Goal: Task Accomplishment & Management: Use online tool/utility

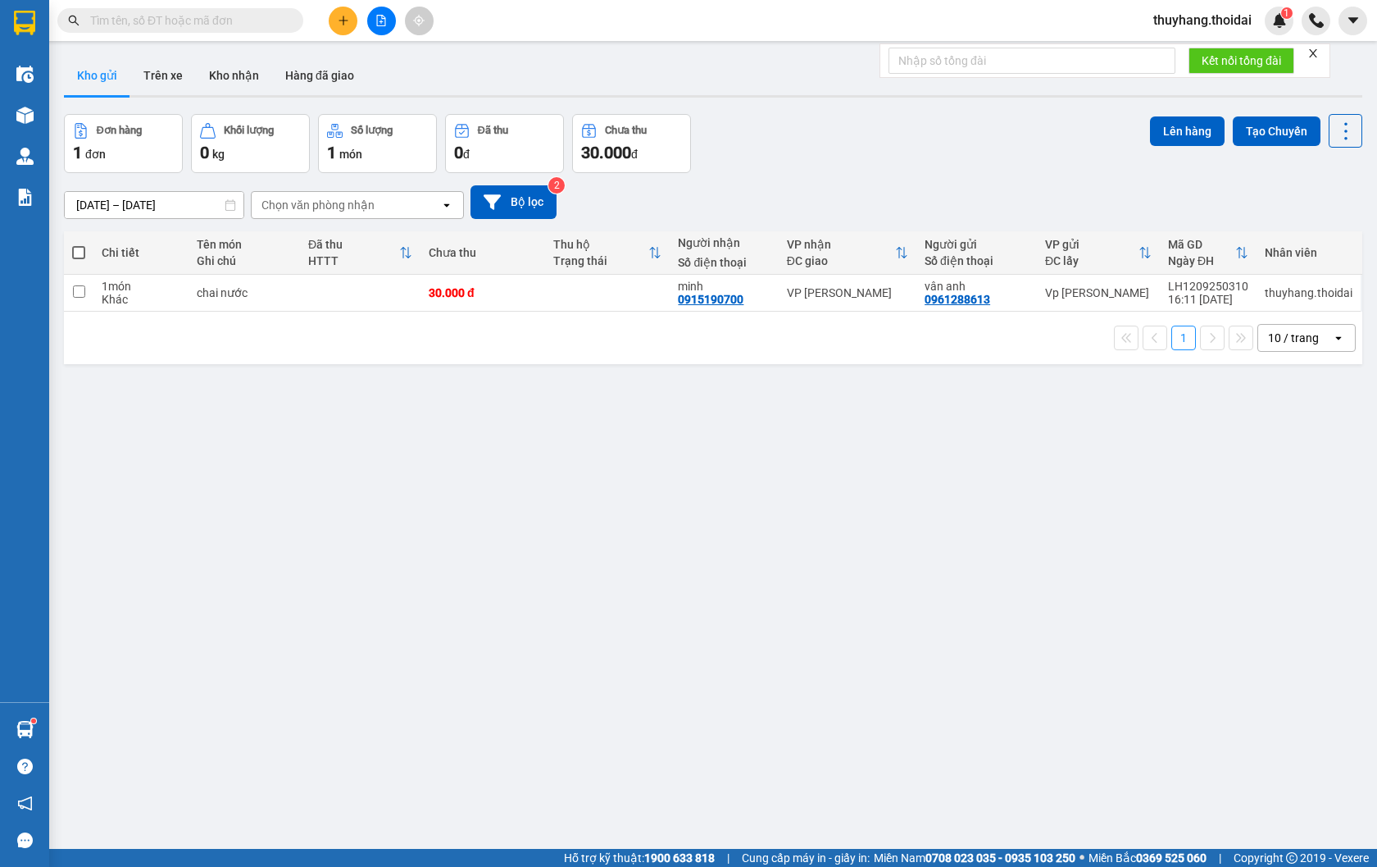
click at [339, 21] on icon "plus" at bounding box center [343, 20] width 11 height 11
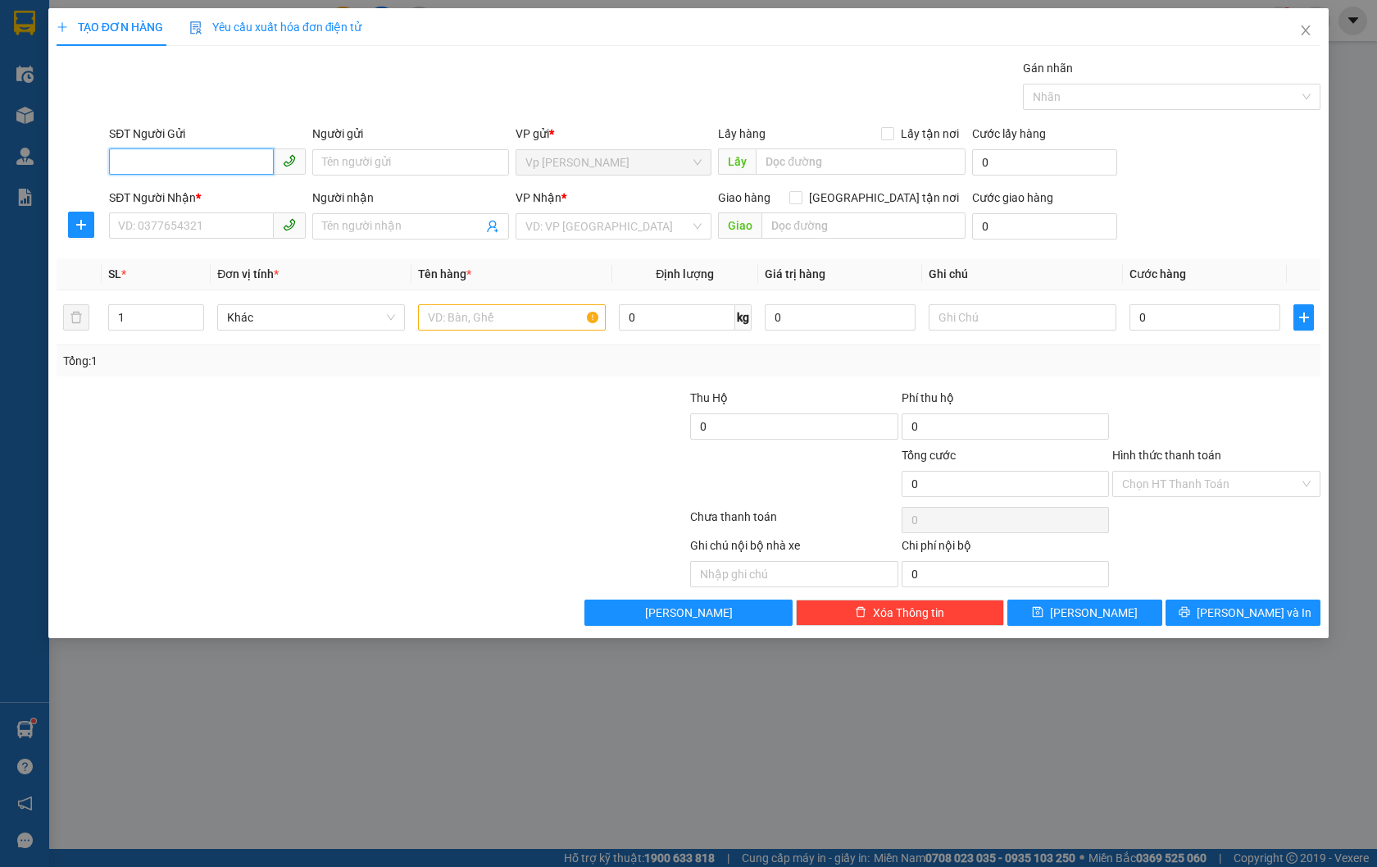
click at [148, 161] on input "SĐT Người Gửi" at bounding box center [191, 161] width 165 height 26
type input "0948375665"
click at [238, 198] on div "0948375665 - nghĩa" at bounding box center [207, 195] width 177 height 18
type input "nghĩa"
type input "0948375665"
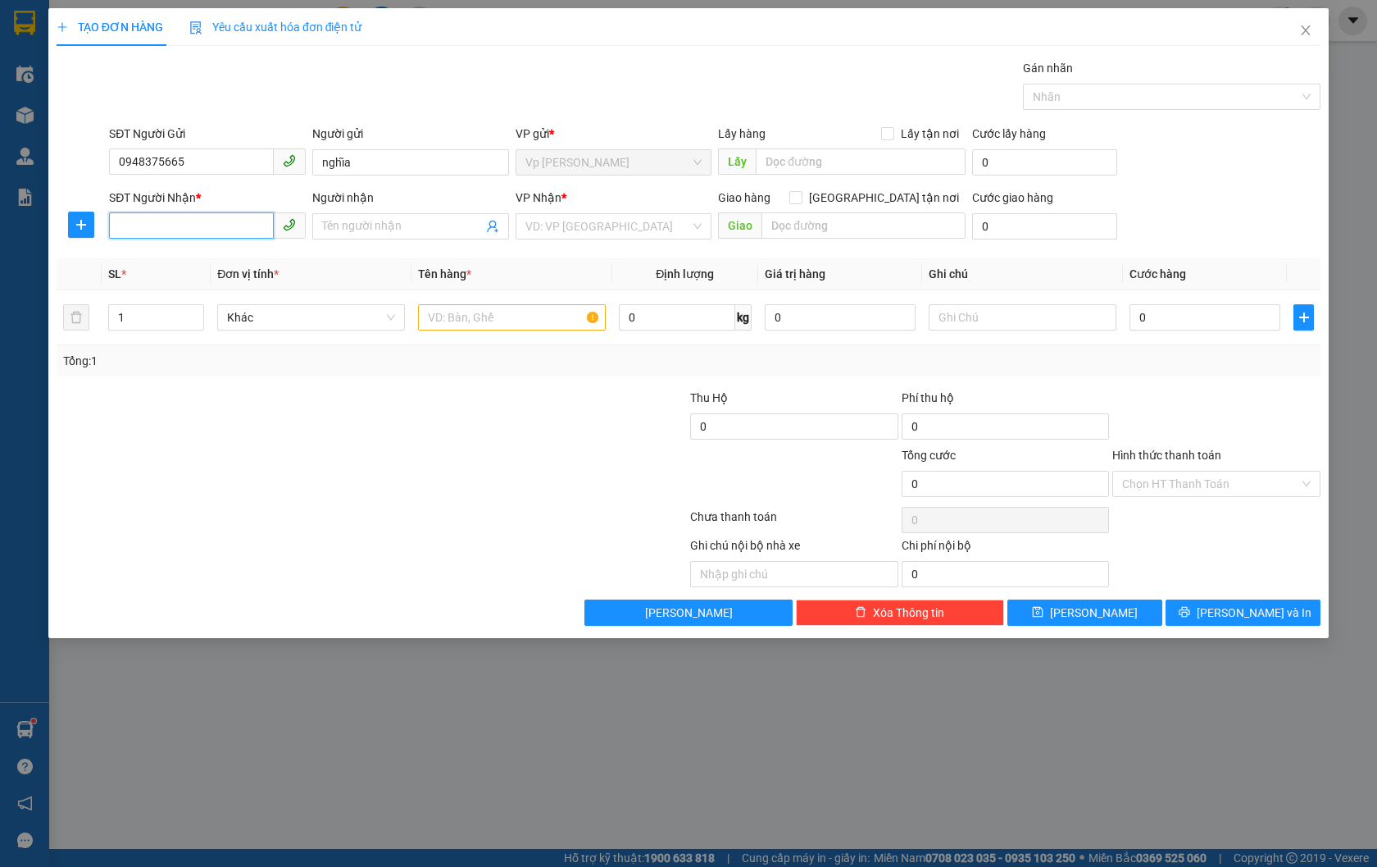
click at [209, 226] on input "SĐT Người Nhận *" at bounding box center [191, 225] width 165 height 26
click at [243, 254] on div "0917081856 - [GEOGRAPHIC_DATA]" at bounding box center [211, 259] width 184 height 18
type input "0917081856"
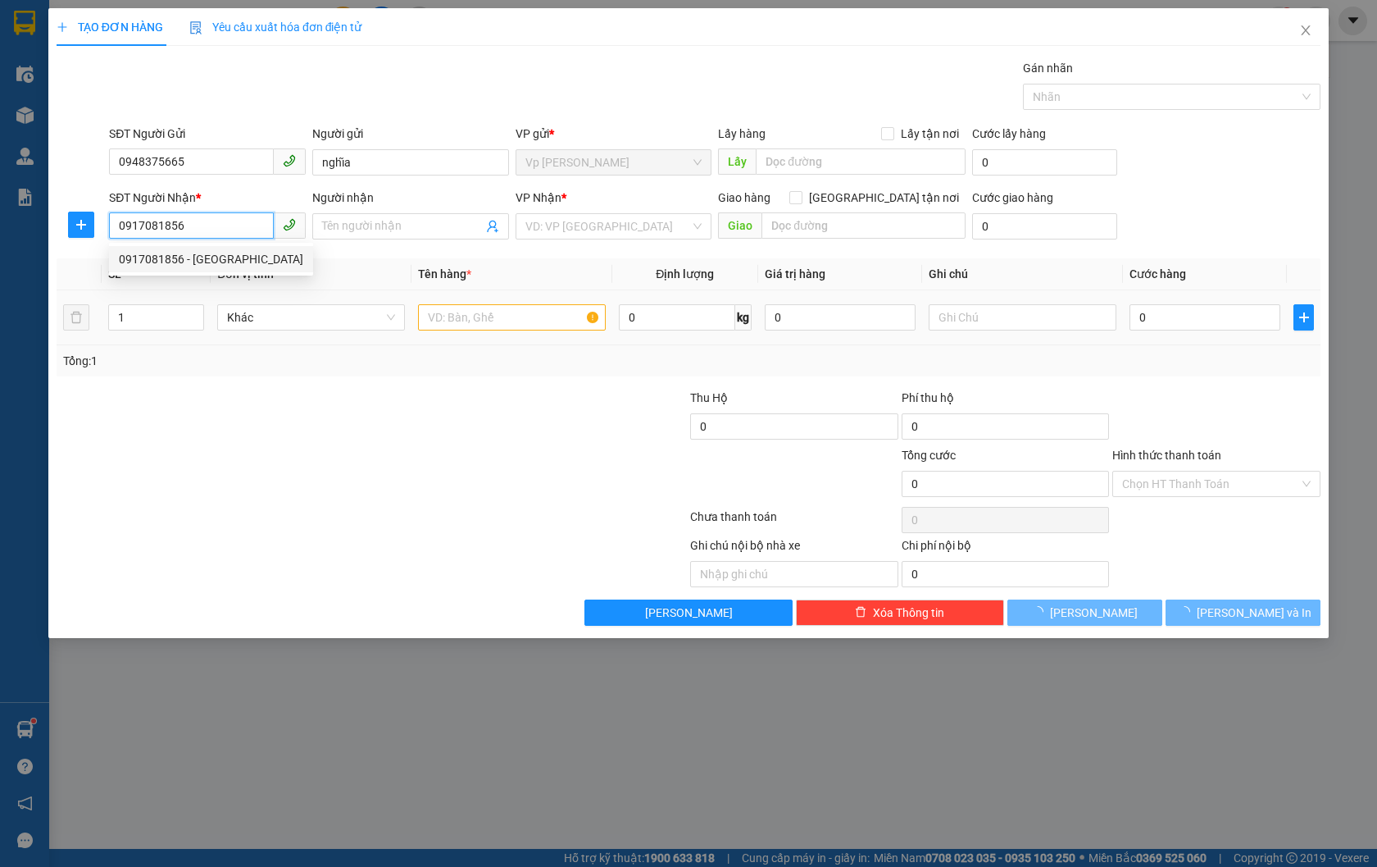
type input "[PERSON_NAME]"
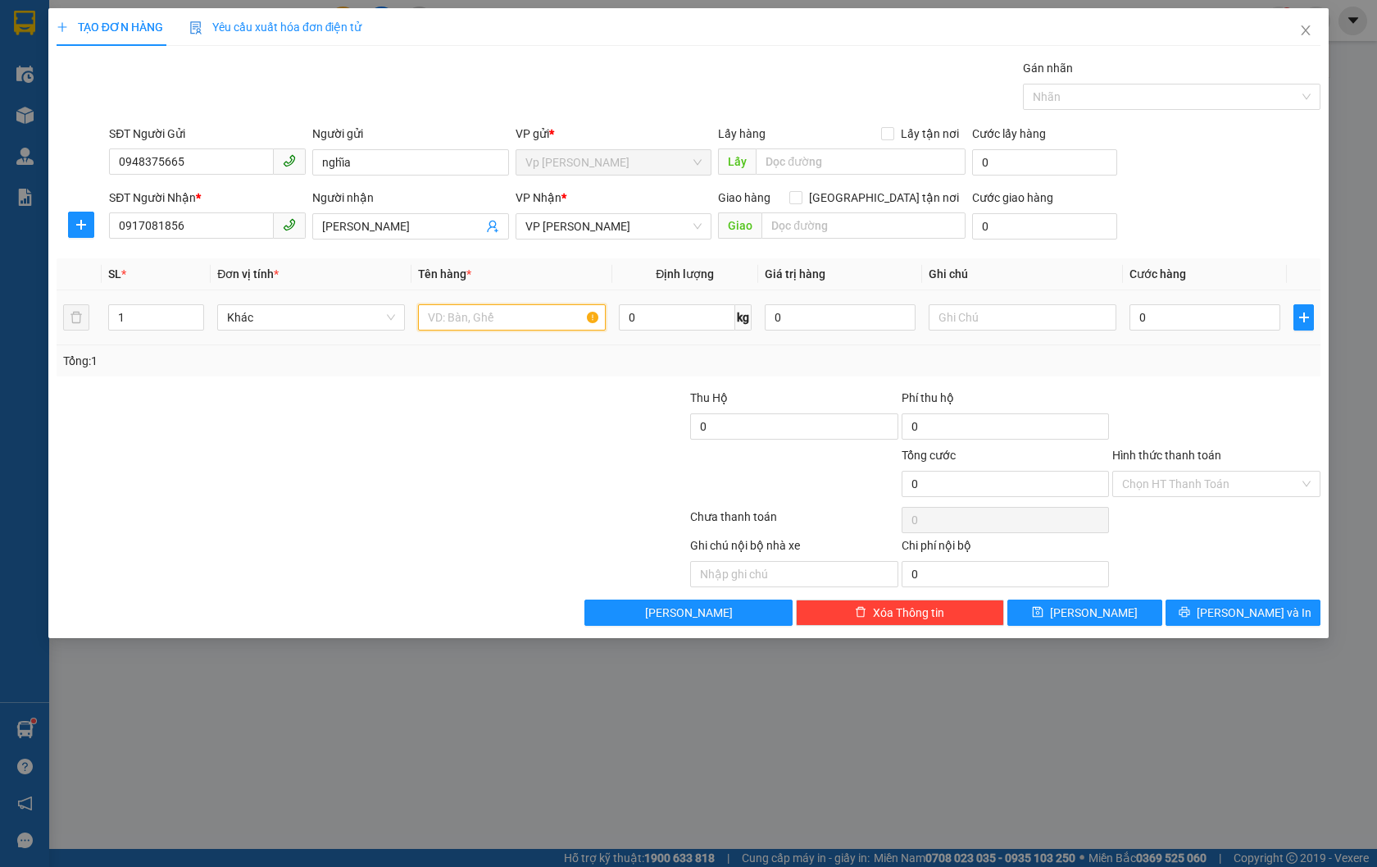
click at [498, 316] on input "text" at bounding box center [512, 317] width 188 height 26
type input "mẫu"
click at [1214, 317] on input "0" at bounding box center [1205, 317] width 151 height 26
type input "3"
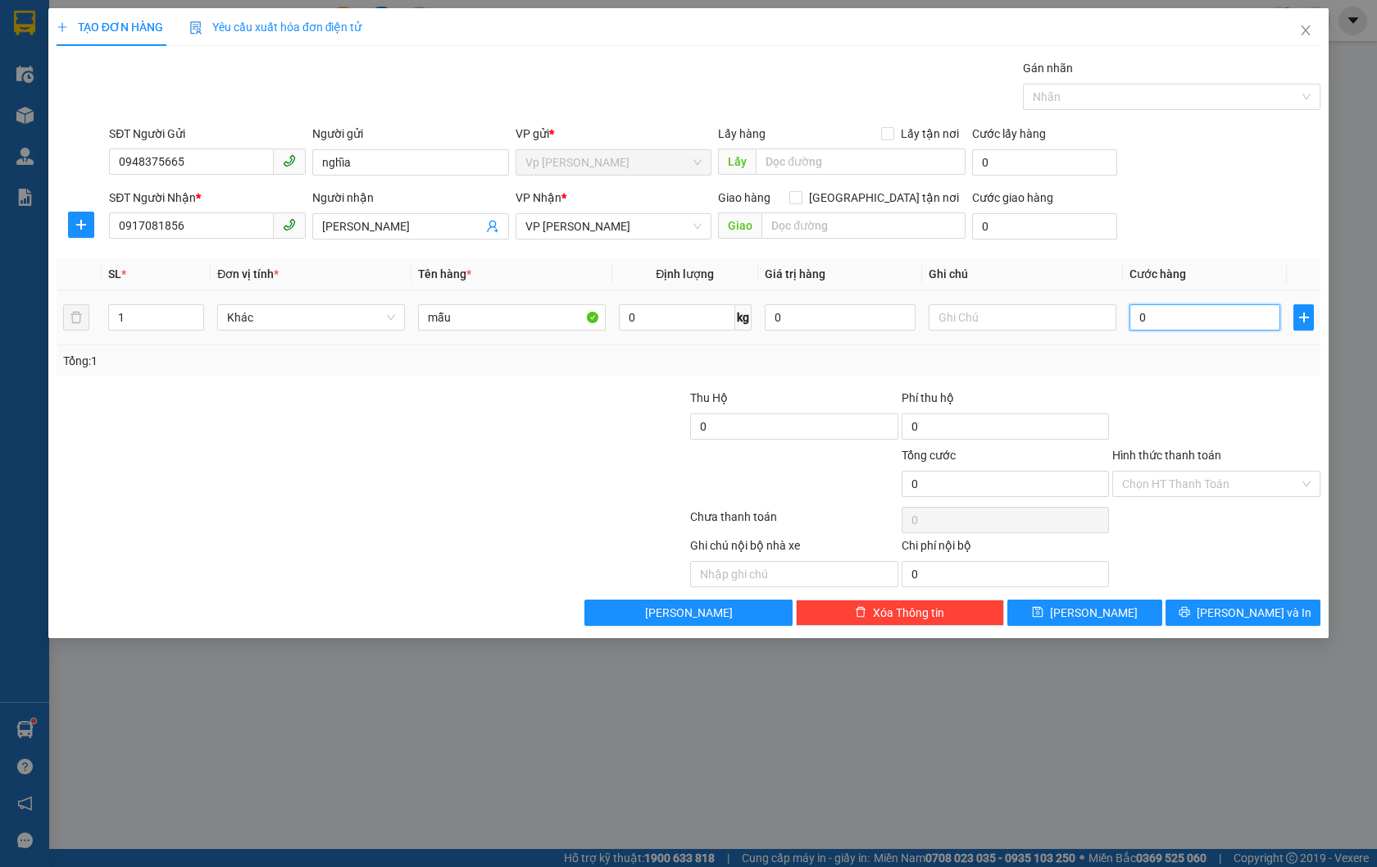
type input "3"
type input "30"
type input "300"
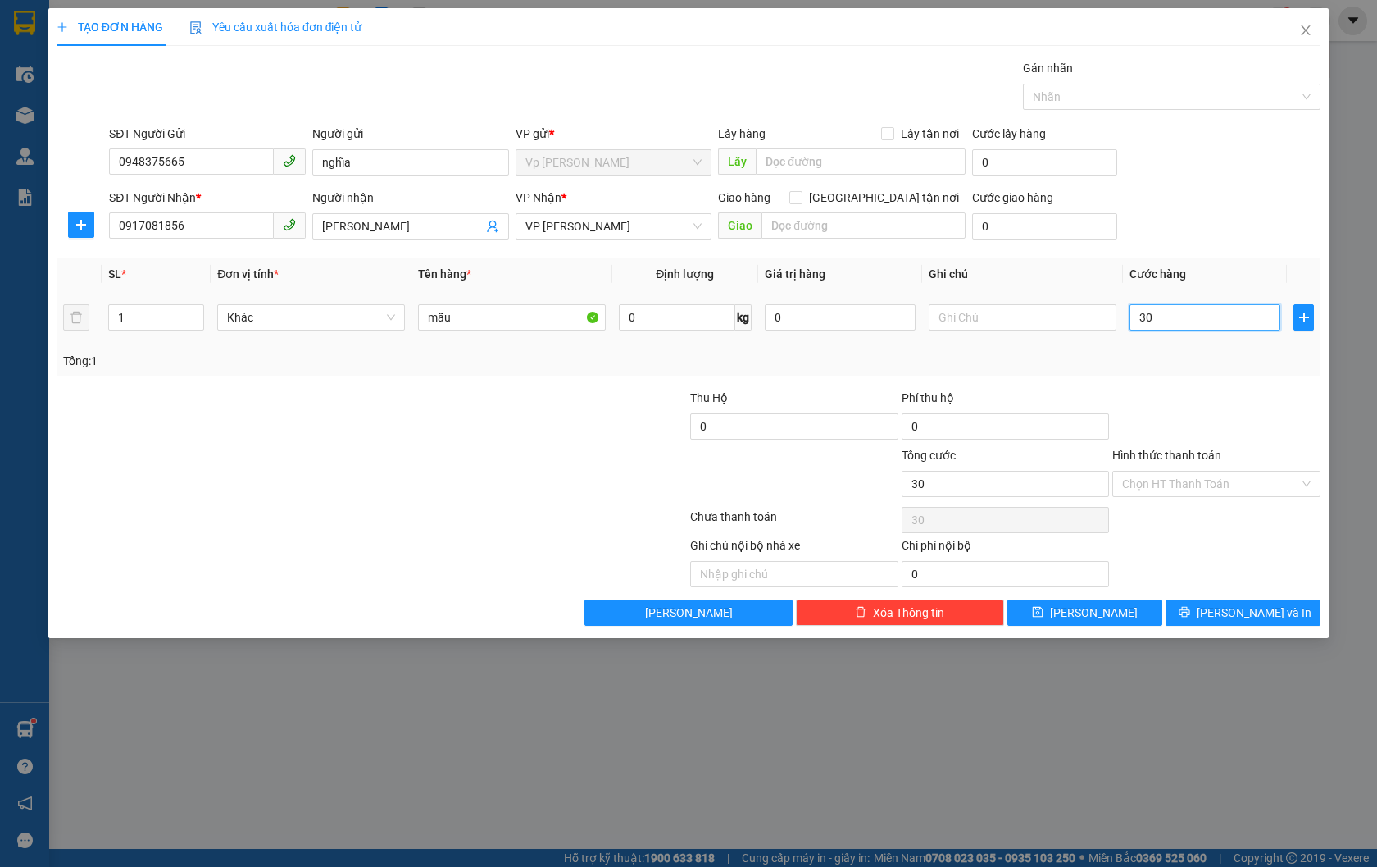
type input "300"
type input "3.000"
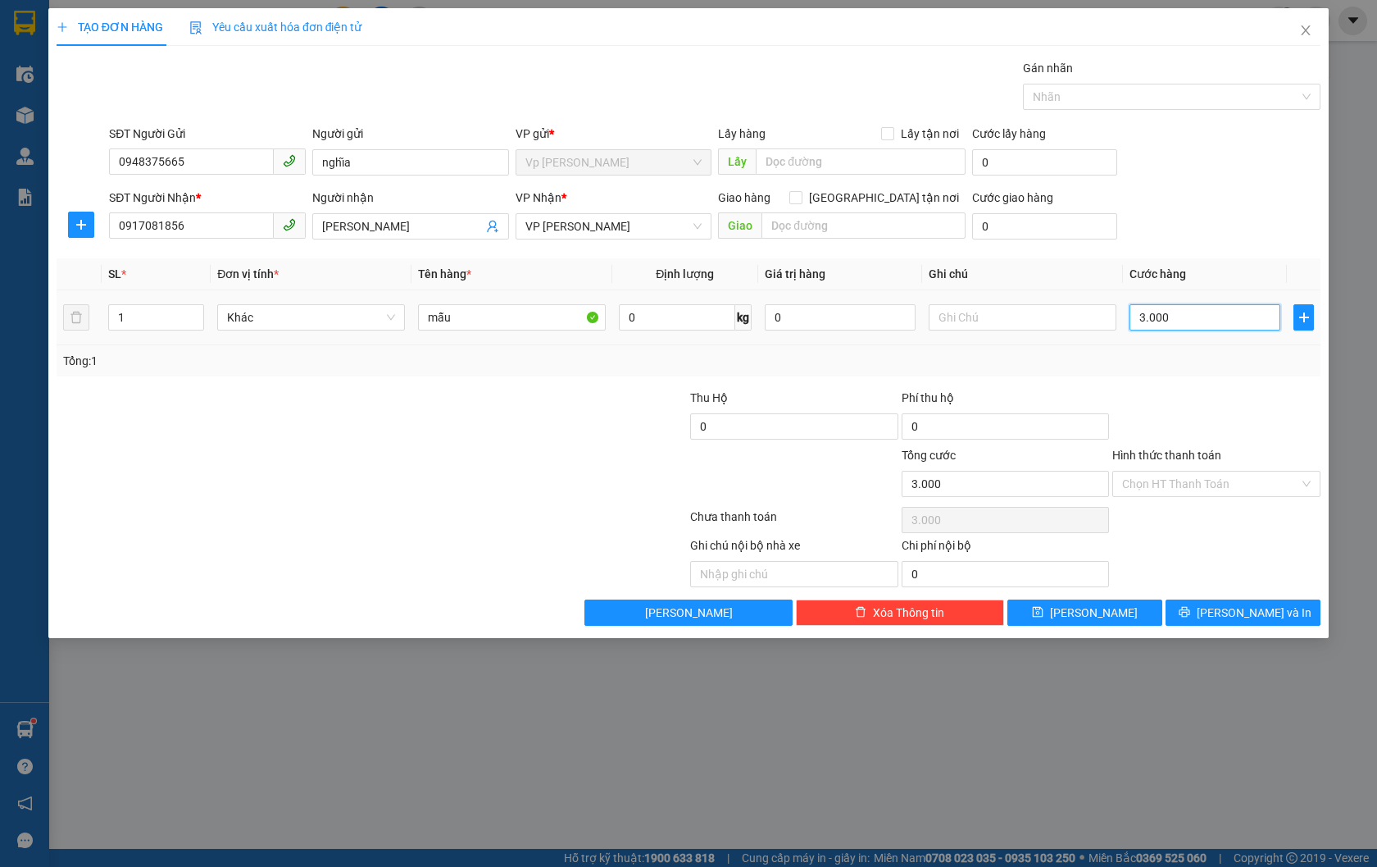
type input "30.000"
click at [1253, 493] on input "Hình thức thanh toán" at bounding box center [1210, 483] width 177 height 25
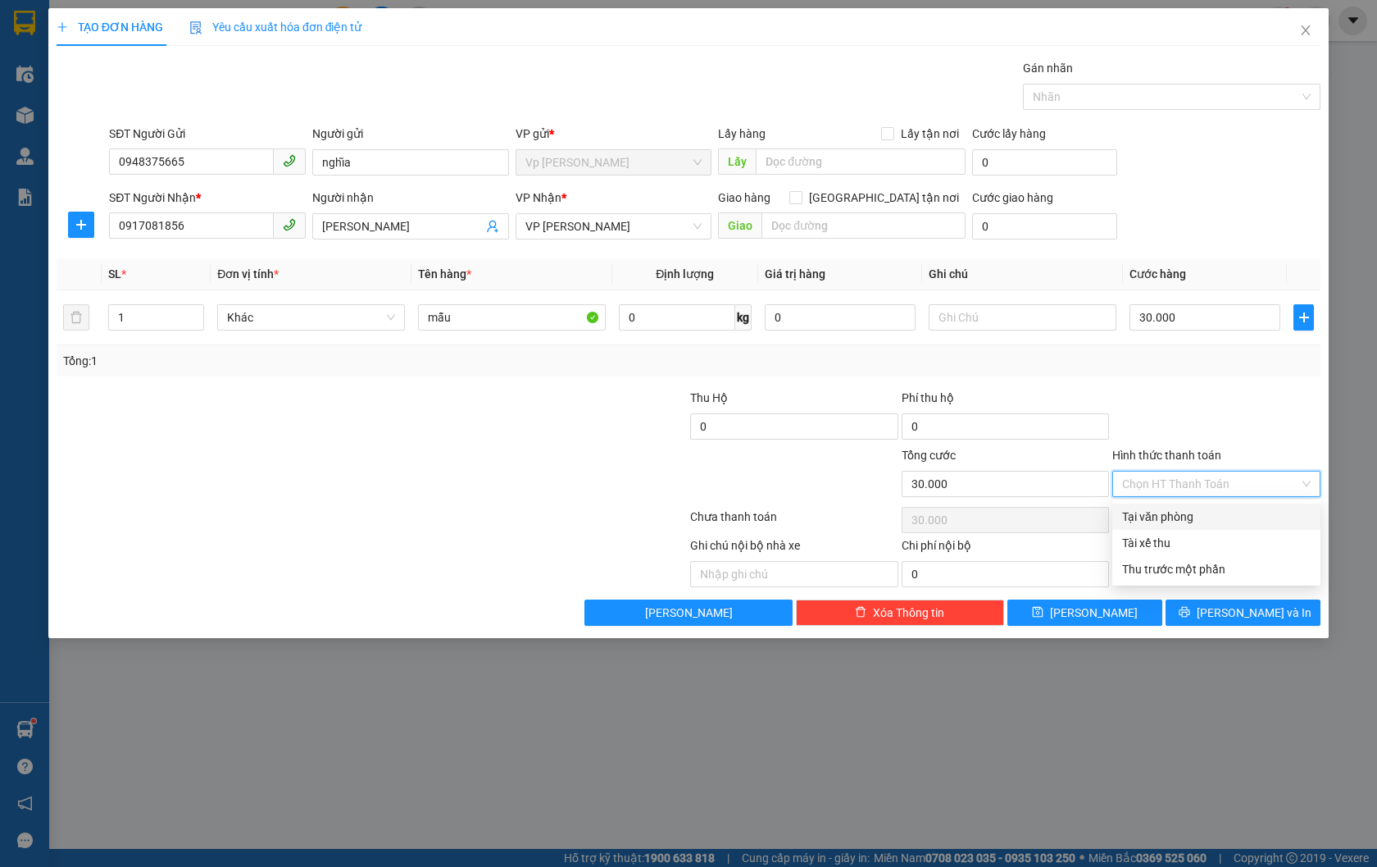
click at [1235, 519] on div "Tại văn phòng" at bounding box center [1216, 516] width 189 height 18
type input "0"
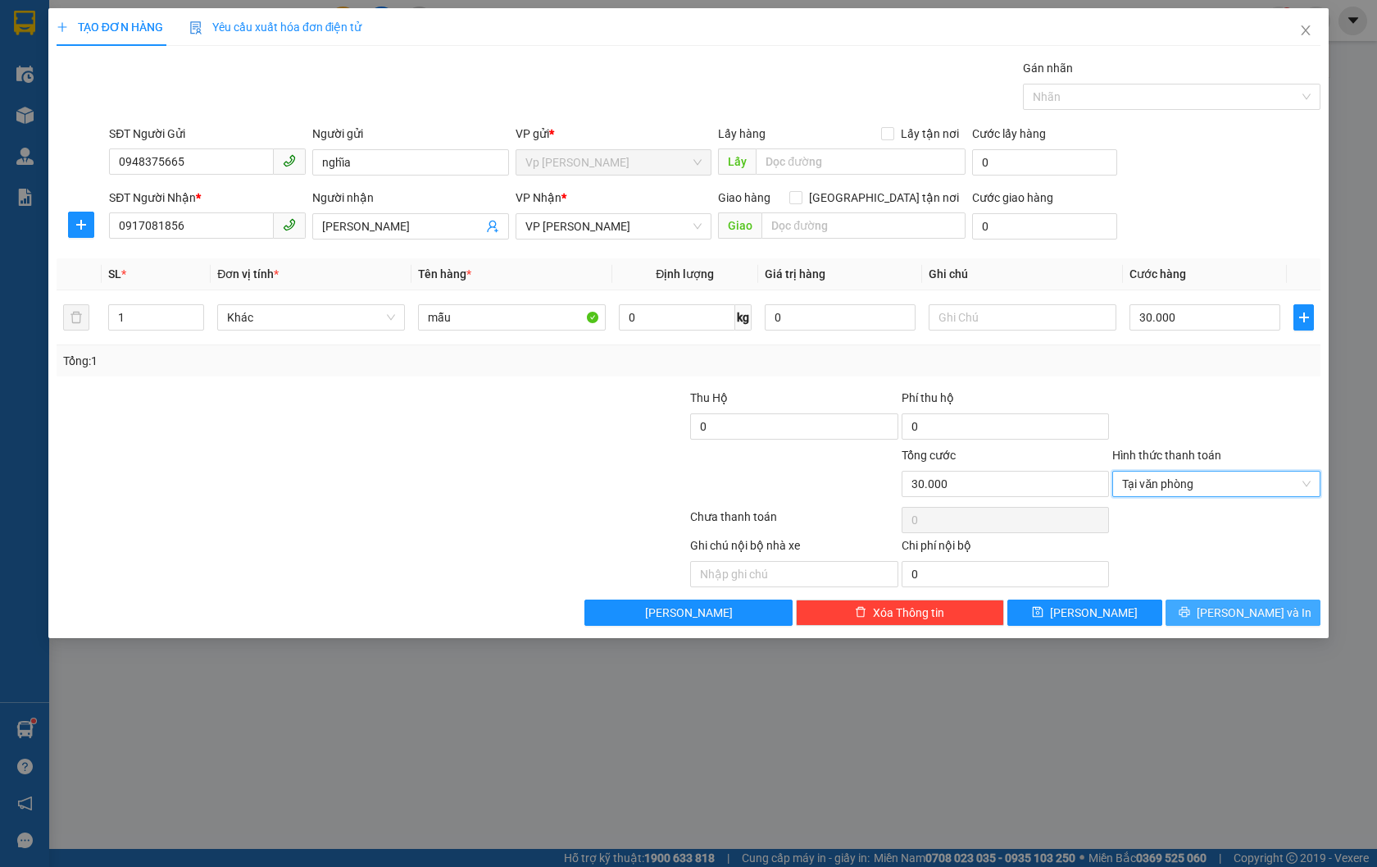
click at [1233, 609] on span "[PERSON_NAME] và In" at bounding box center [1254, 612] width 115 height 18
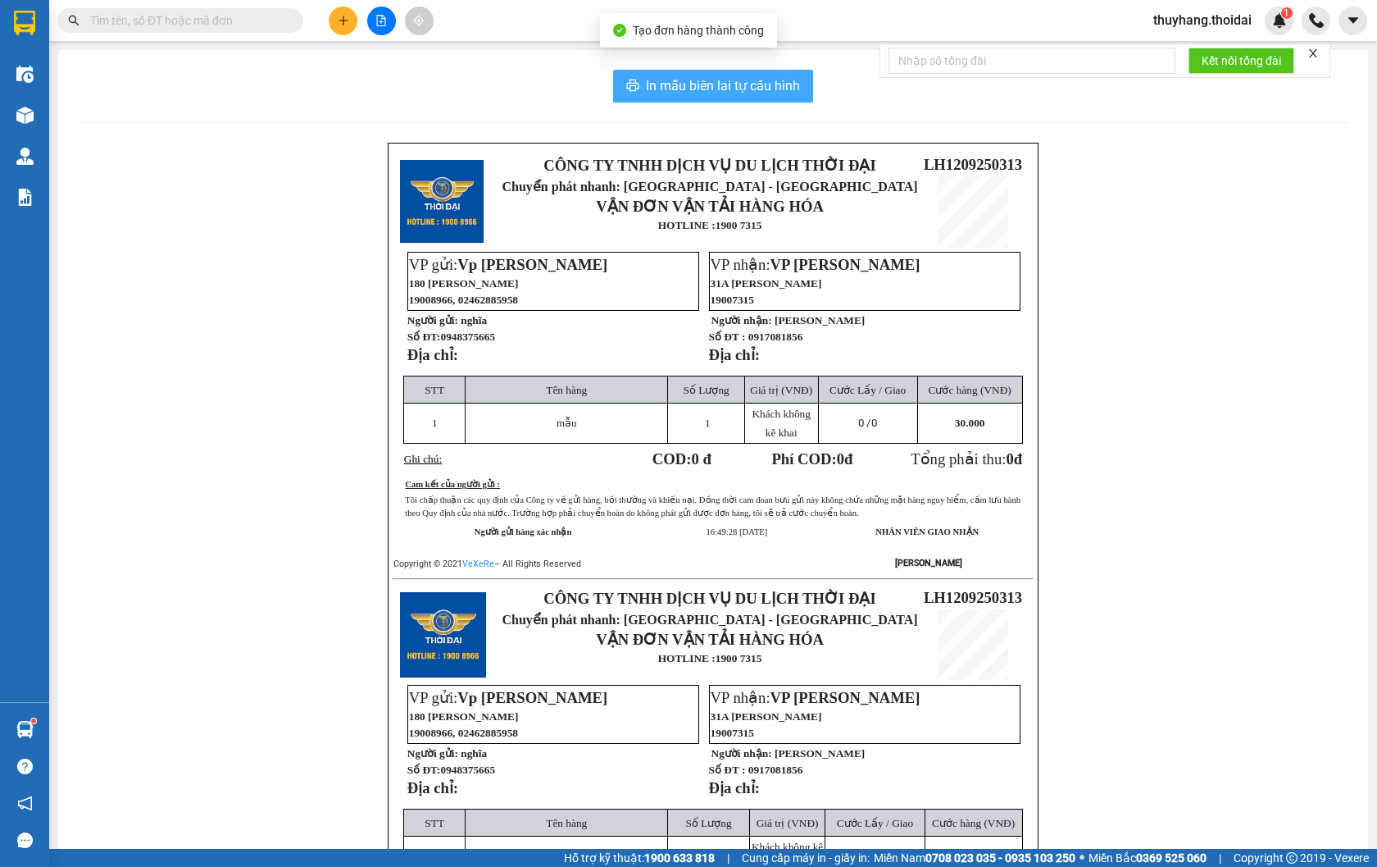
click at [662, 87] on span "In mẫu biên lai tự cấu hình" at bounding box center [723, 85] width 154 height 20
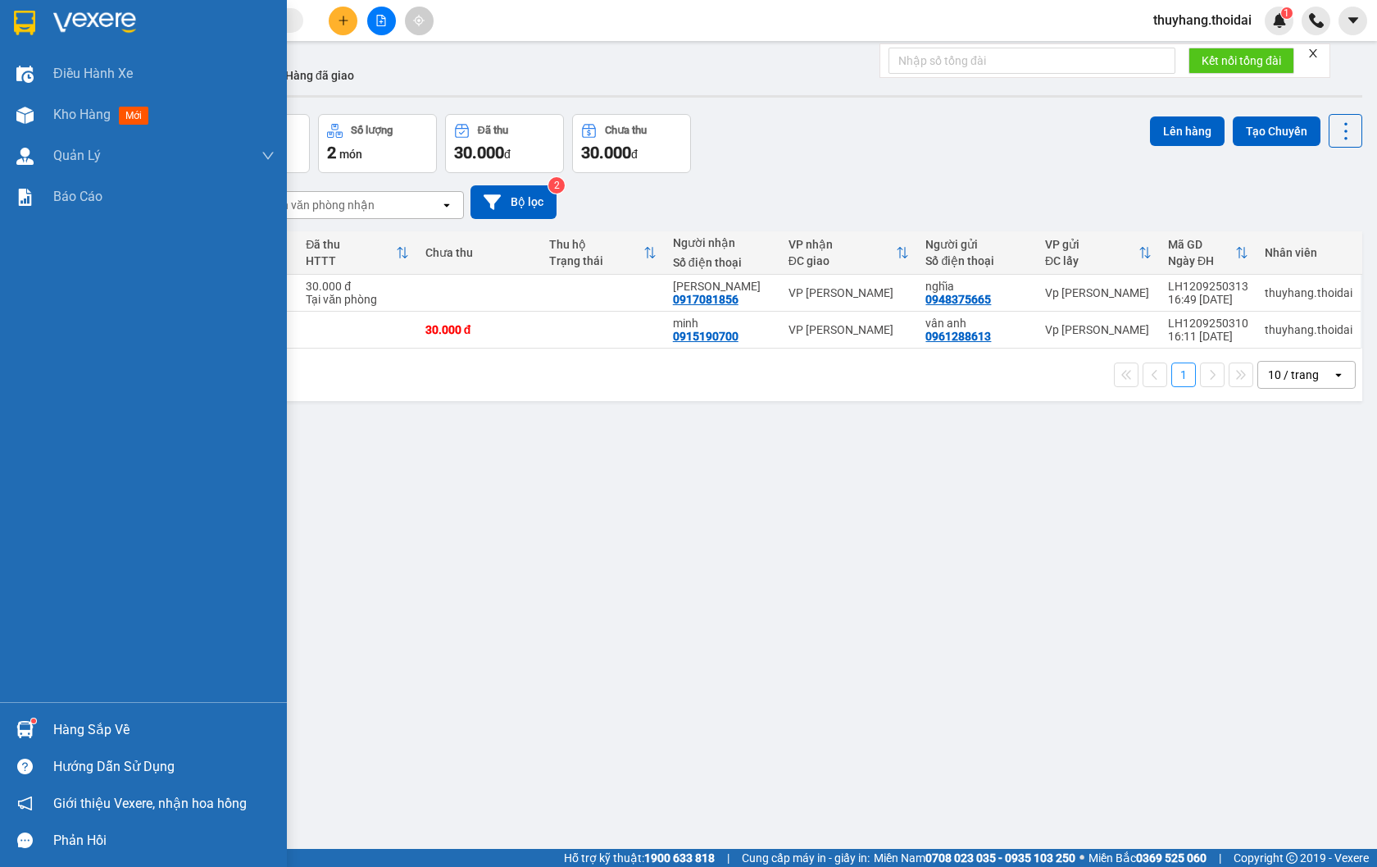
click at [94, 721] on div "Hàng sắp về" at bounding box center [163, 729] width 221 height 25
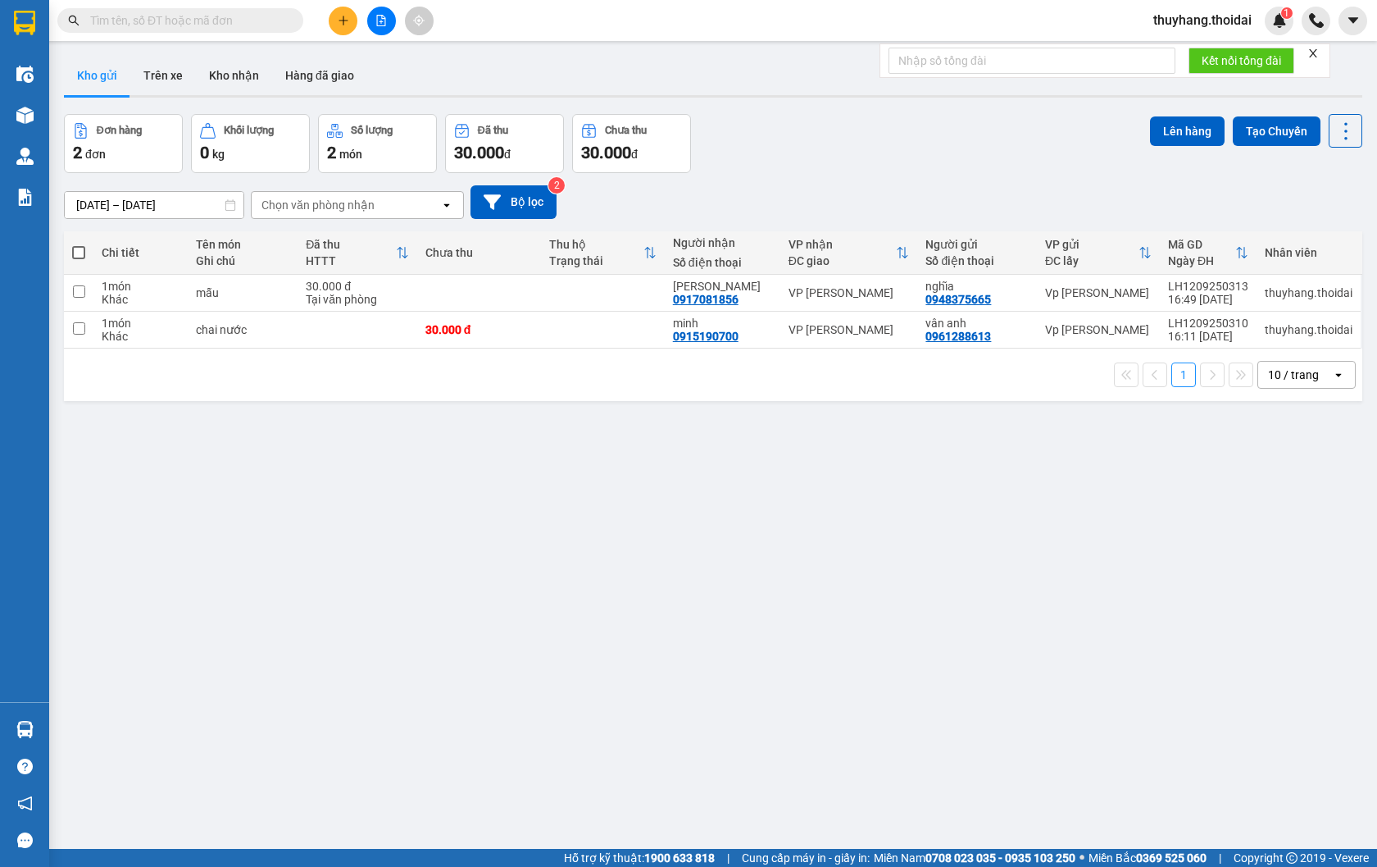
click at [621, 548] on section "Kết quả tìm kiếm ( 2 ) Bộ lọc Mã ĐH Trạng thái Món hàng Thu hộ Tổng cước Chưa c…" at bounding box center [688, 433] width 1377 height 867
drag, startPoint x: 175, startPoint y: 593, endPoint x: 129, endPoint y: 757, distance: 170.5
click at [175, 593] on div "ver 1.8.143 Kho gửi Trên xe Kho nhận Hàng đã giao Đơn hàng 2 đơn Khối lượng 0 k…" at bounding box center [713, 482] width 1312 height 867
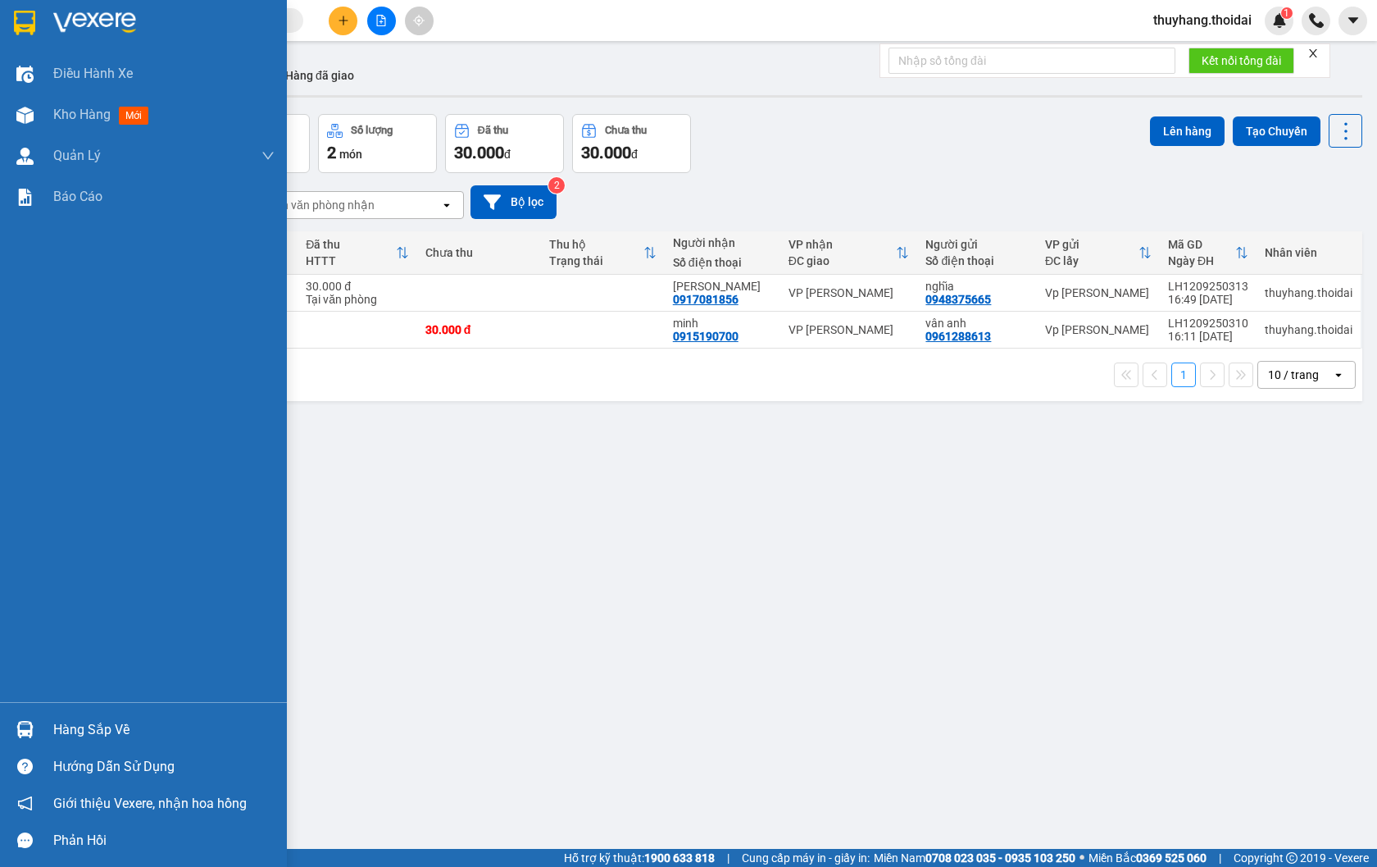
click at [33, 724] on img at bounding box center [24, 729] width 17 height 17
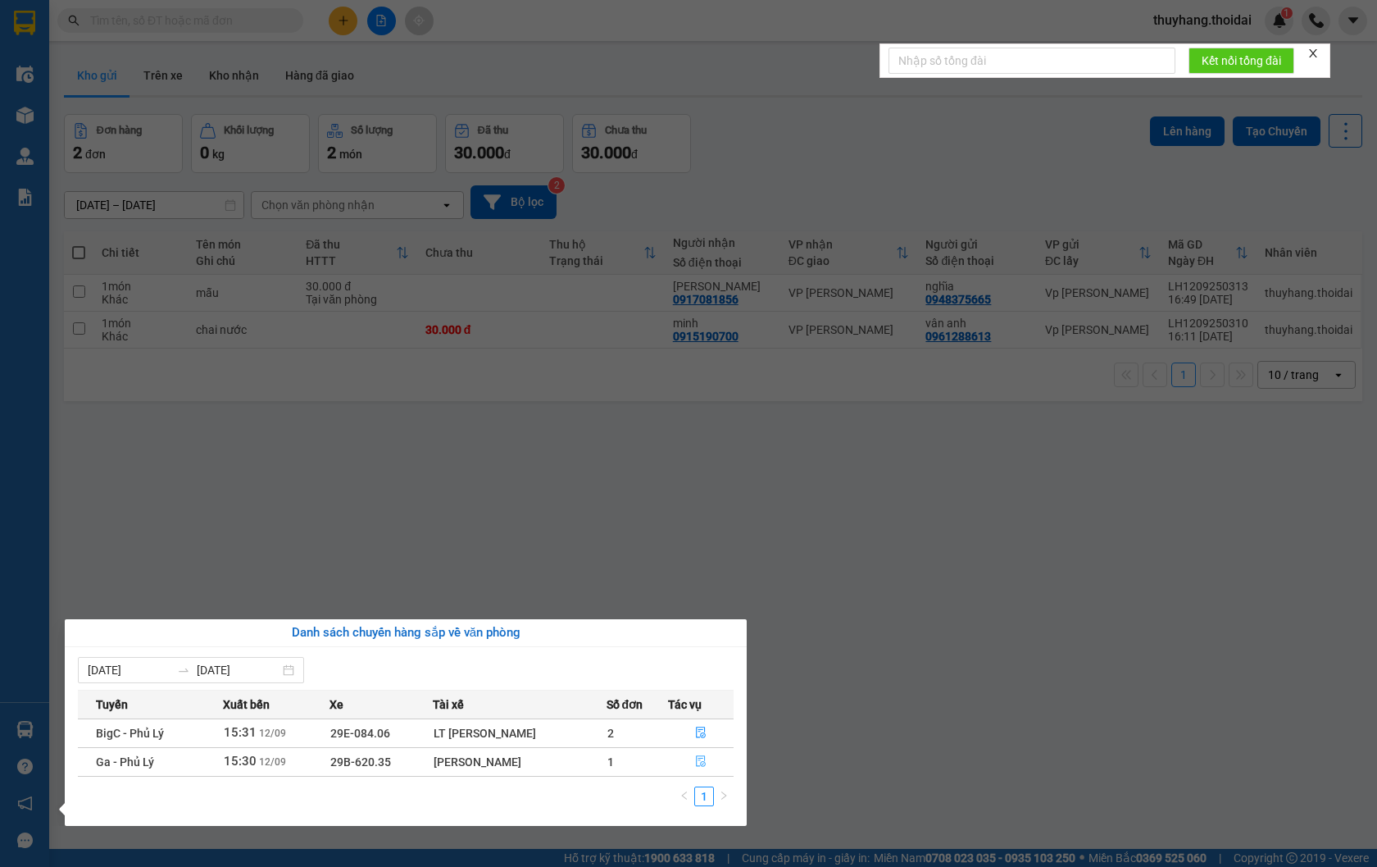
click at [694, 754] on button "button" at bounding box center [701, 761] width 64 height 26
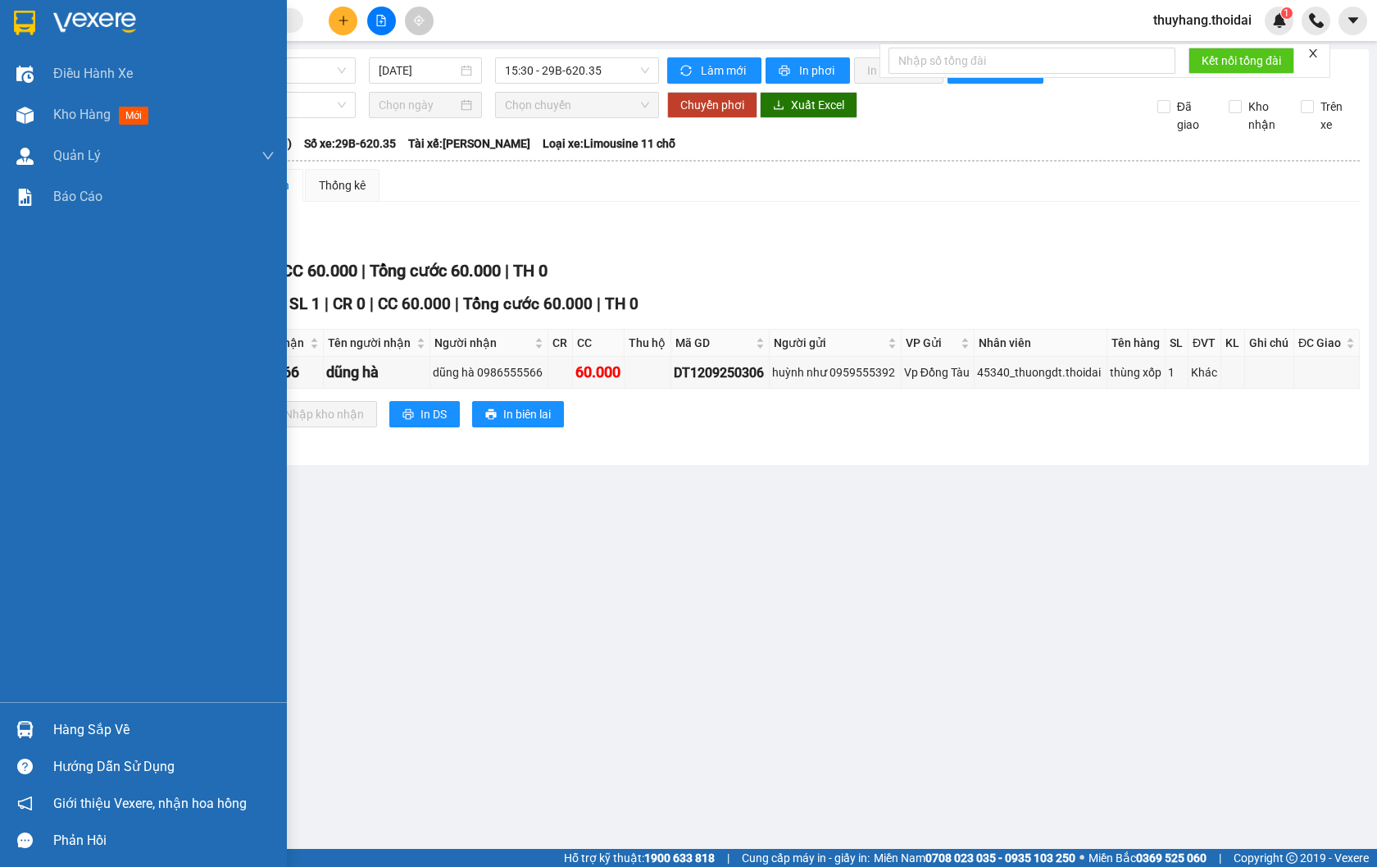
click at [47, 725] on div "Hàng sắp về" at bounding box center [143, 729] width 287 height 37
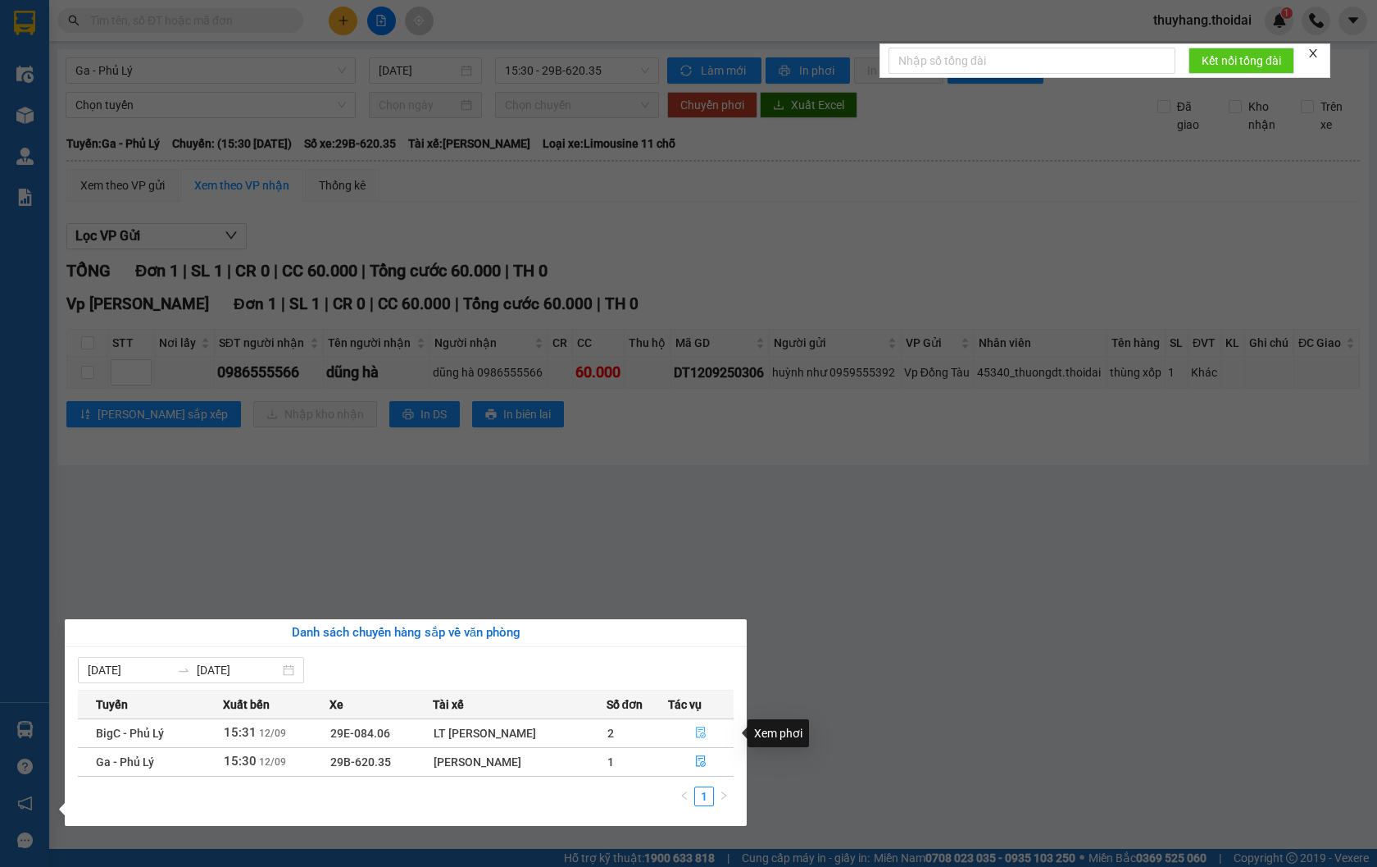
click at [696, 728] on icon "file-done" at bounding box center [701, 731] width 10 height 11
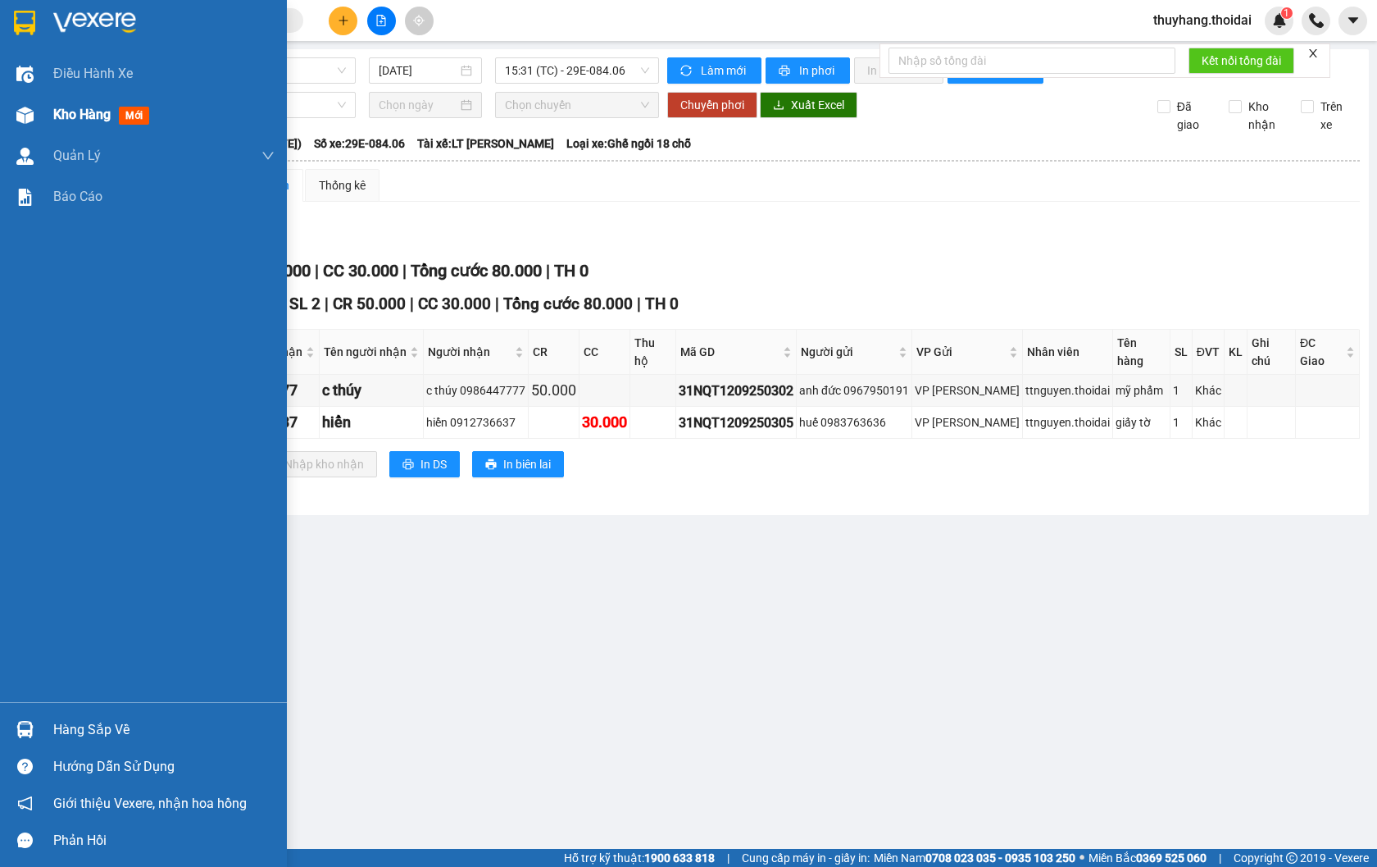
click at [43, 105] on div "Kho hàng mới" at bounding box center [143, 114] width 287 height 41
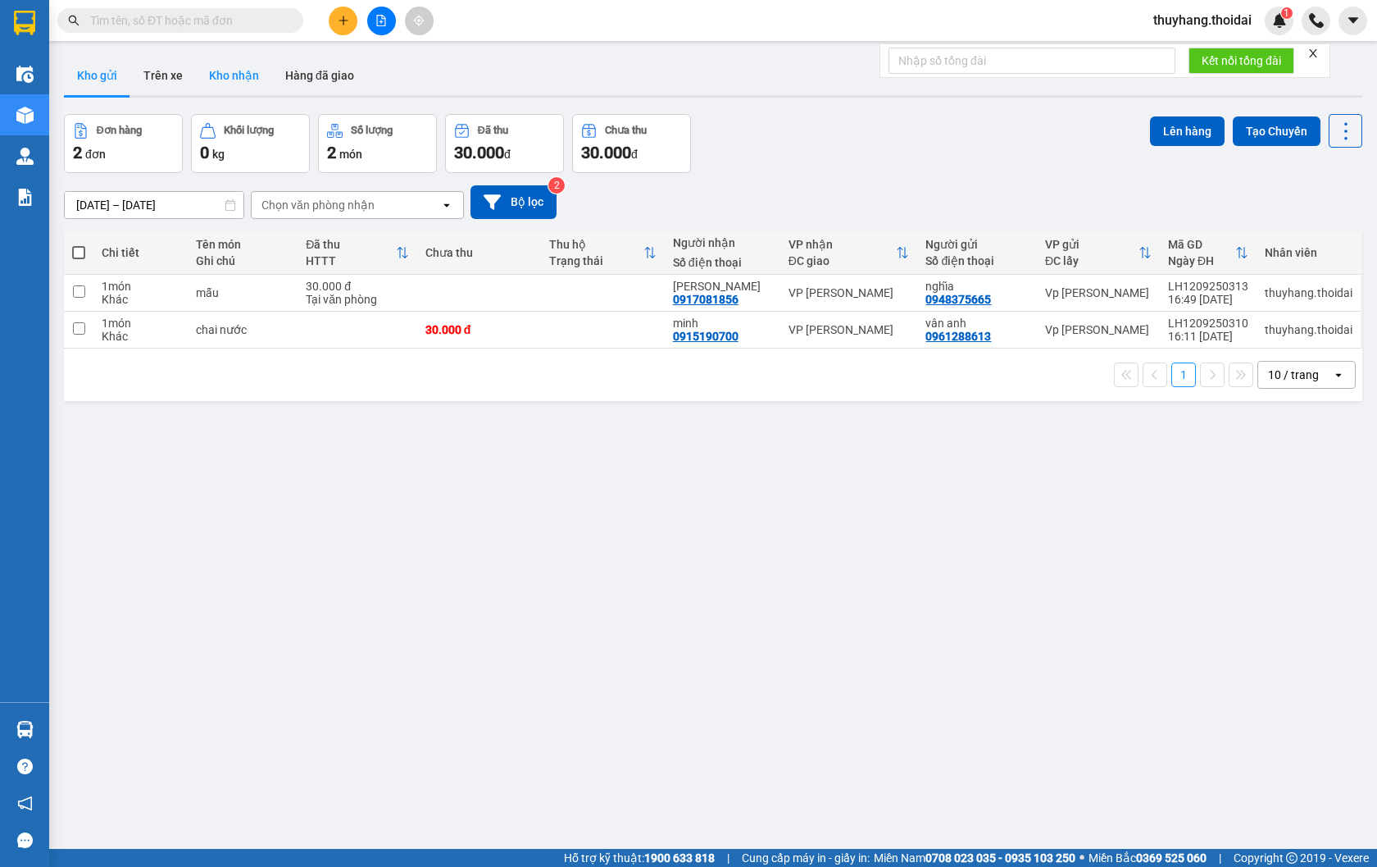
click at [238, 78] on button "Kho nhận" at bounding box center [234, 75] width 76 height 39
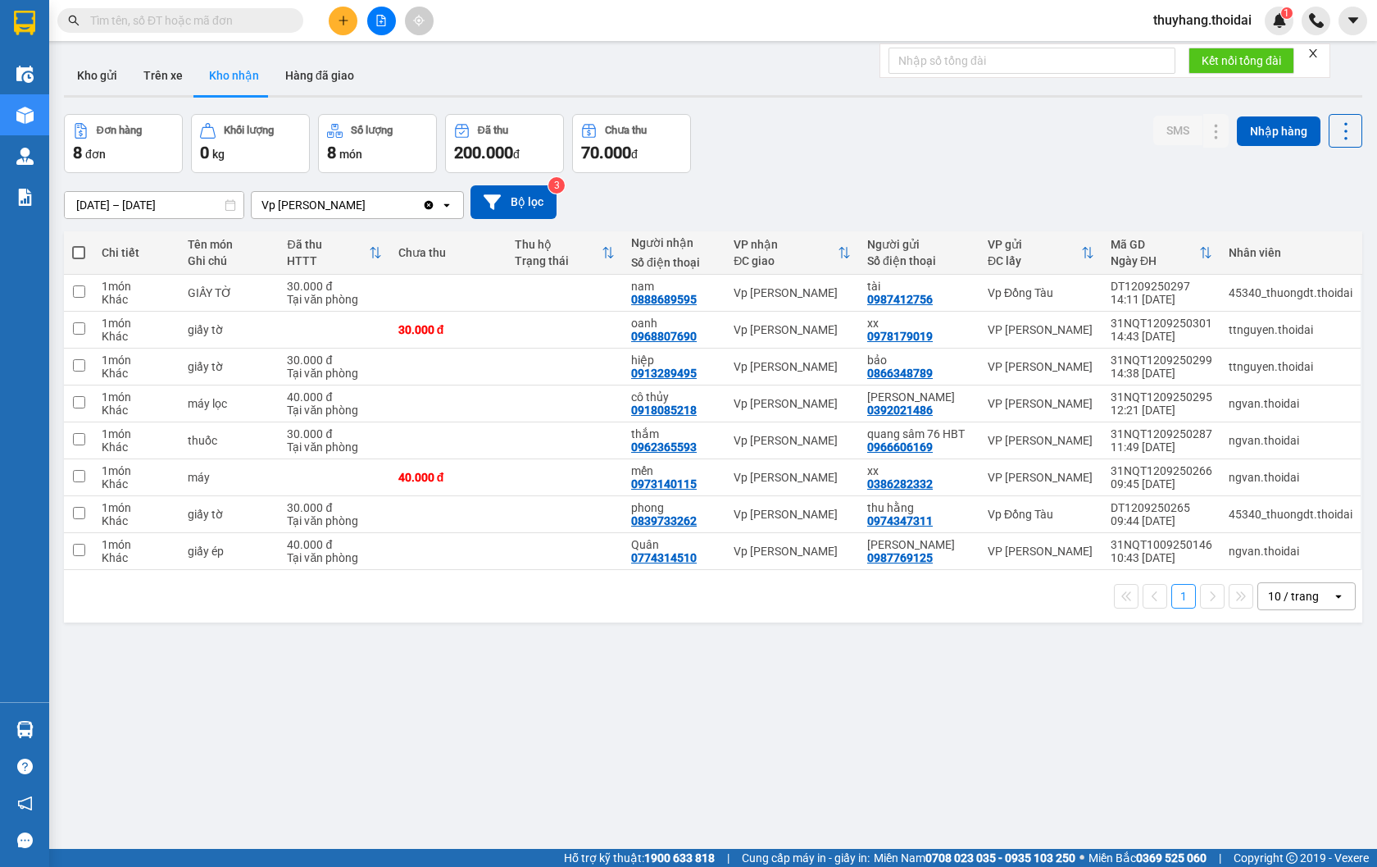
click at [45, 723] on div "Hàng sắp về" at bounding box center [24, 729] width 49 height 37
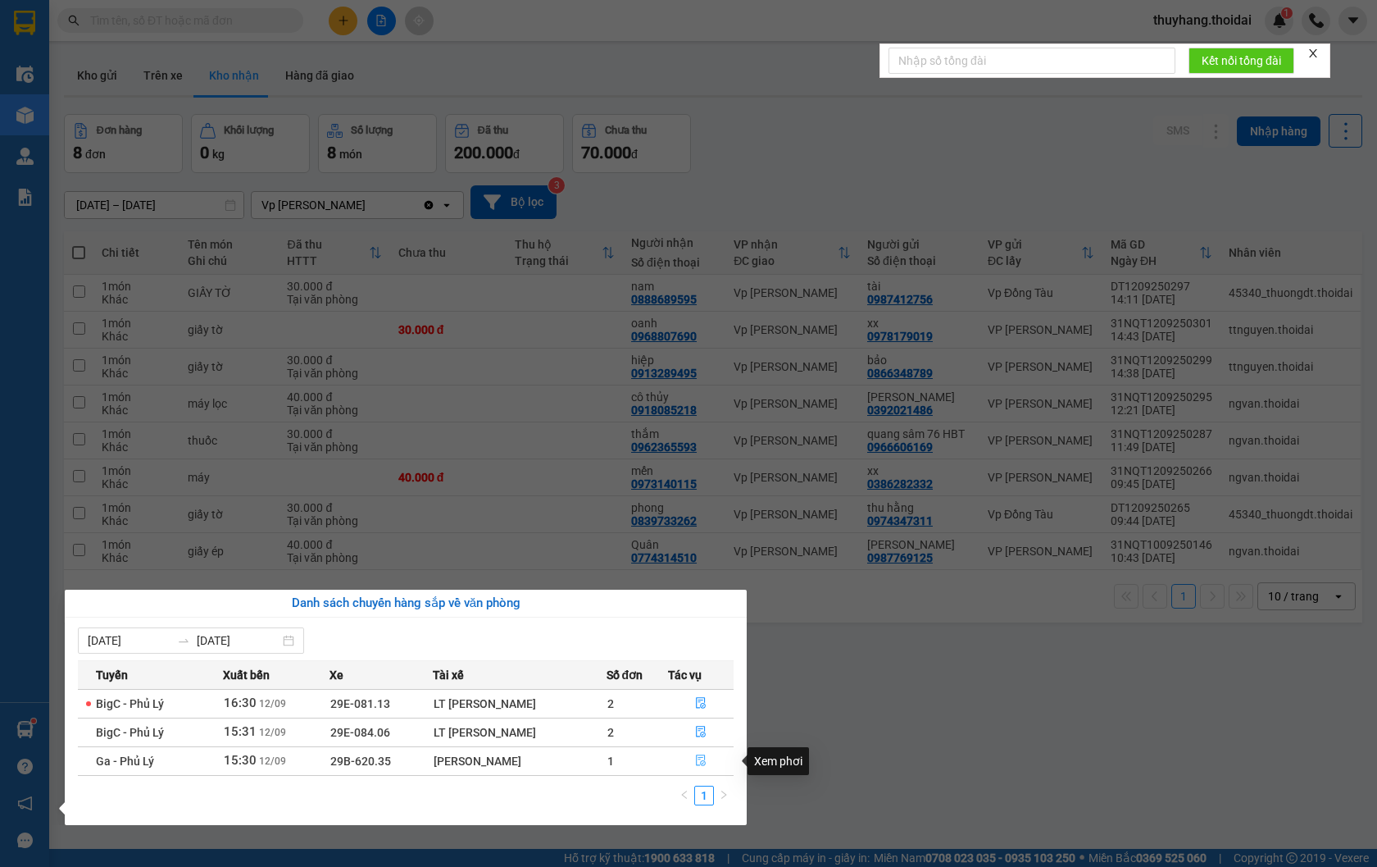
click at [691, 758] on button "button" at bounding box center [701, 761] width 64 height 26
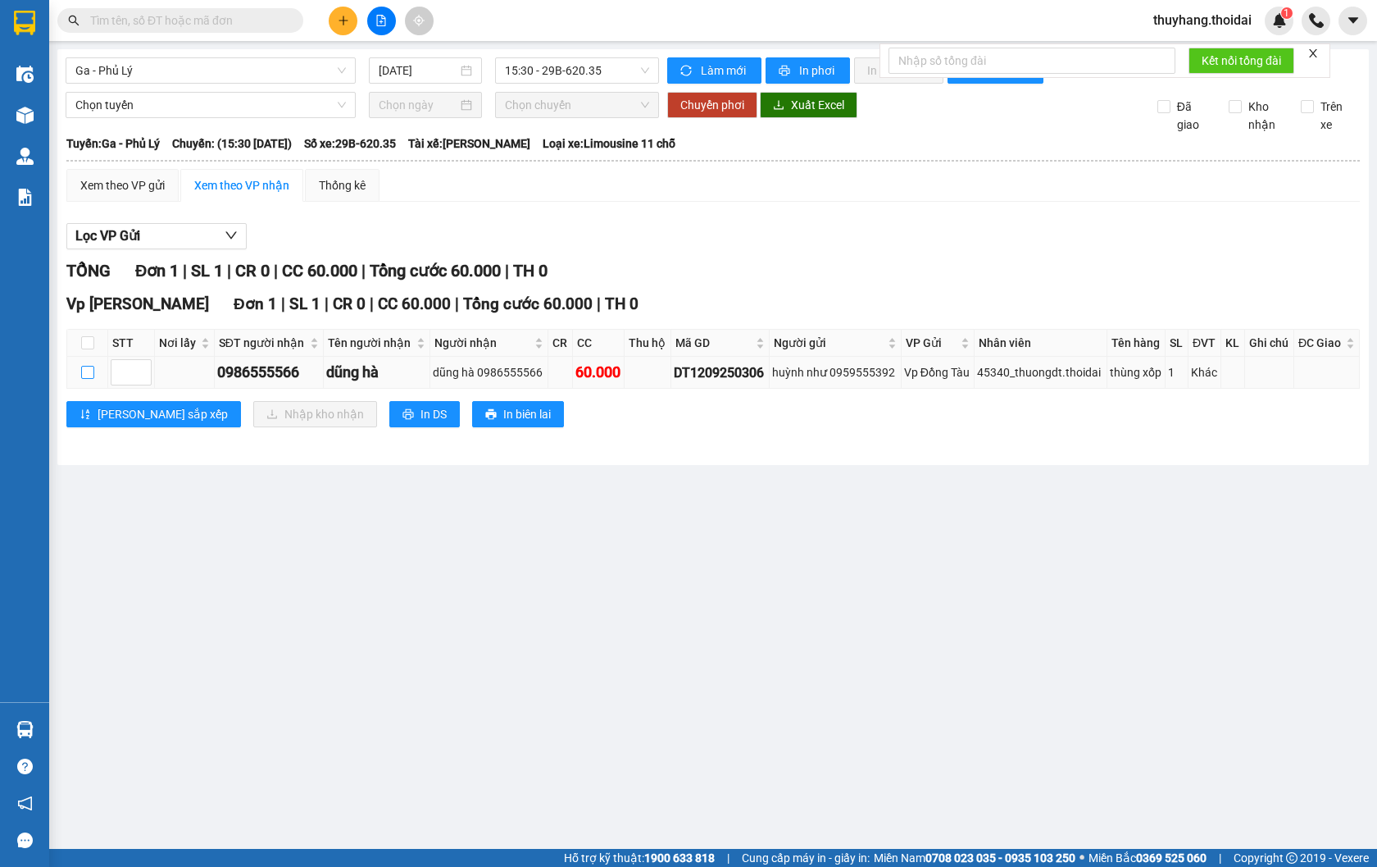
click at [89, 379] on input "checkbox" at bounding box center [87, 372] width 13 height 13
checkbox input "true"
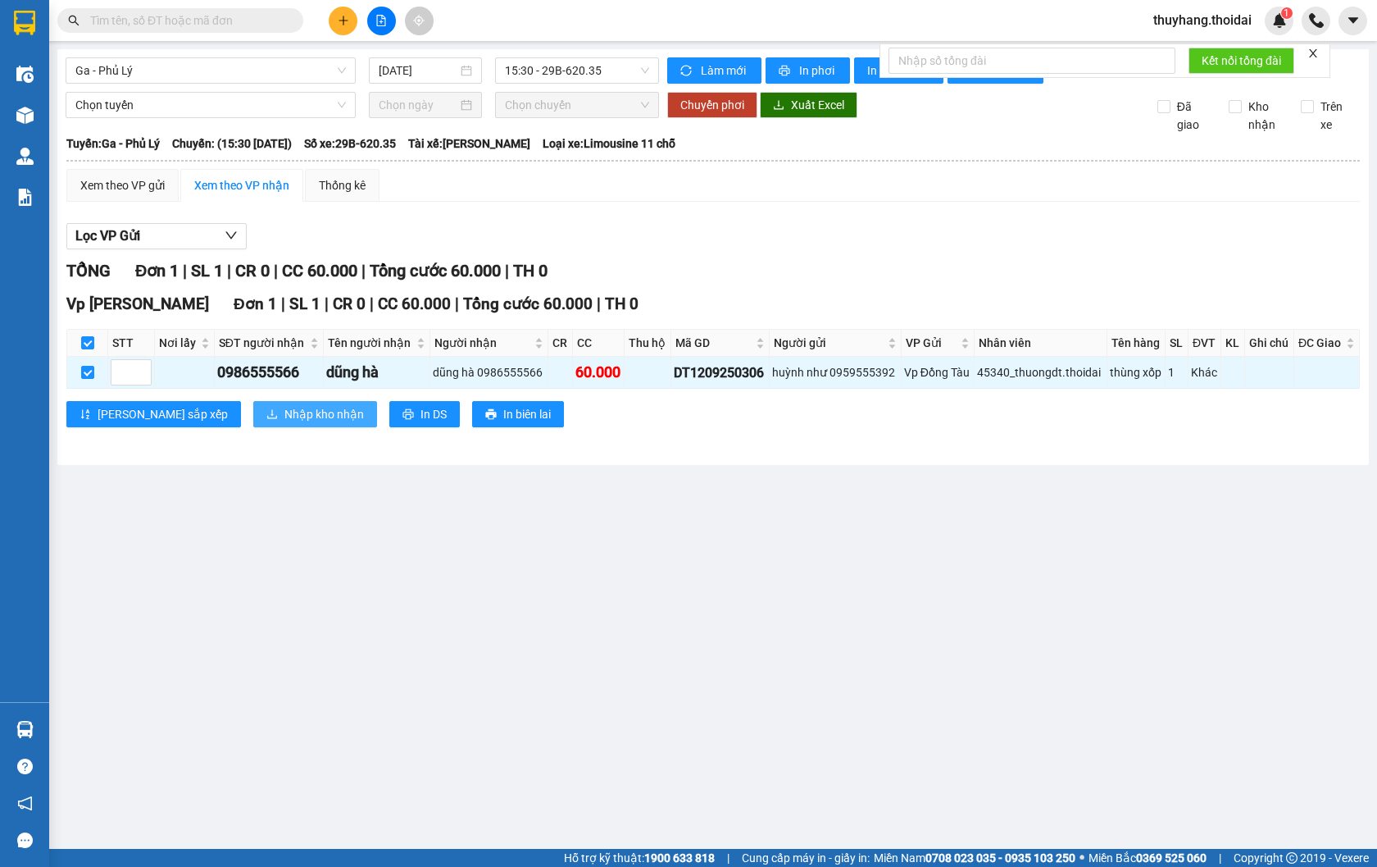
click at [284, 423] on span "Nhập kho nhận" at bounding box center [324, 414] width 80 height 18
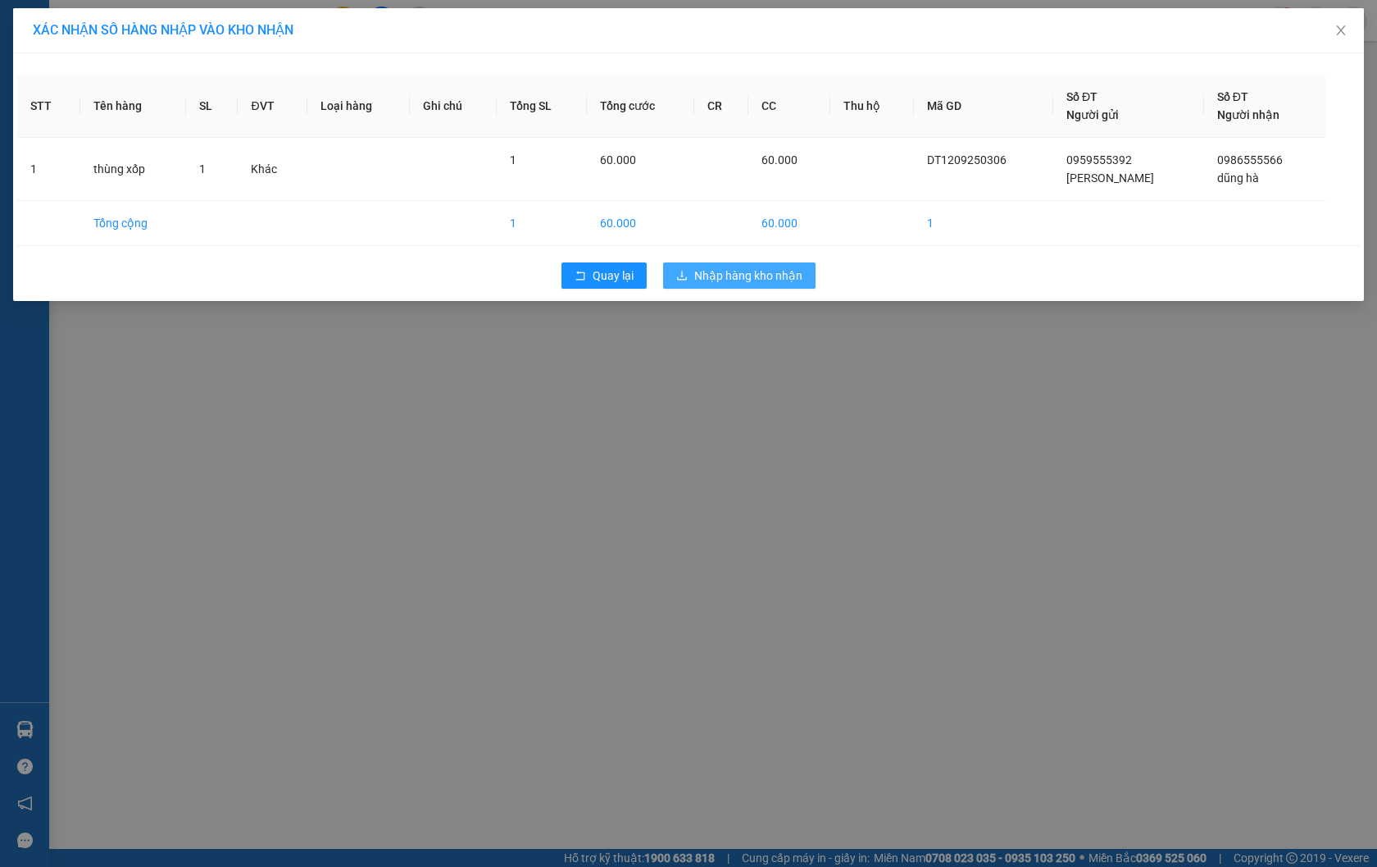
click at [739, 266] on span "Nhập hàng kho nhận" at bounding box center [748, 275] width 108 height 18
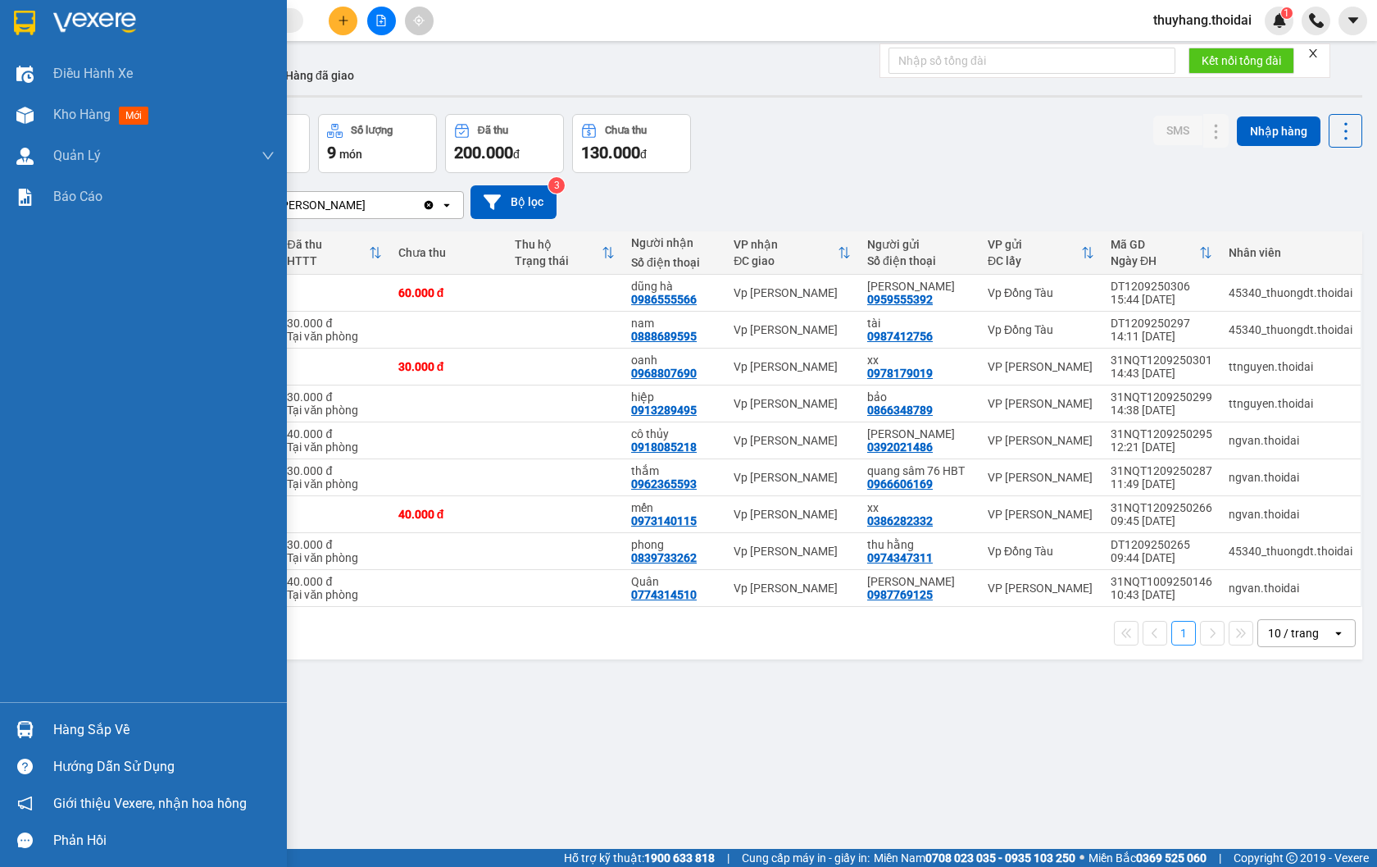
click at [79, 727] on div "Hàng sắp về" at bounding box center [163, 729] width 221 height 25
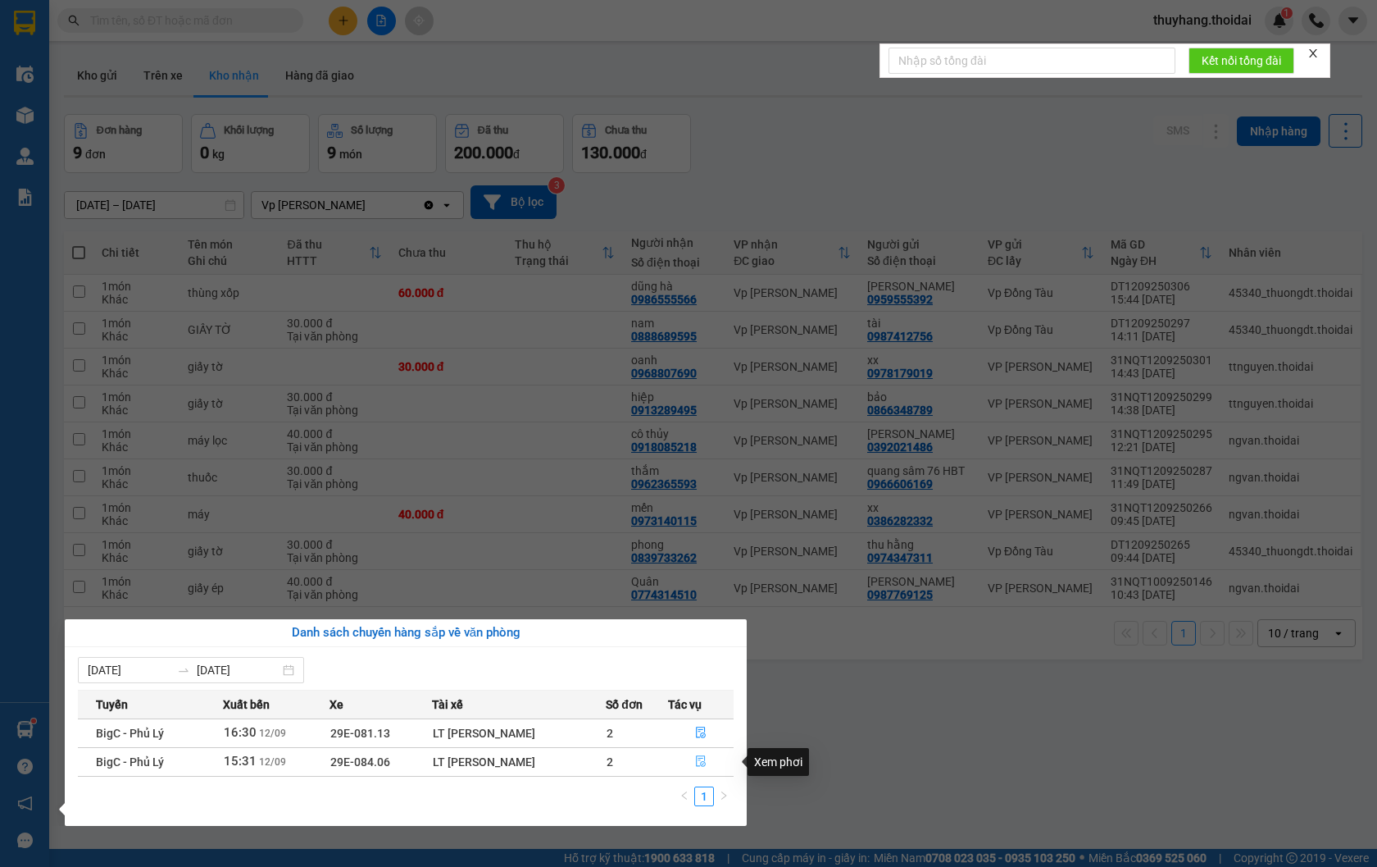
click at [703, 756] on button "button" at bounding box center [701, 761] width 64 height 26
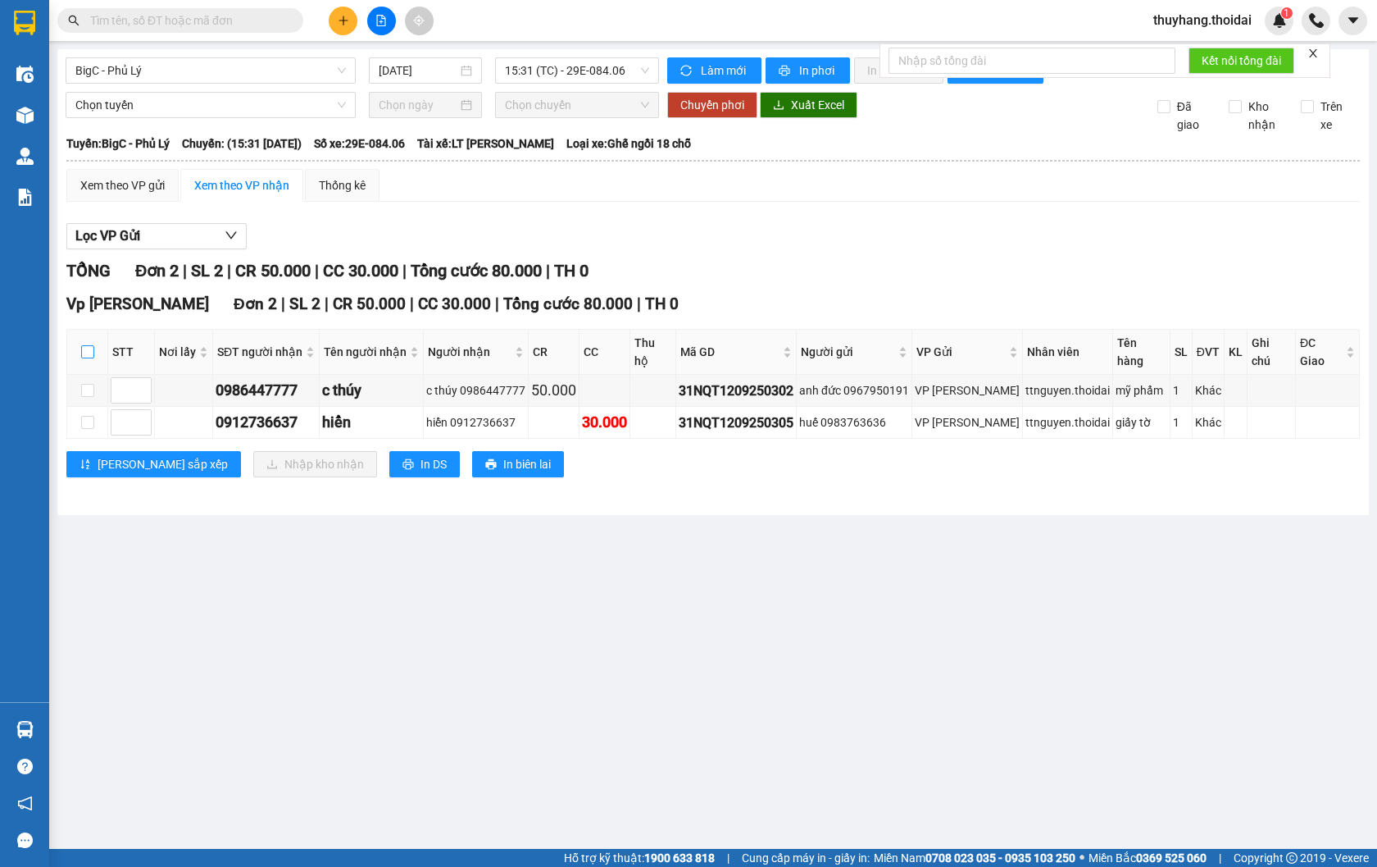
click at [91, 353] on input "checkbox" at bounding box center [87, 351] width 13 height 13
checkbox input "true"
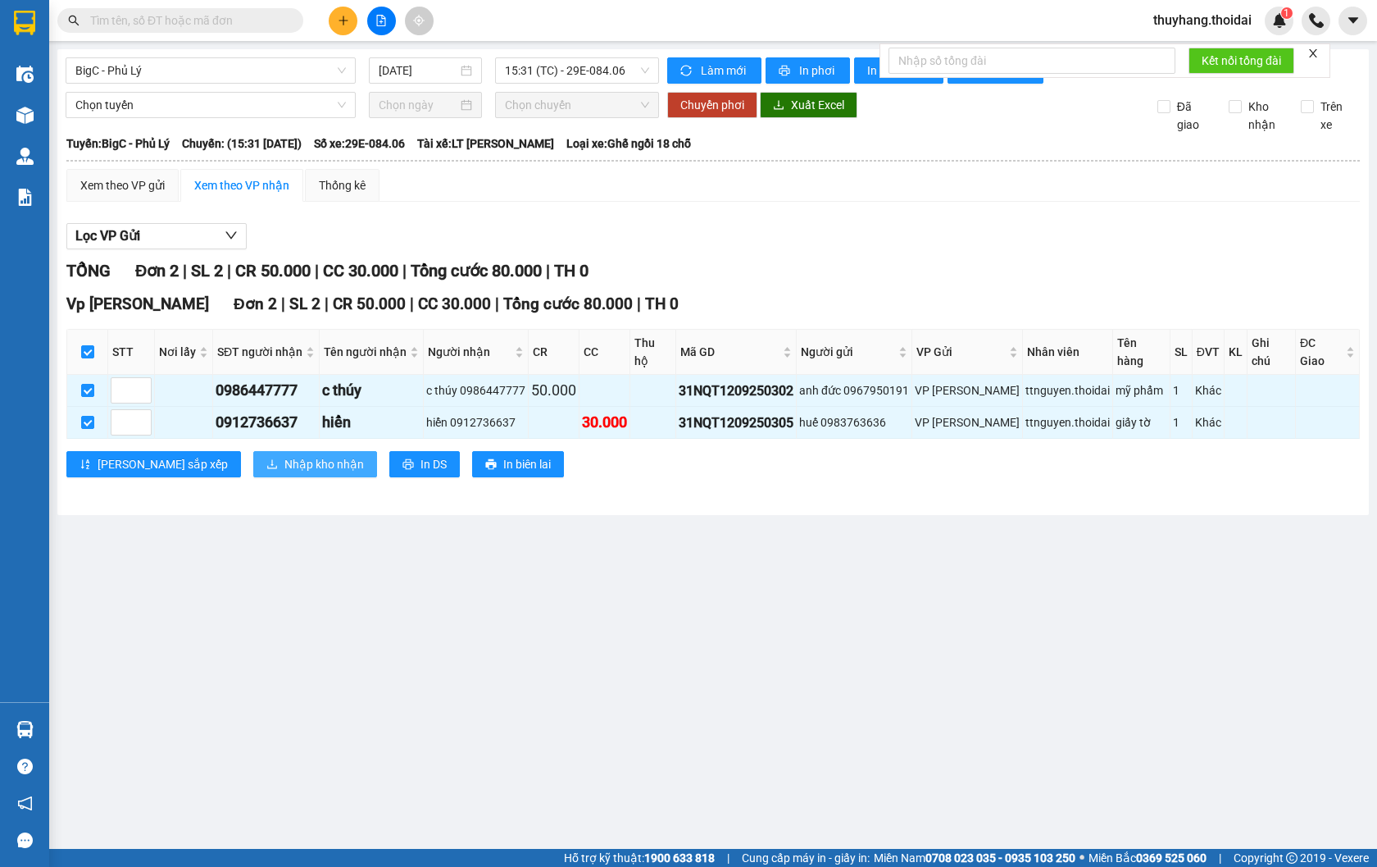
click at [284, 455] on span "Nhập kho nhận" at bounding box center [324, 464] width 80 height 18
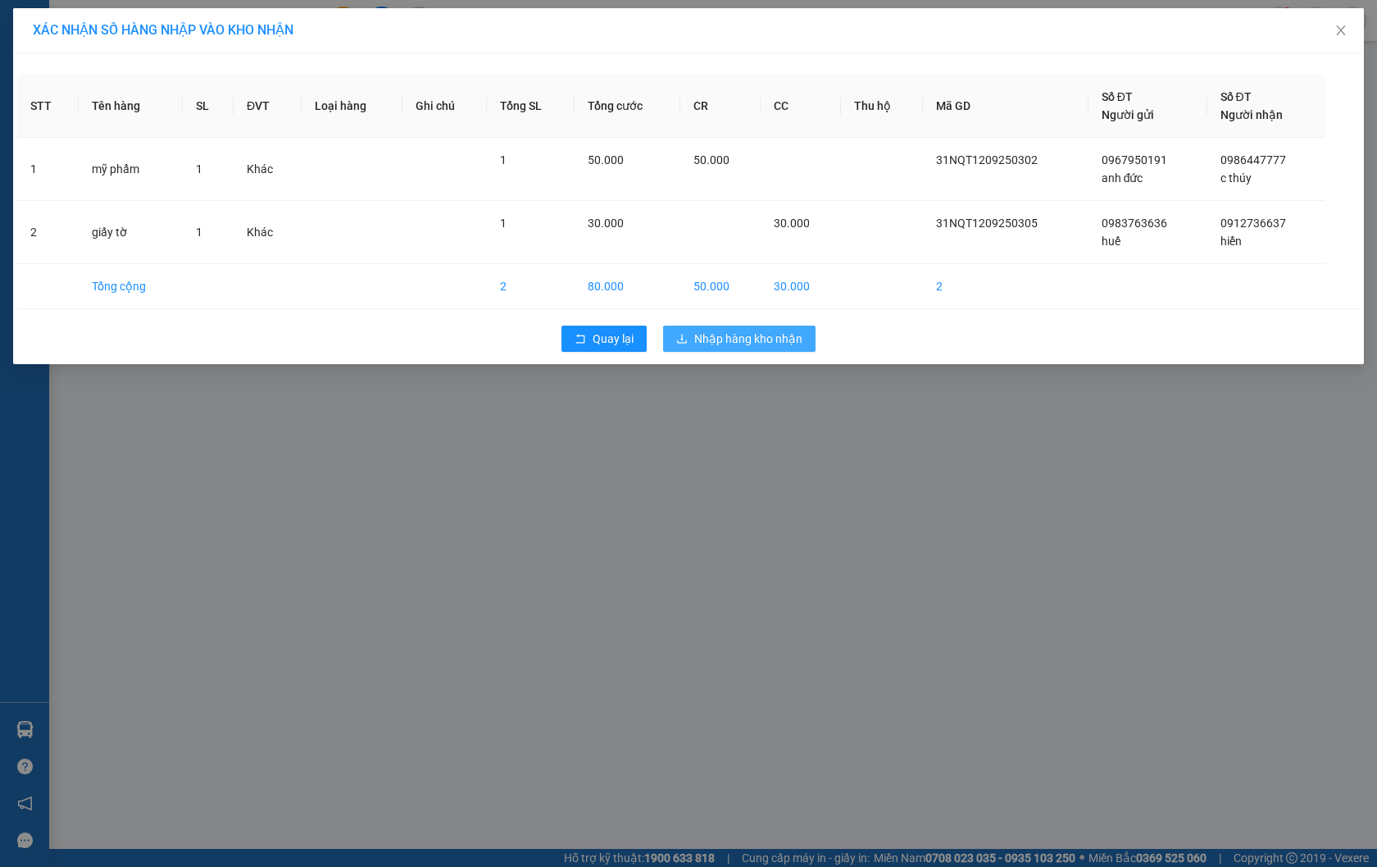
click at [754, 336] on span "Nhập hàng kho nhận" at bounding box center [748, 339] width 108 height 18
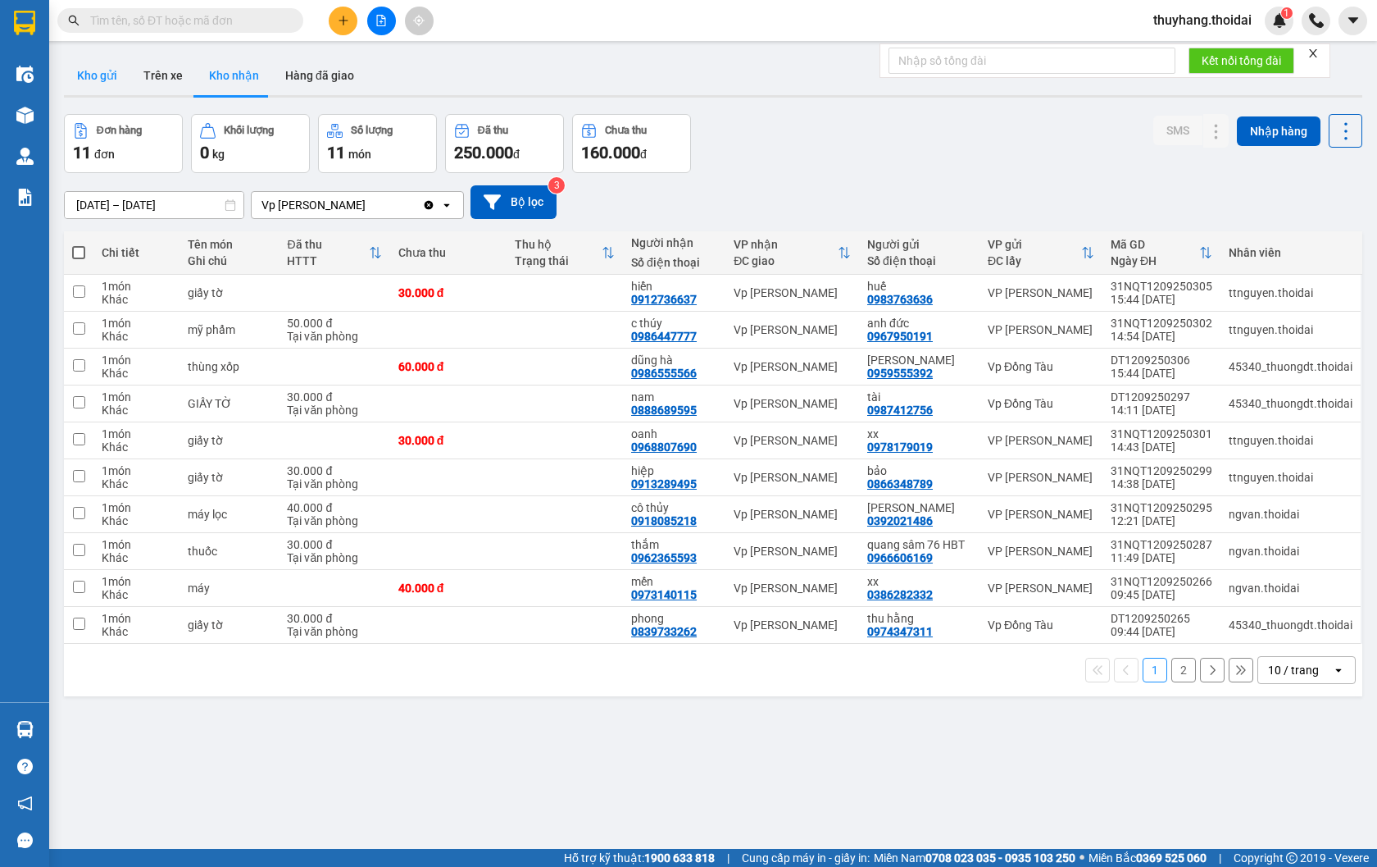
click at [90, 69] on button "Kho gửi" at bounding box center [97, 75] width 66 height 39
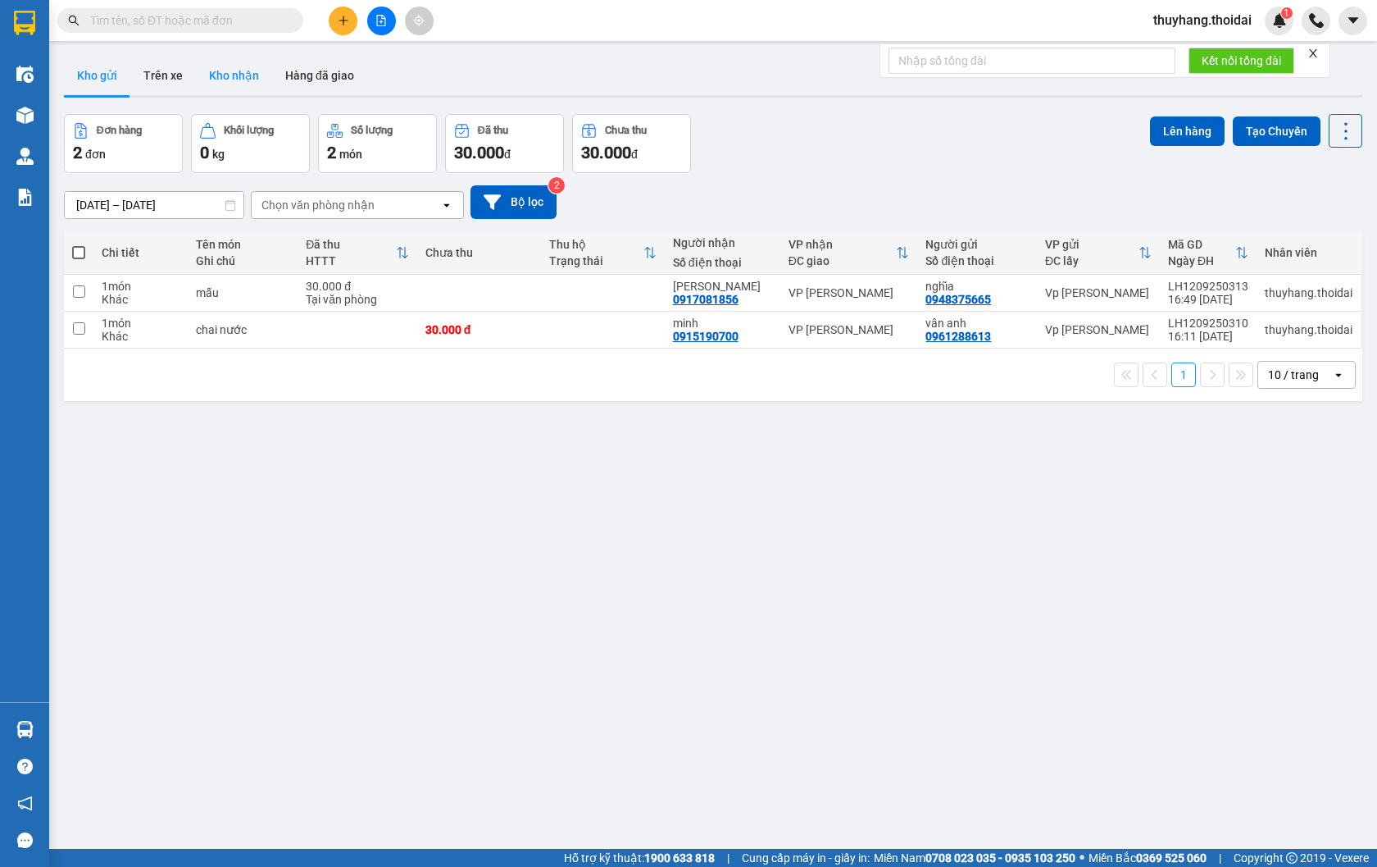
click at [248, 82] on button "Kho nhận" at bounding box center [234, 75] width 76 height 39
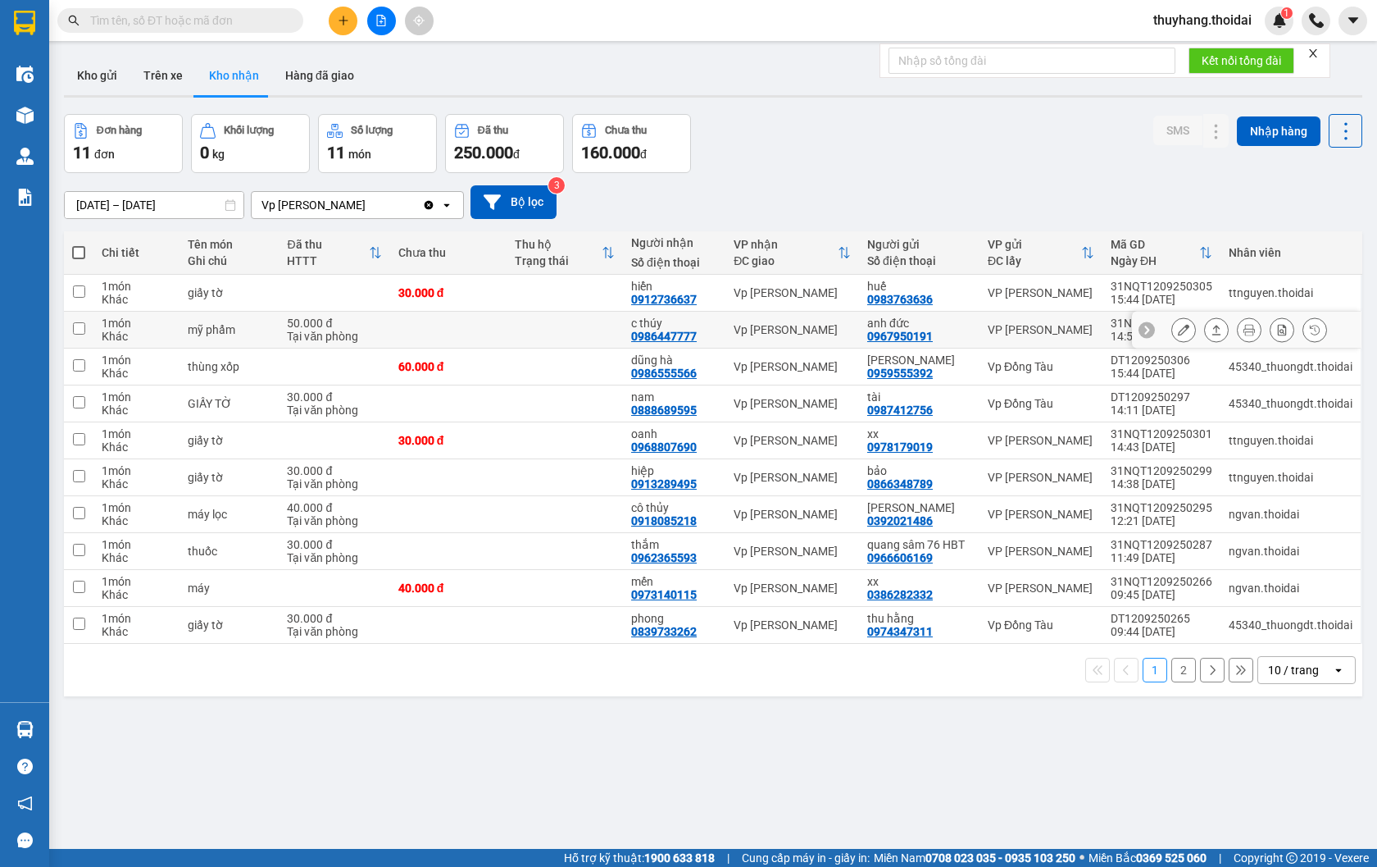
click at [527, 332] on td at bounding box center [565, 330] width 116 height 37
checkbox input "true"
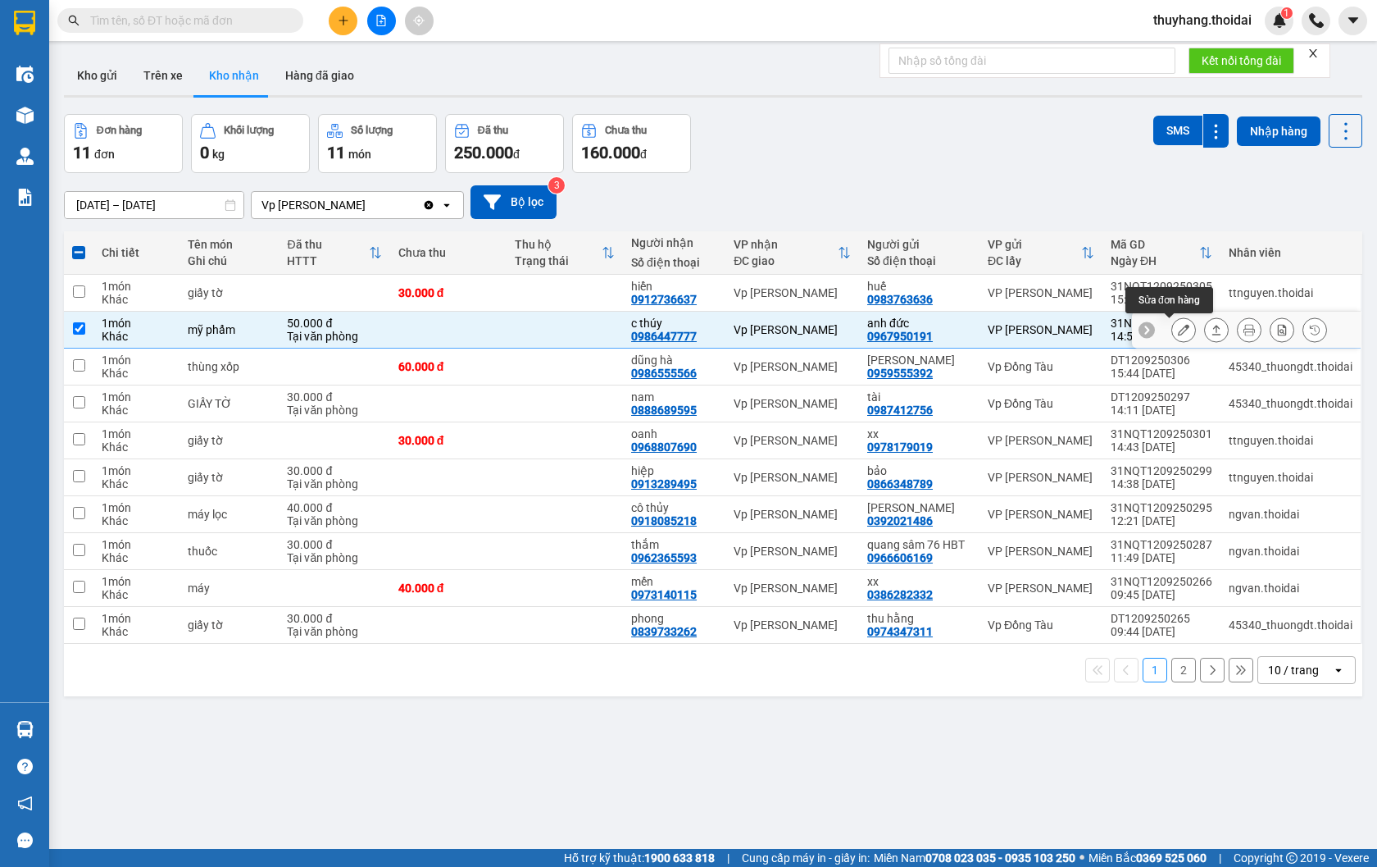
click at [1178, 326] on icon at bounding box center [1183, 329] width 11 height 11
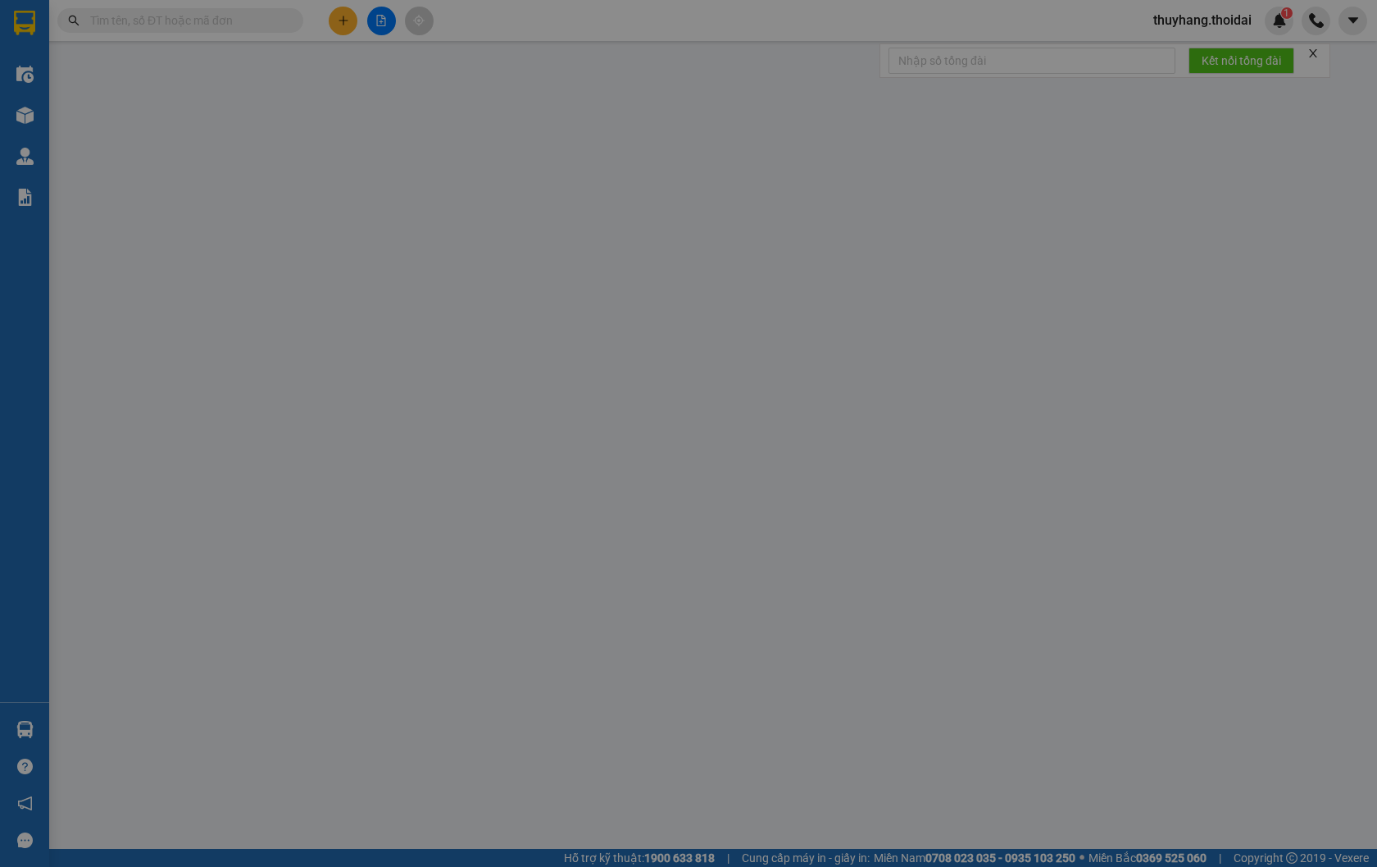
type input "0967950191"
type input "anh đức"
type input "0986447777"
type input "c thúy"
type input "50.000"
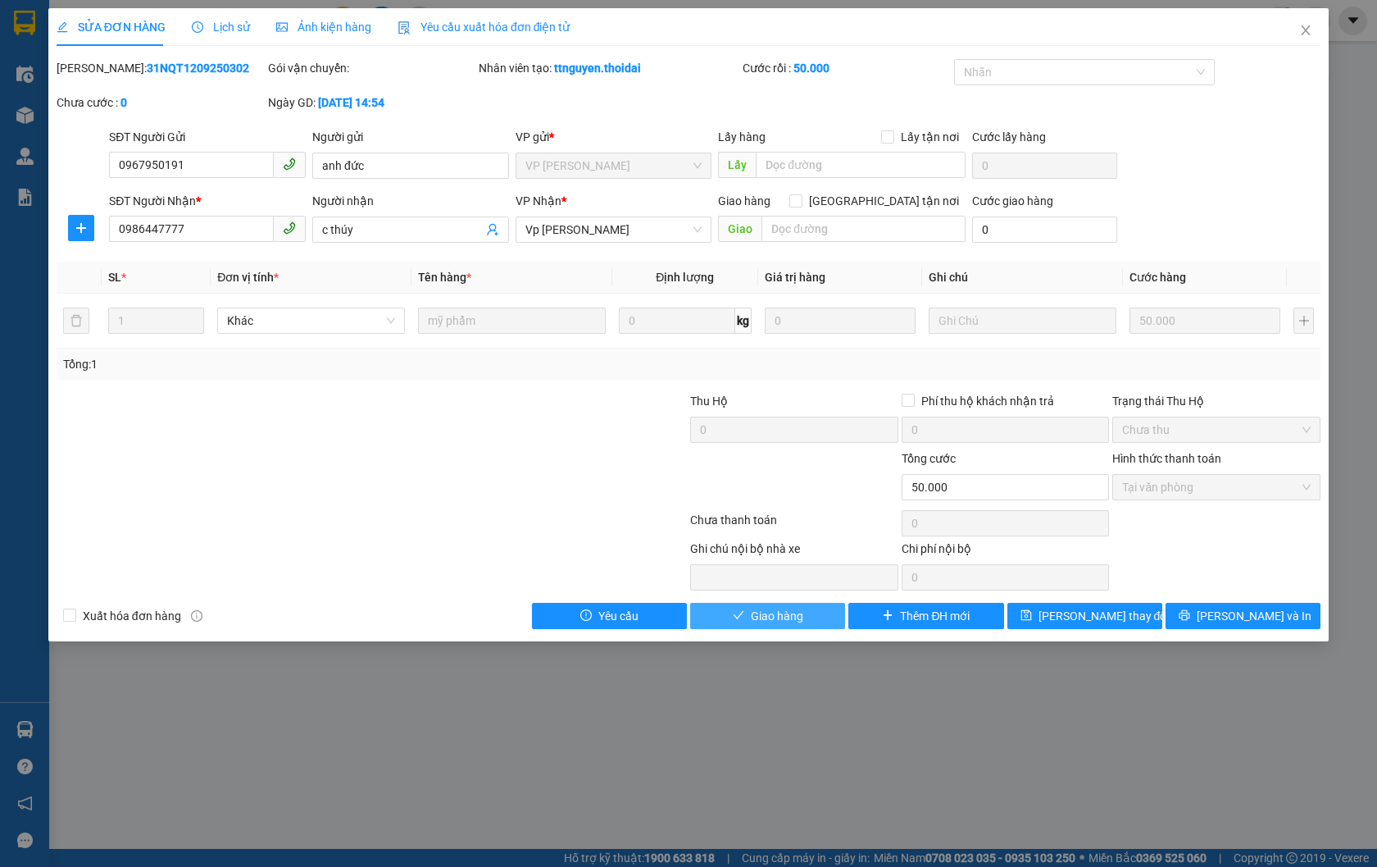
click at [771, 625] on button "Giao hàng" at bounding box center [767, 616] width 155 height 26
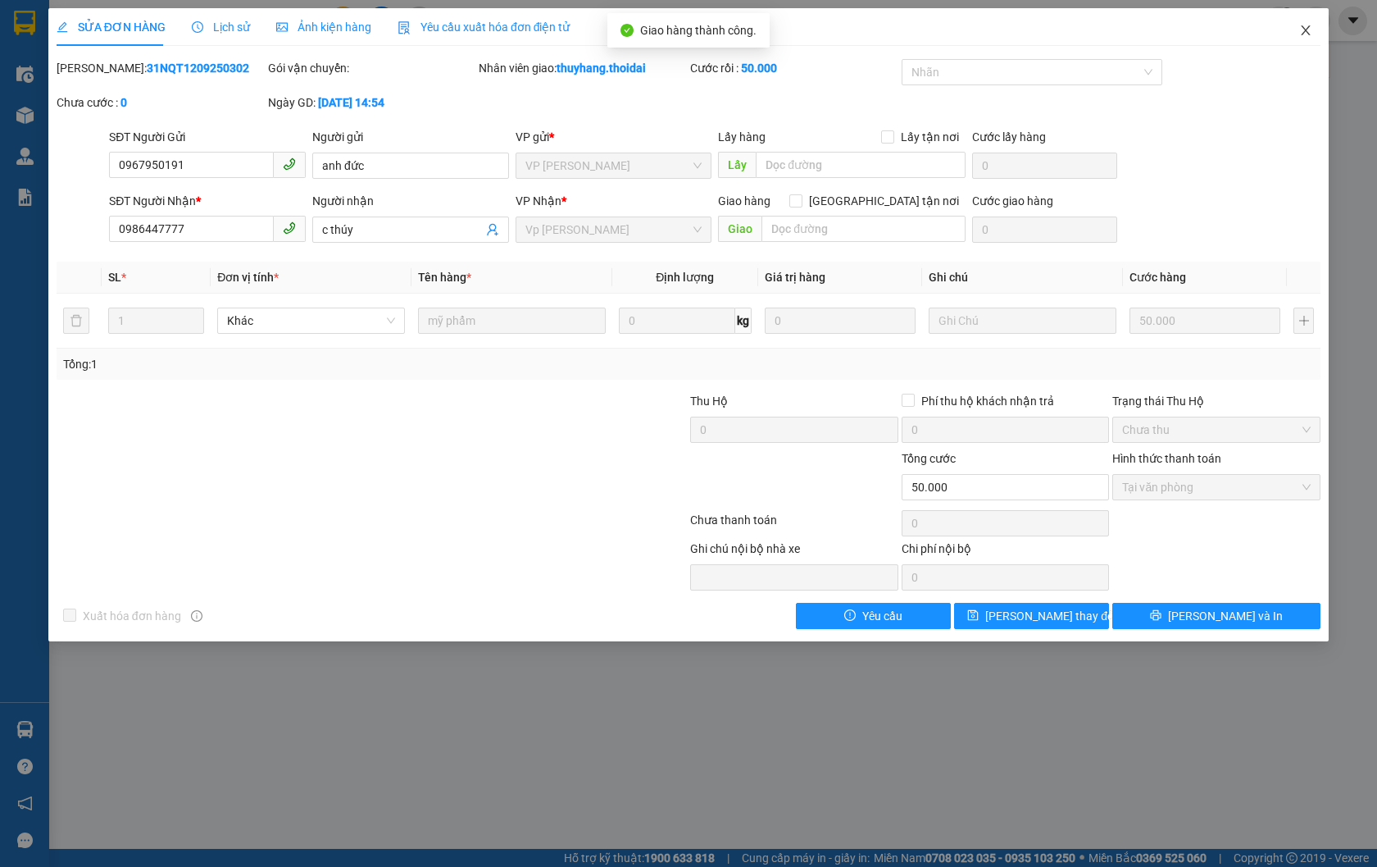
click at [1299, 33] on icon "close" at bounding box center [1305, 30] width 13 height 13
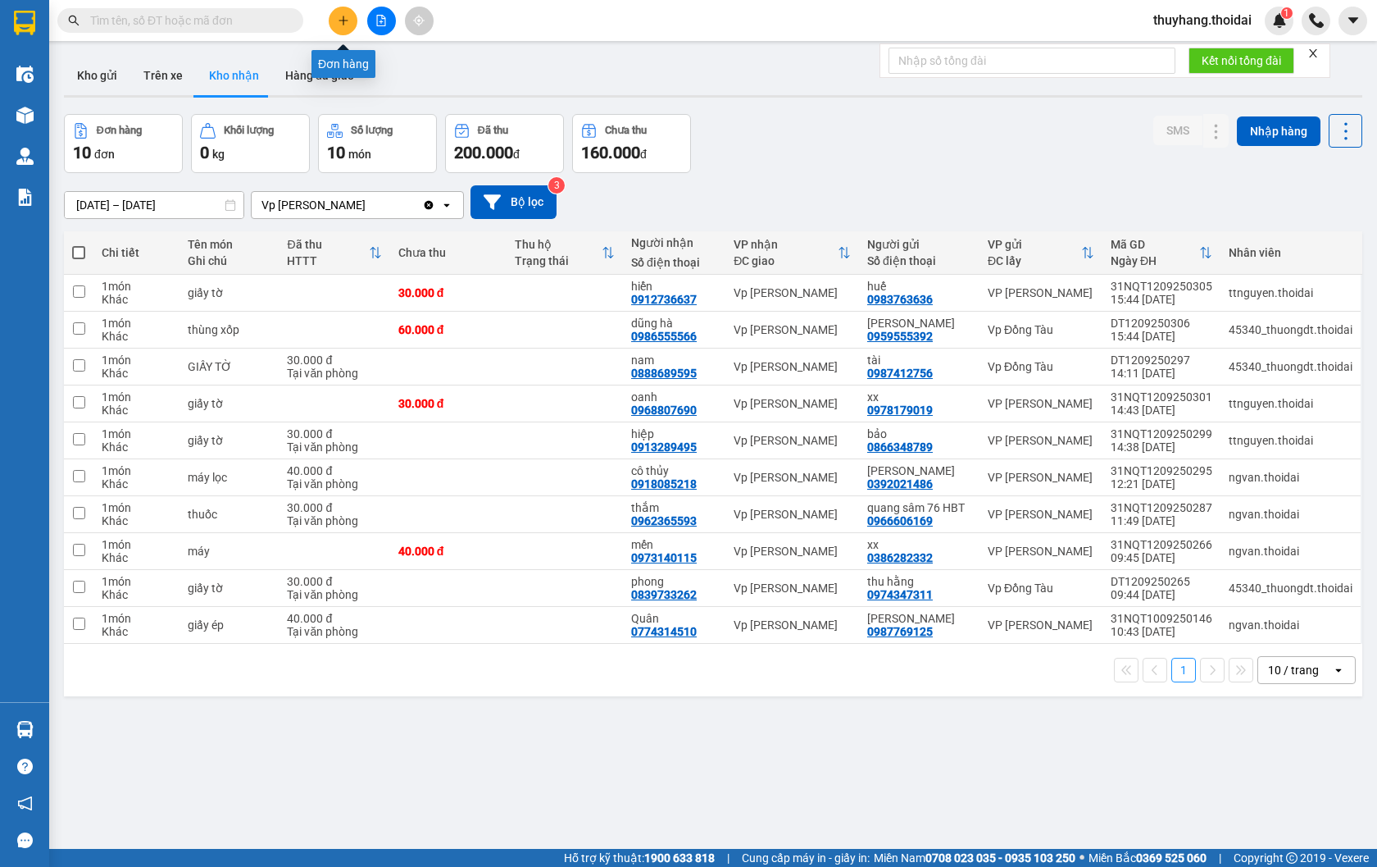
click at [336, 30] on button at bounding box center [343, 21] width 29 height 29
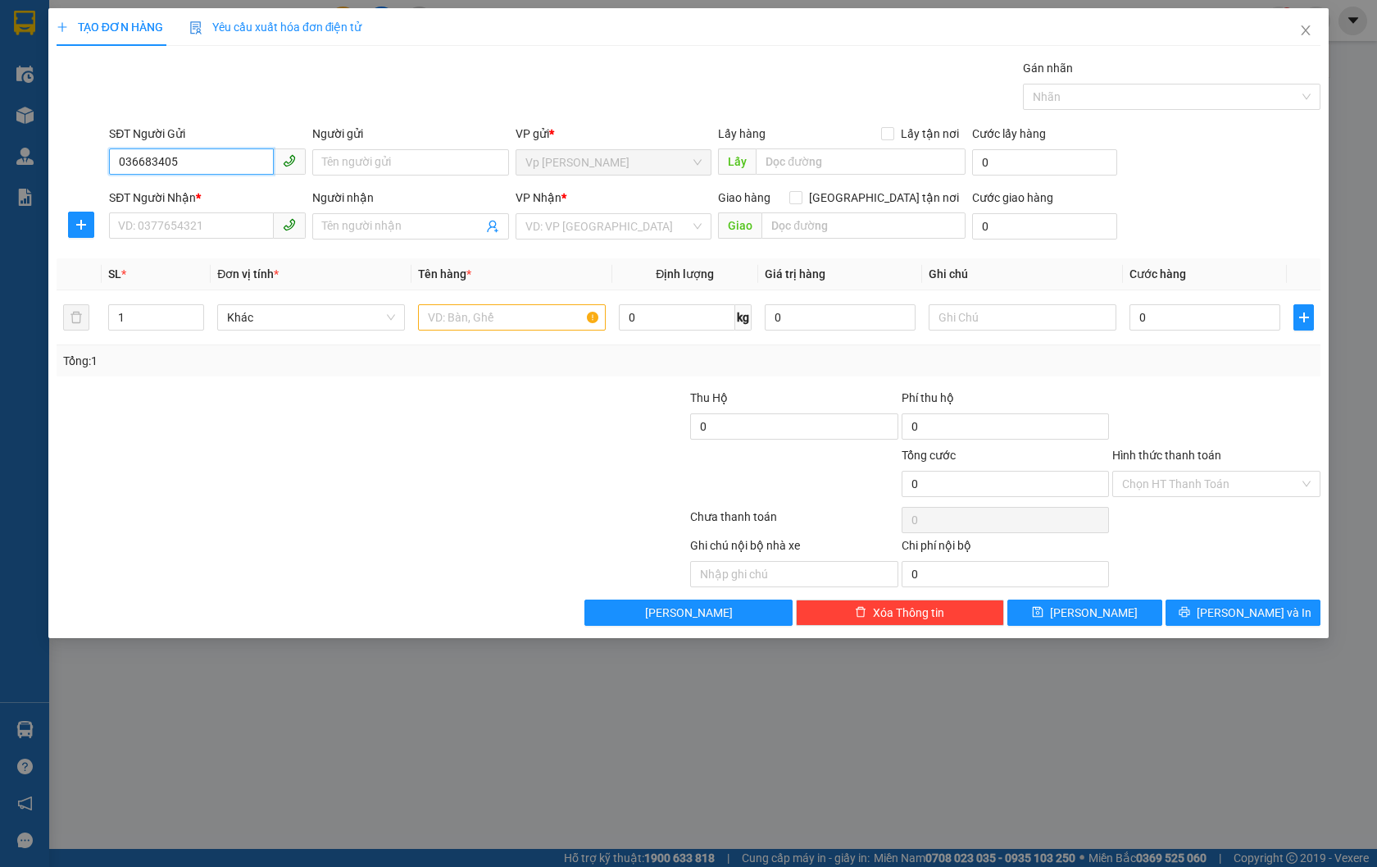
type input "0366834057"
click at [220, 198] on div "0366834057 - khách" at bounding box center [207, 195] width 177 height 18
type input "khách"
type input "0366834057"
click at [217, 212] on input "SĐT Người Nhận *" at bounding box center [191, 225] width 165 height 26
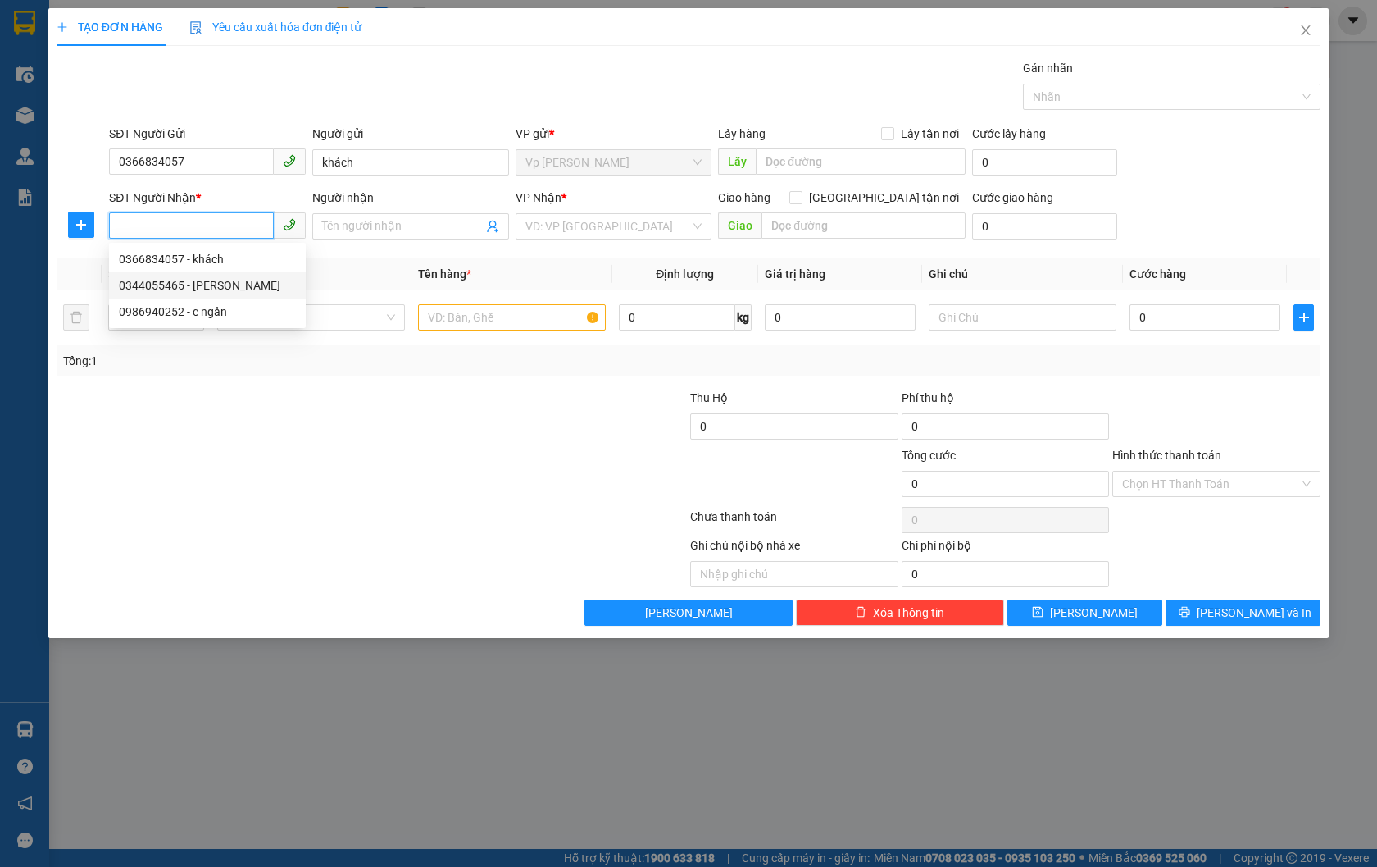
click at [243, 290] on div "0344055465 - [PERSON_NAME]" at bounding box center [207, 285] width 177 height 18
type input "0344055465"
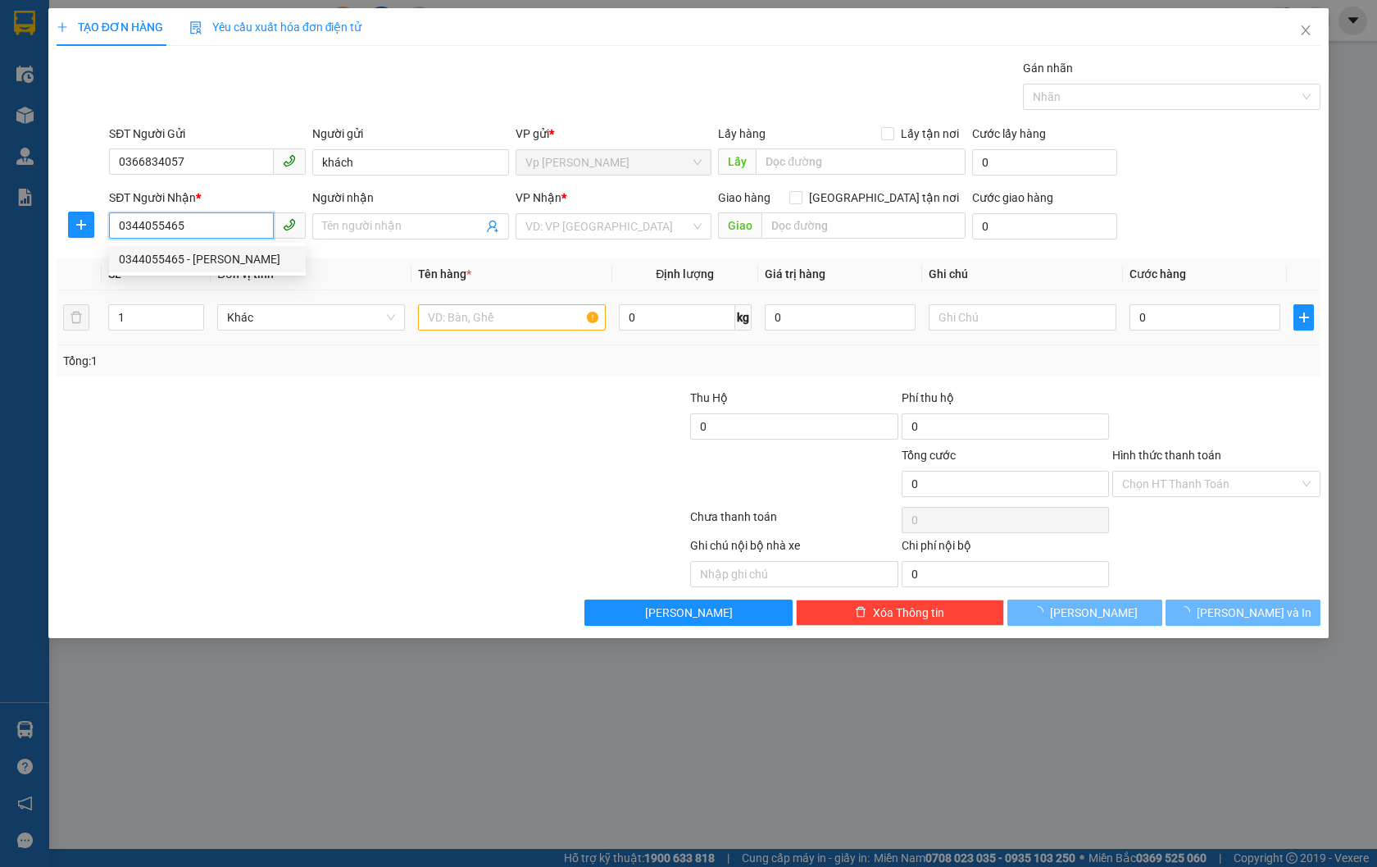
type input "[PERSON_NAME]"
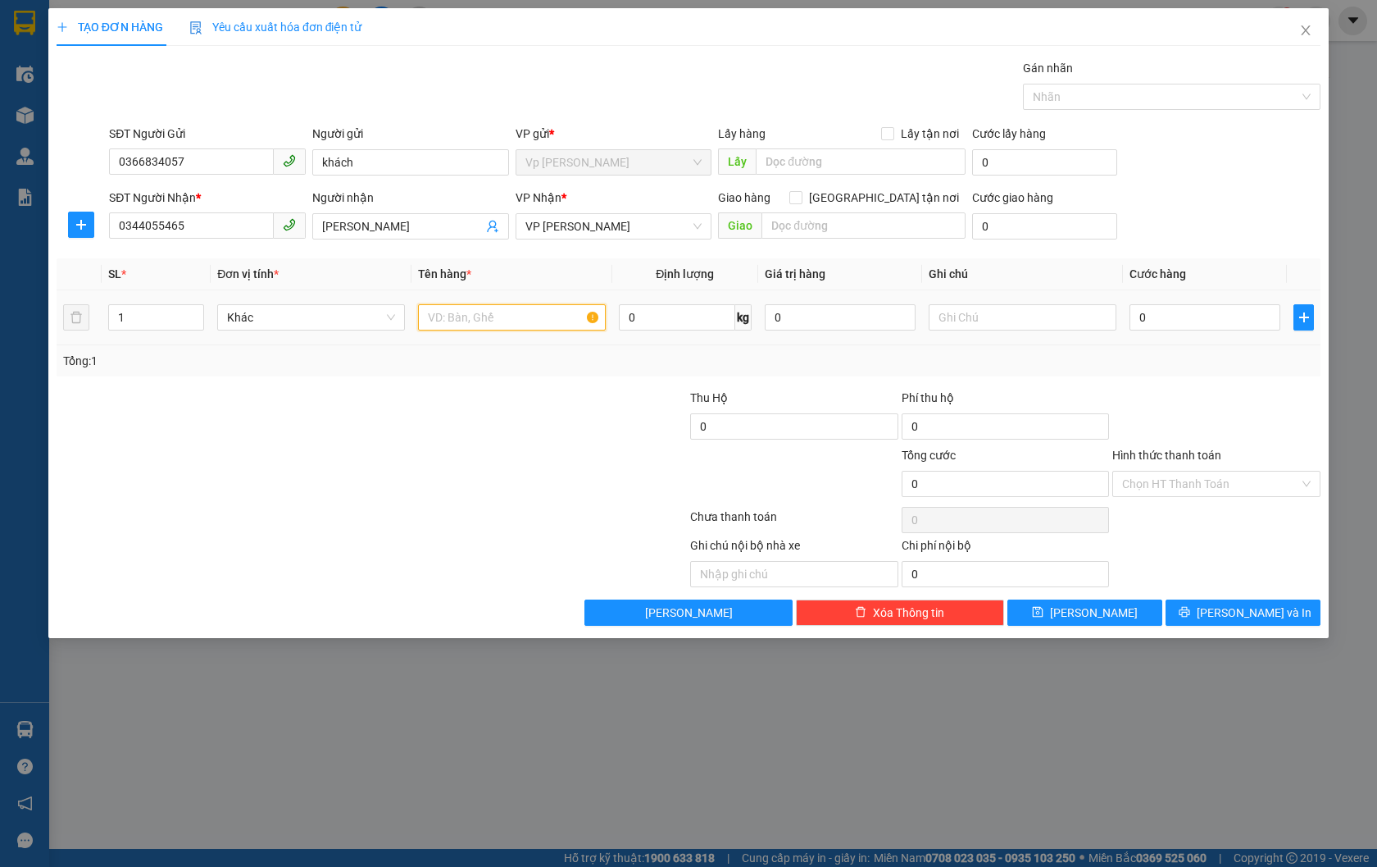
click at [539, 316] on input "text" at bounding box center [512, 317] width 188 height 26
type input "d"
type input "đồ ăn"
click at [1159, 310] on input "0" at bounding box center [1205, 317] width 151 height 26
type input "5"
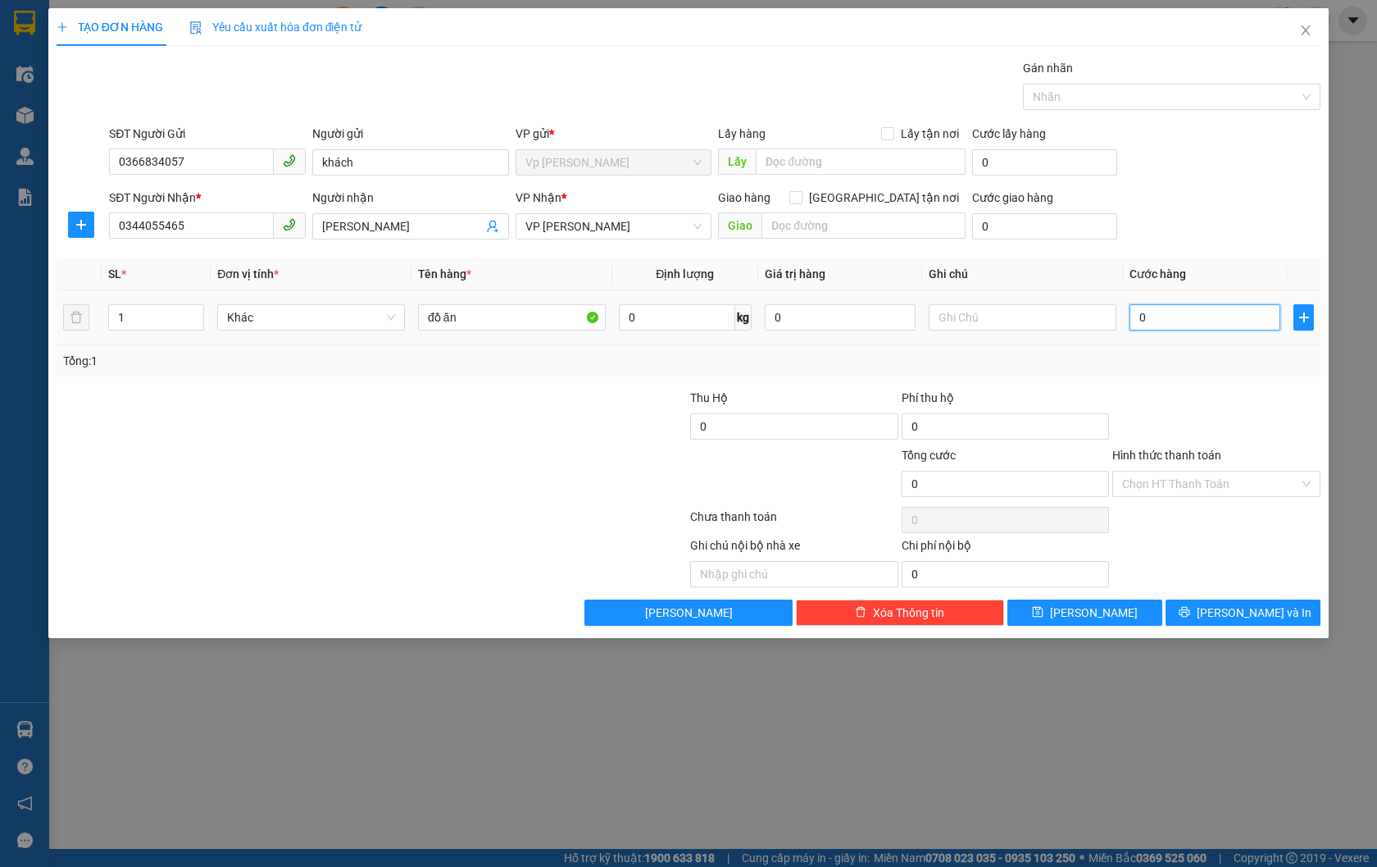
type input "5"
type input "50"
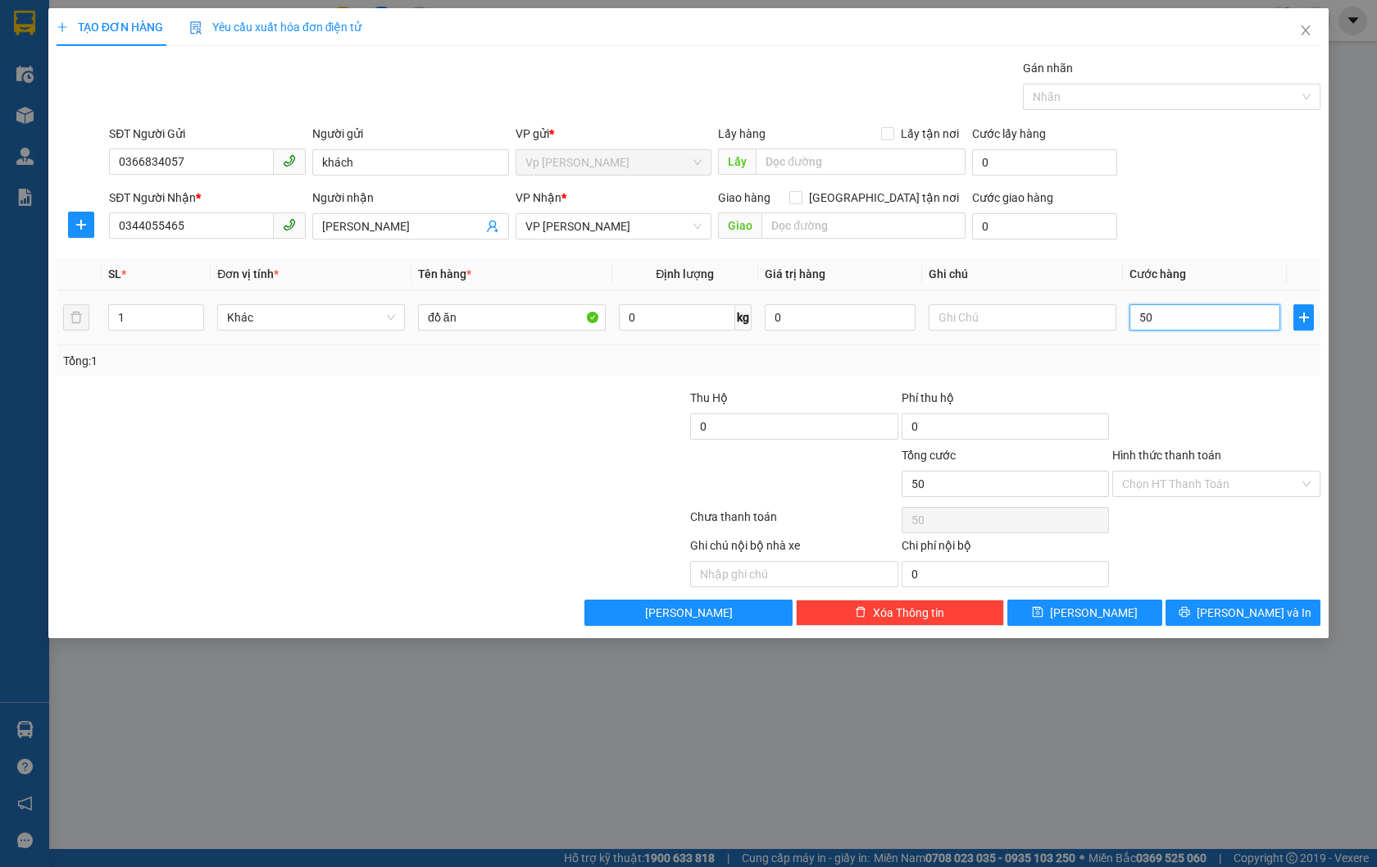
type input "500"
type input "5.000"
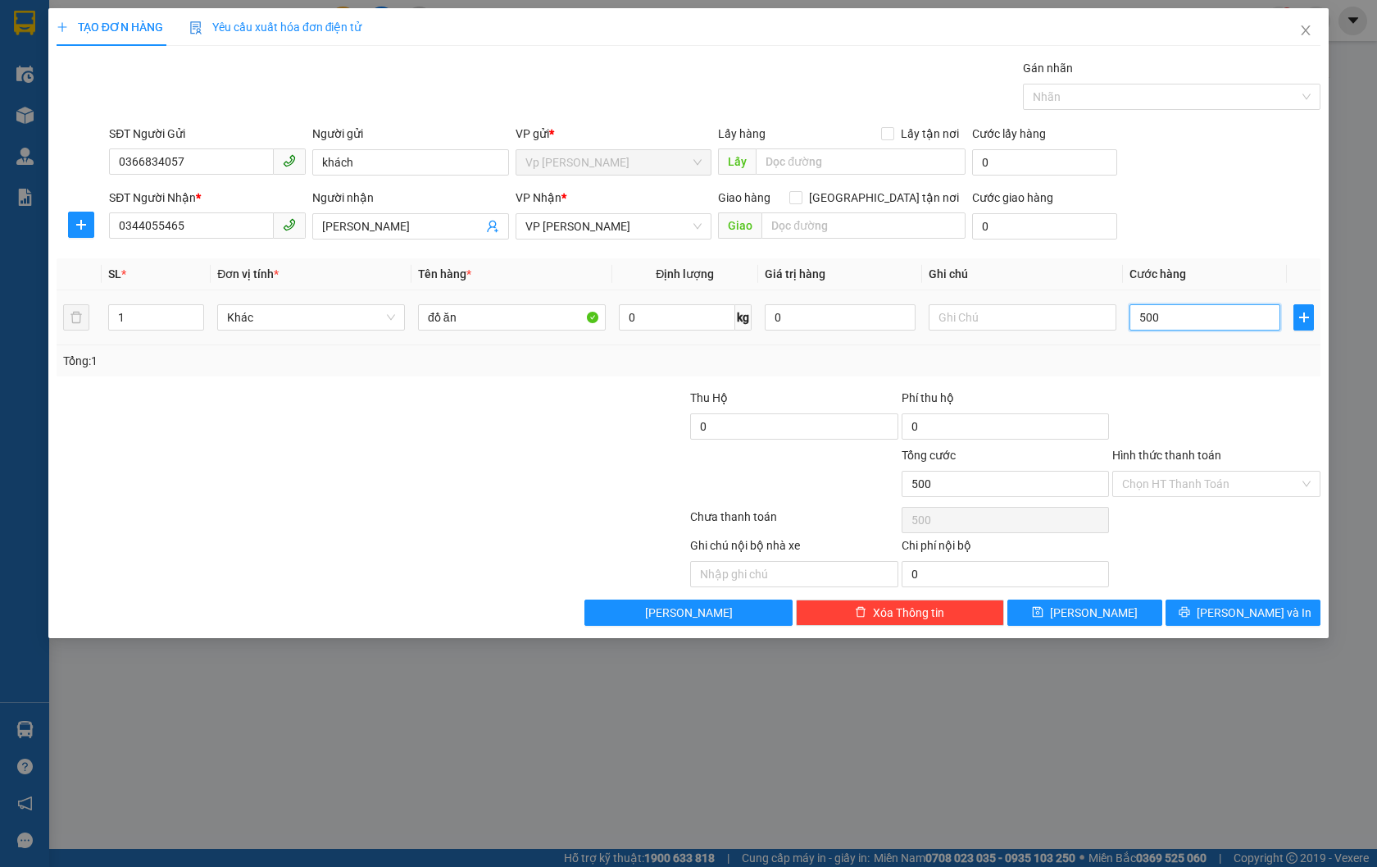
type input "5.000"
type input "50.000"
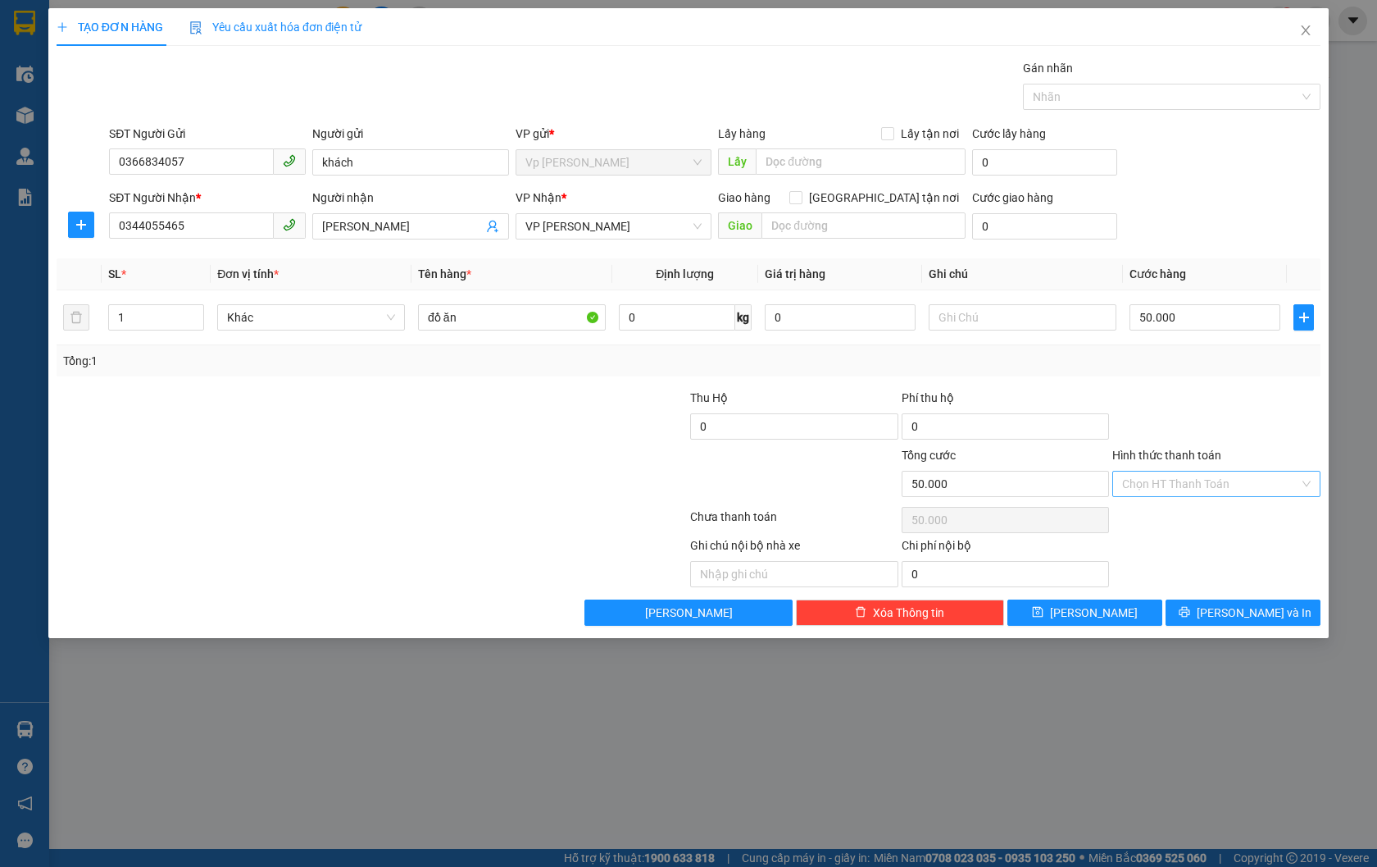
click at [1251, 481] on input "Hình thức thanh toán" at bounding box center [1210, 483] width 177 height 25
click at [1244, 514] on div "Tại văn phòng" at bounding box center [1216, 516] width 189 height 18
type input "0"
click at [1247, 612] on span "[PERSON_NAME] và In" at bounding box center [1254, 612] width 115 height 18
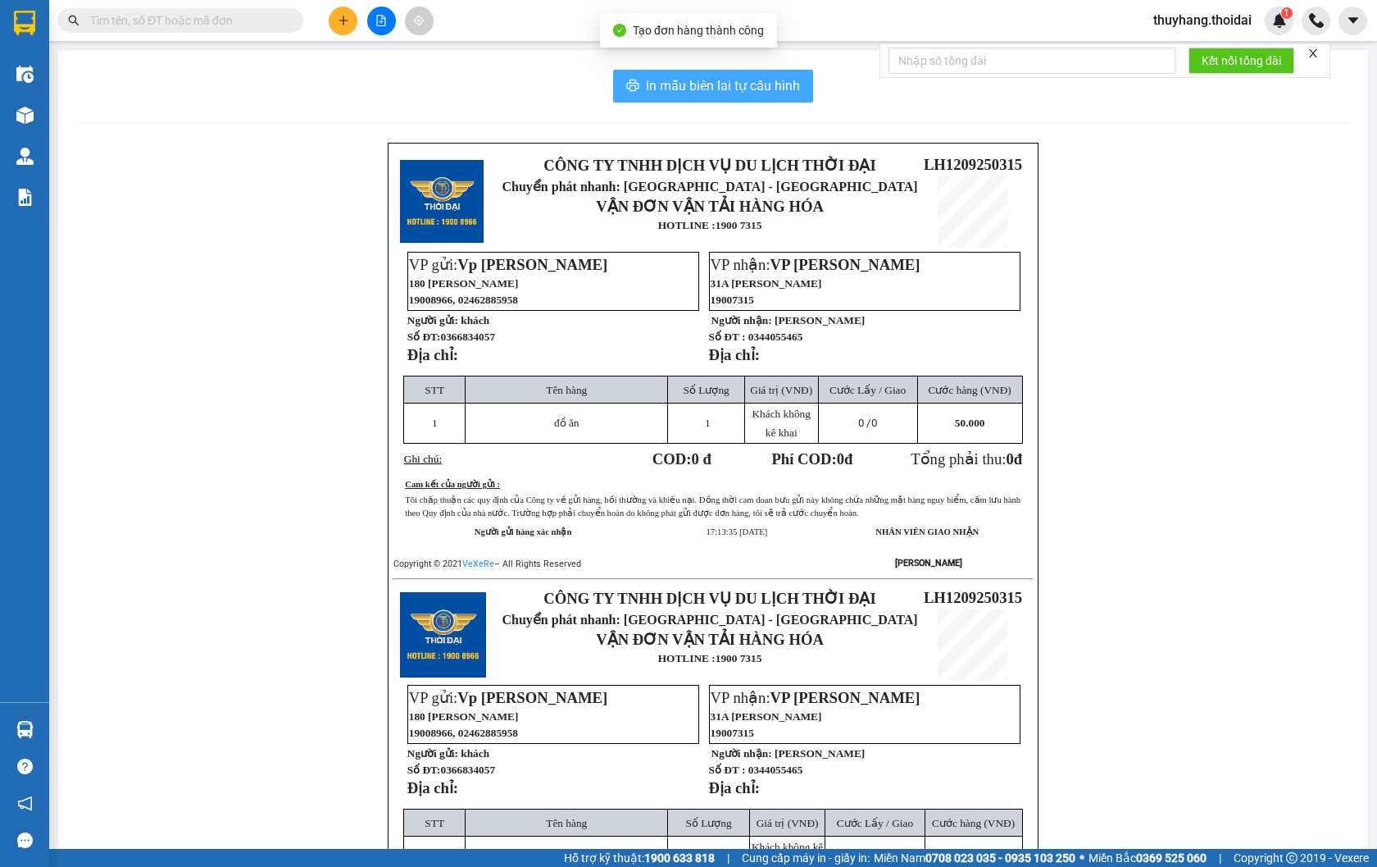
click at [790, 89] on span "In mẫu biên lai tự cấu hình" at bounding box center [723, 85] width 154 height 20
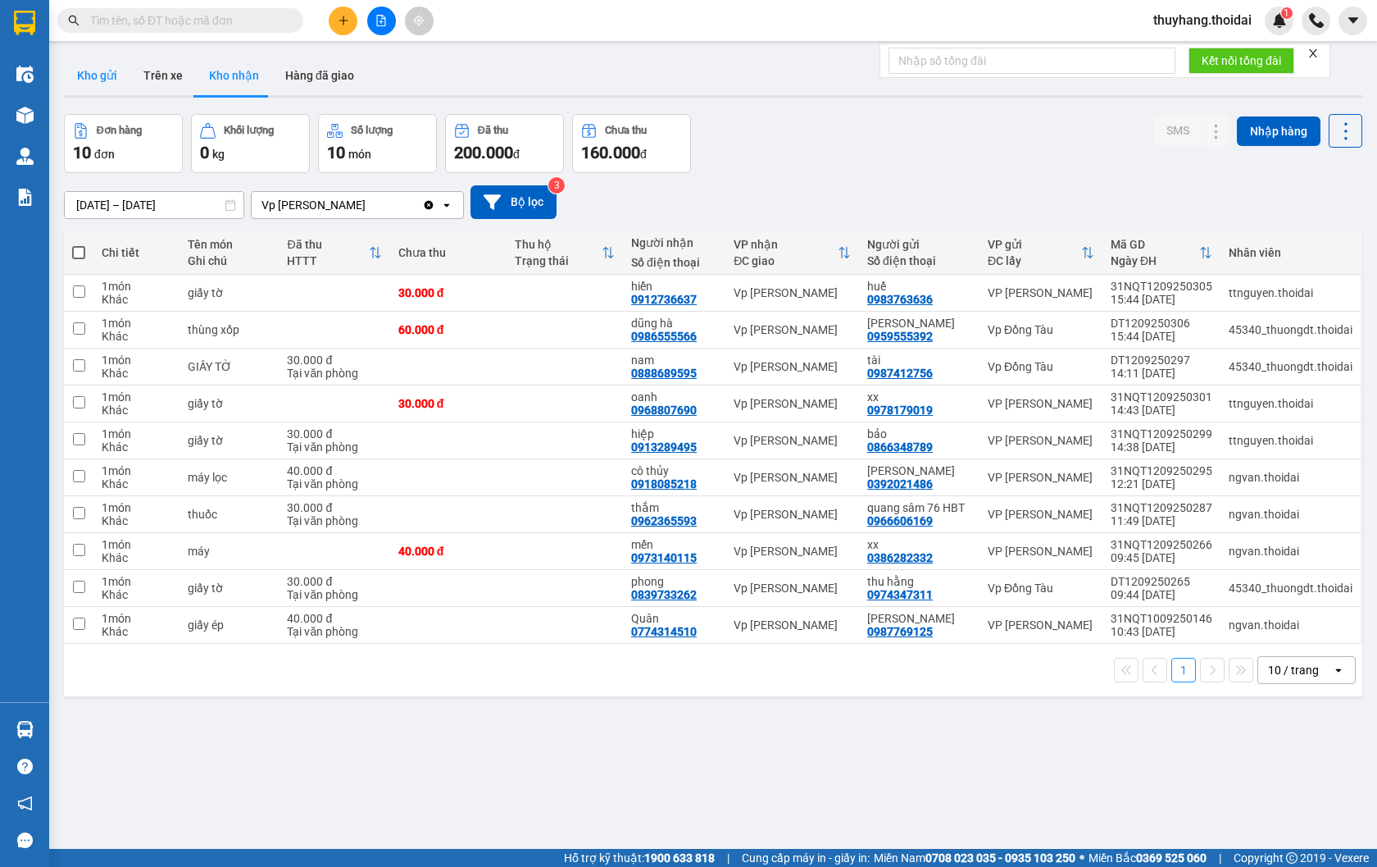
click at [107, 80] on button "Kho gửi" at bounding box center [97, 75] width 66 height 39
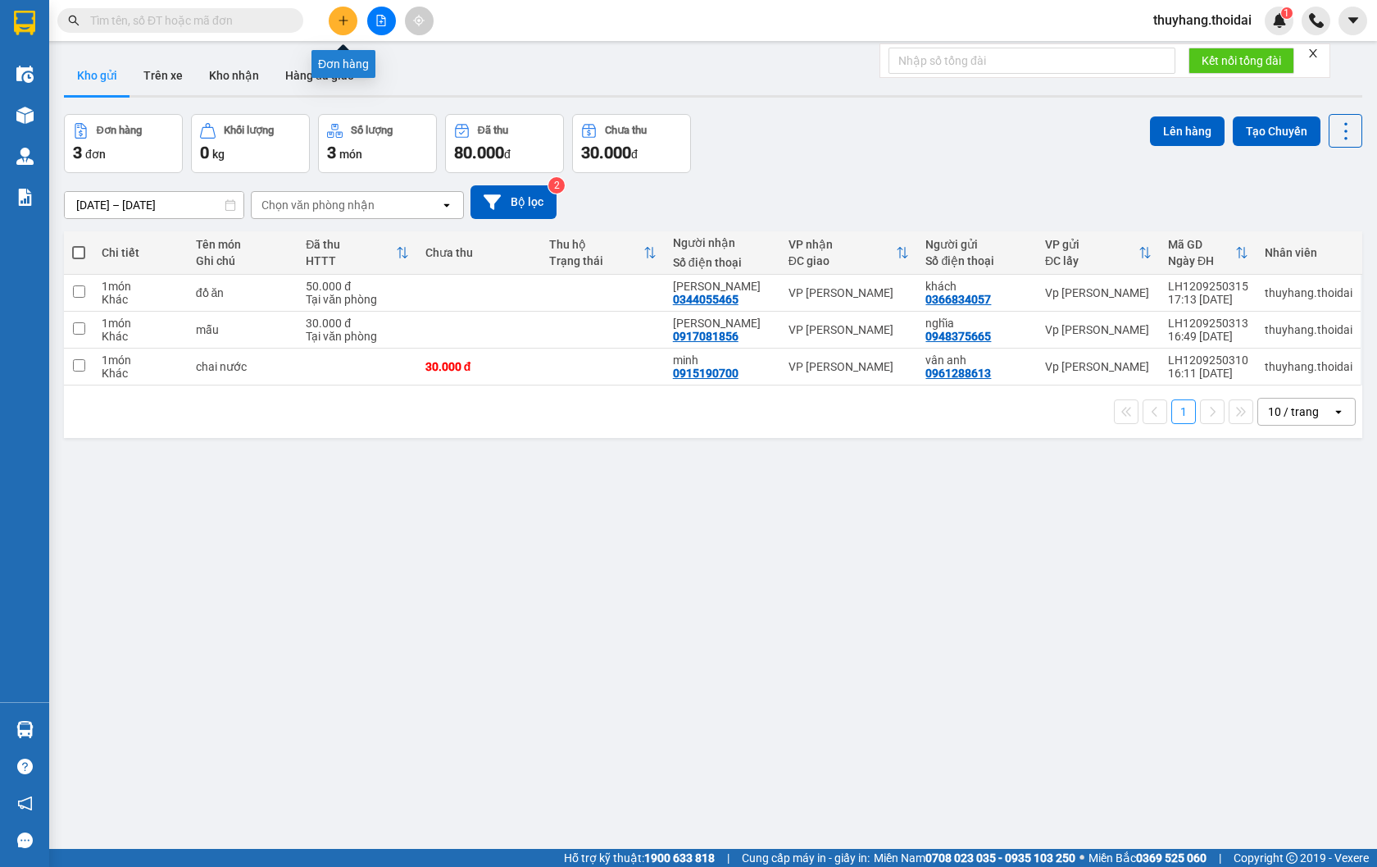
click at [339, 26] on button at bounding box center [343, 21] width 29 height 29
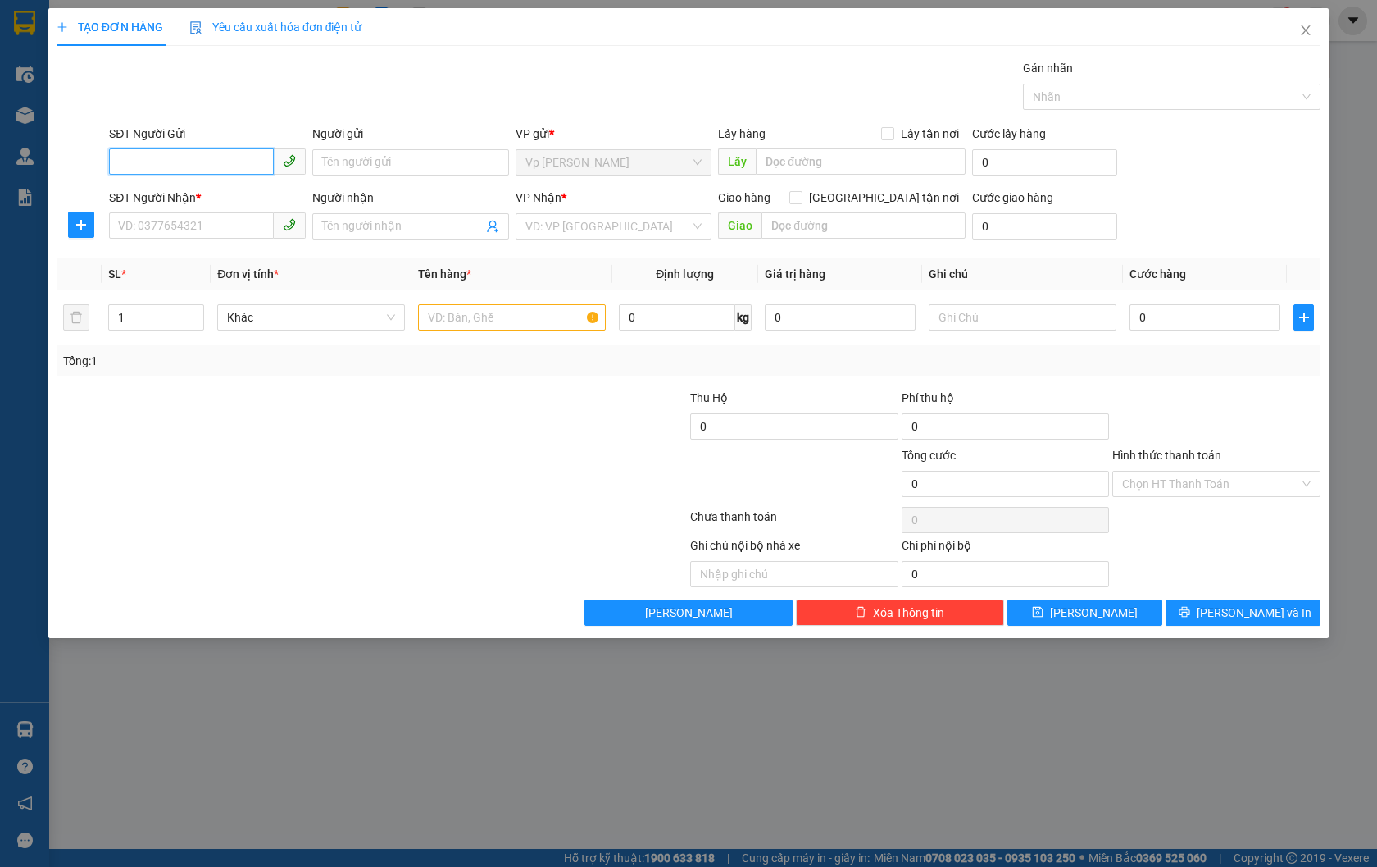
click at [189, 157] on input "SĐT Người Gửi" at bounding box center [191, 161] width 165 height 26
type input "0913056985"
click at [384, 162] on input "Người gửi" at bounding box center [410, 162] width 197 height 26
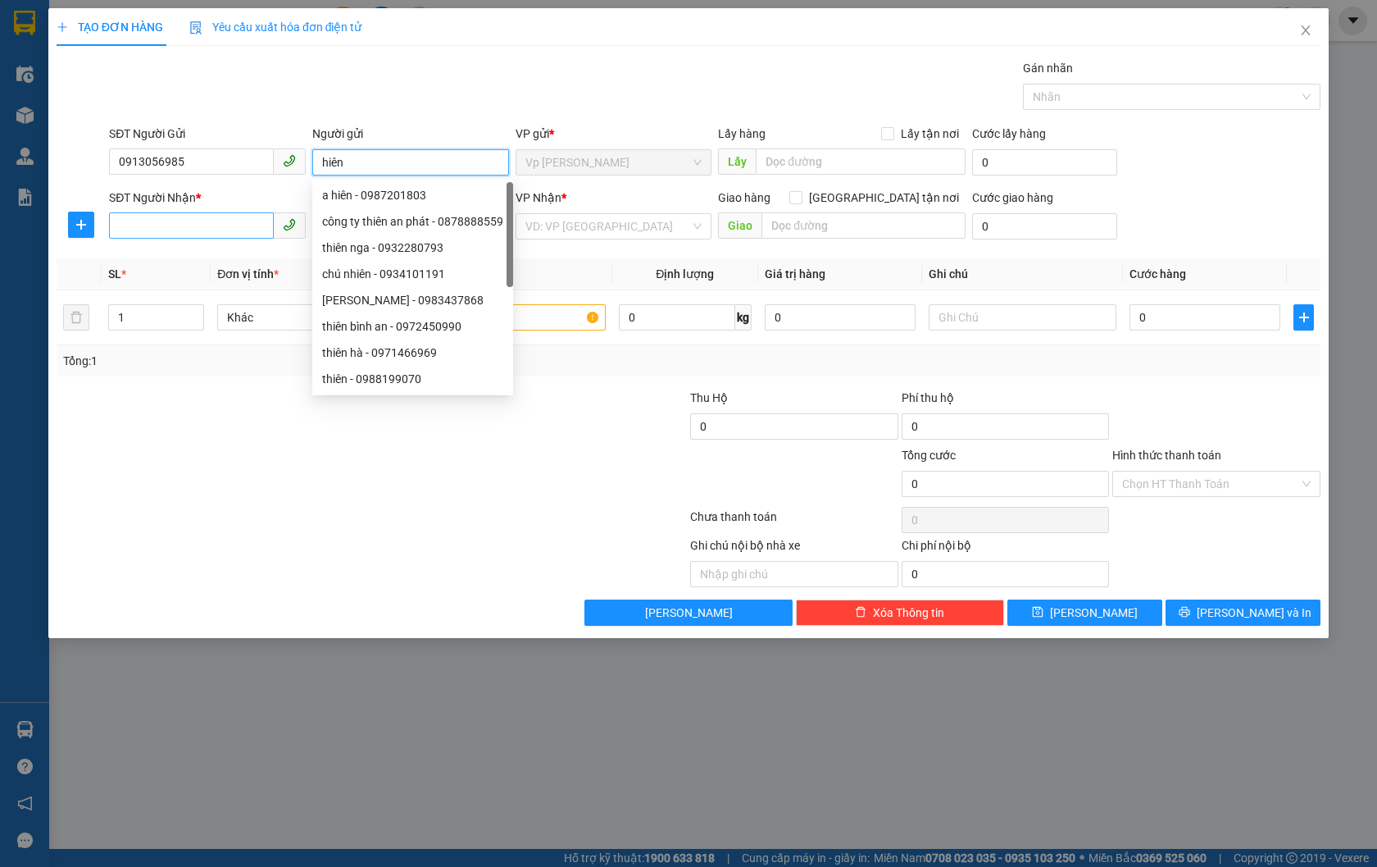
type input "hiên"
click at [150, 225] on input "SĐT Người Nhận *" at bounding box center [191, 225] width 165 height 26
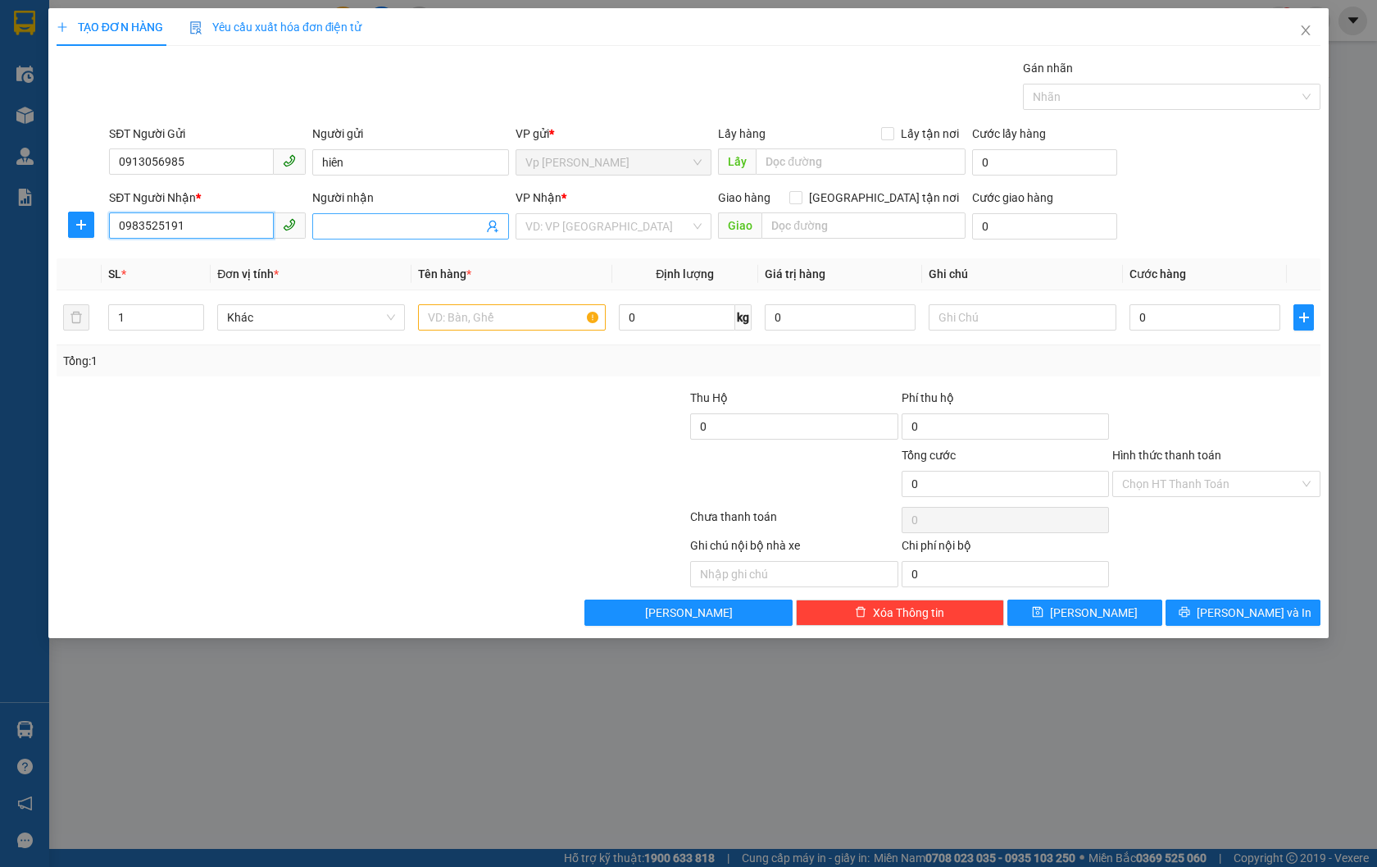
type input "0983525191"
click at [375, 224] on input "Người nhận" at bounding box center [402, 226] width 161 height 18
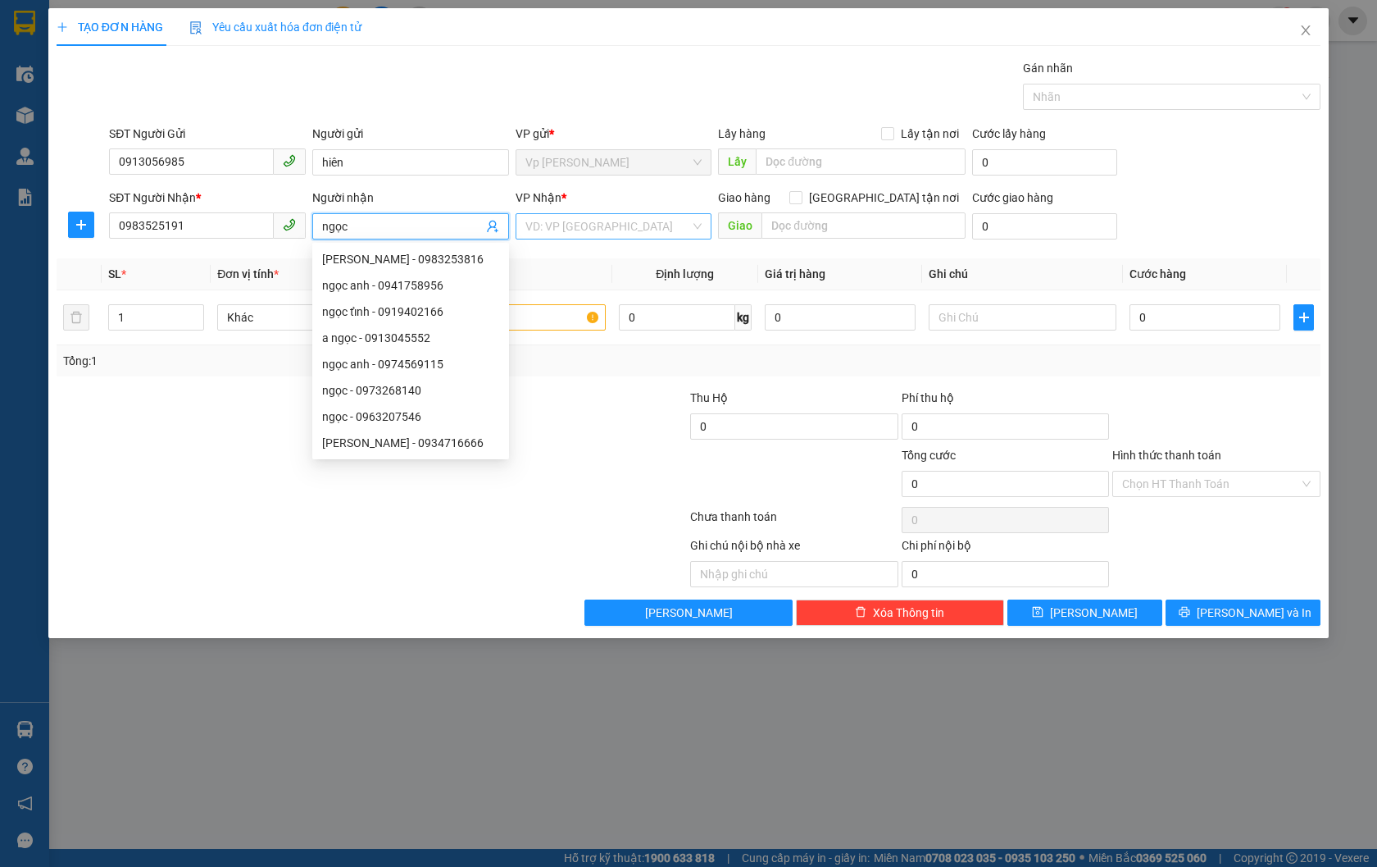
type input "ngọc"
click at [609, 216] on input "search" at bounding box center [608, 226] width 166 height 25
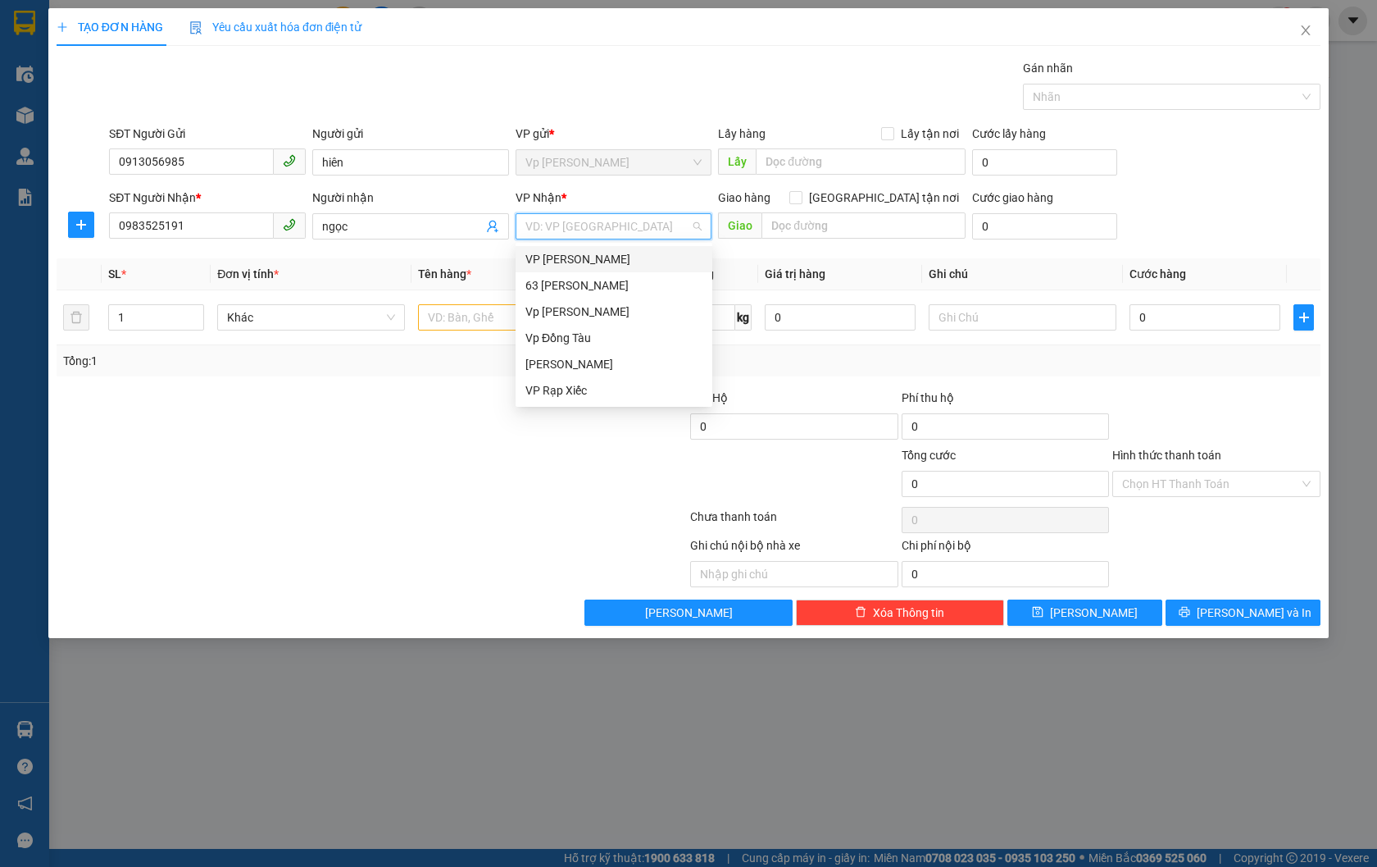
click at [616, 264] on div "VP [PERSON_NAME]" at bounding box center [613, 259] width 177 height 18
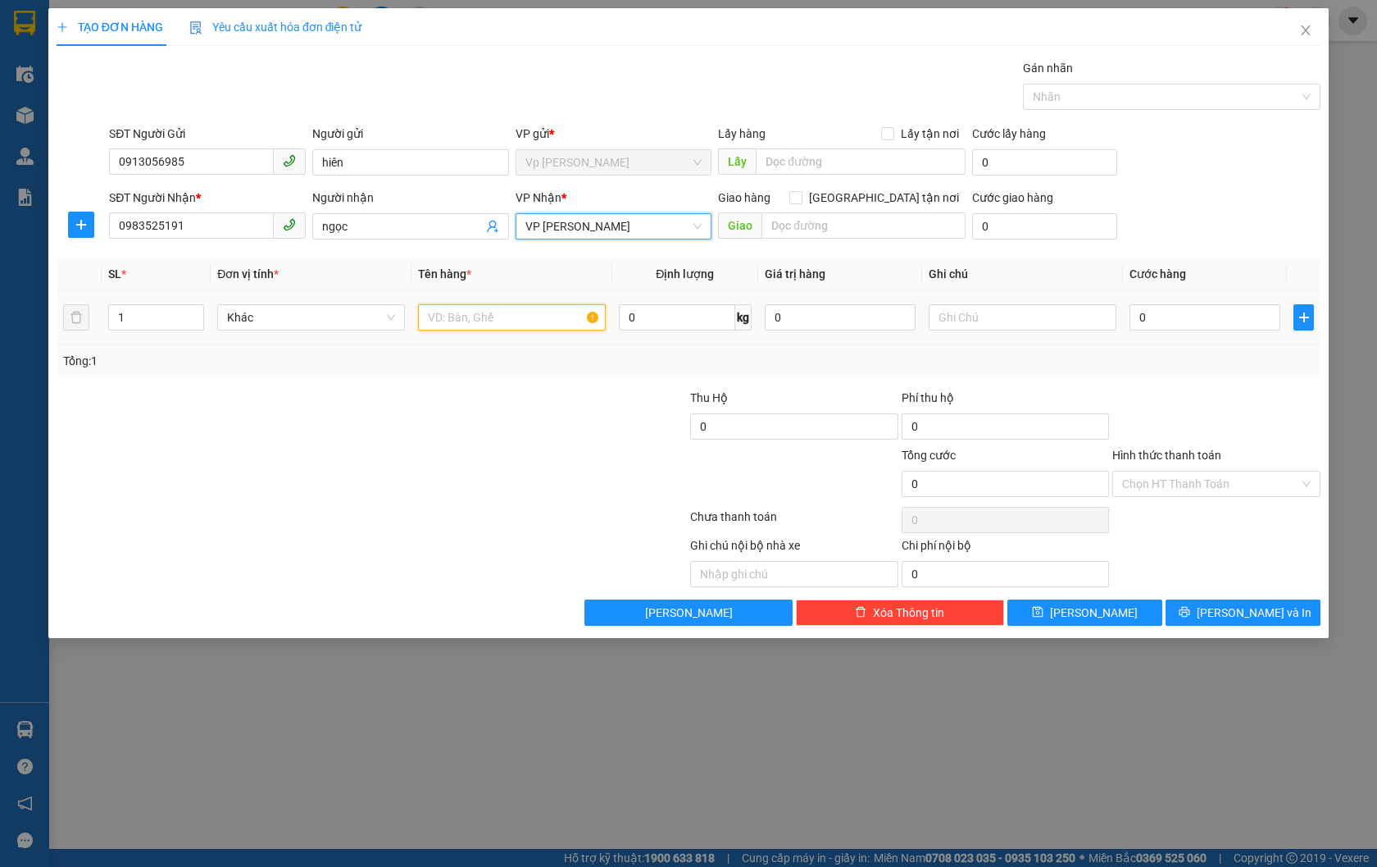
click at [522, 313] on input "text" at bounding box center [512, 317] width 188 height 26
type input "giấy tờ"
click at [1186, 306] on input "0" at bounding box center [1205, 317] width 151 height 26
type input "3"
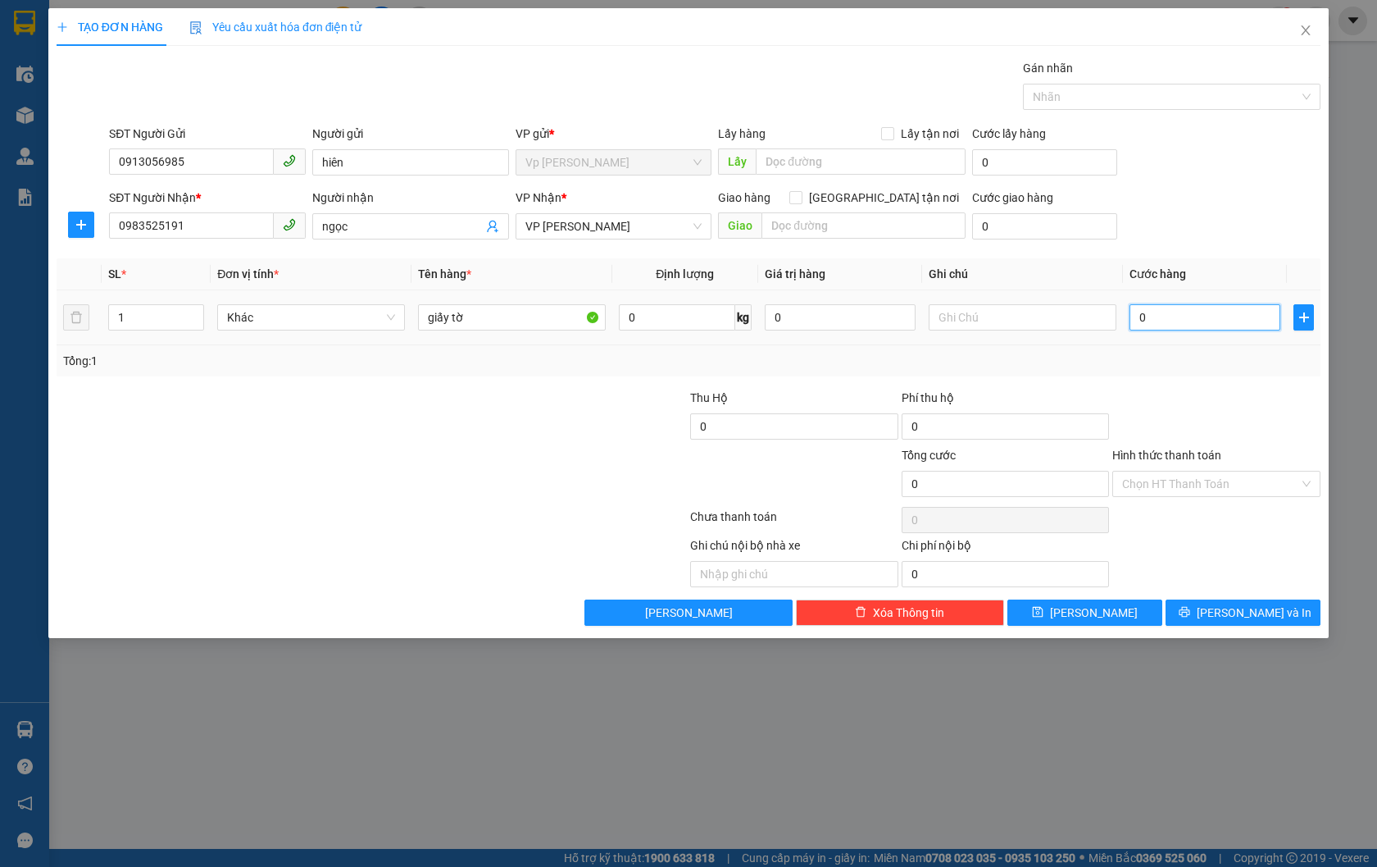
type input "3"
type input "30"
type input "300"
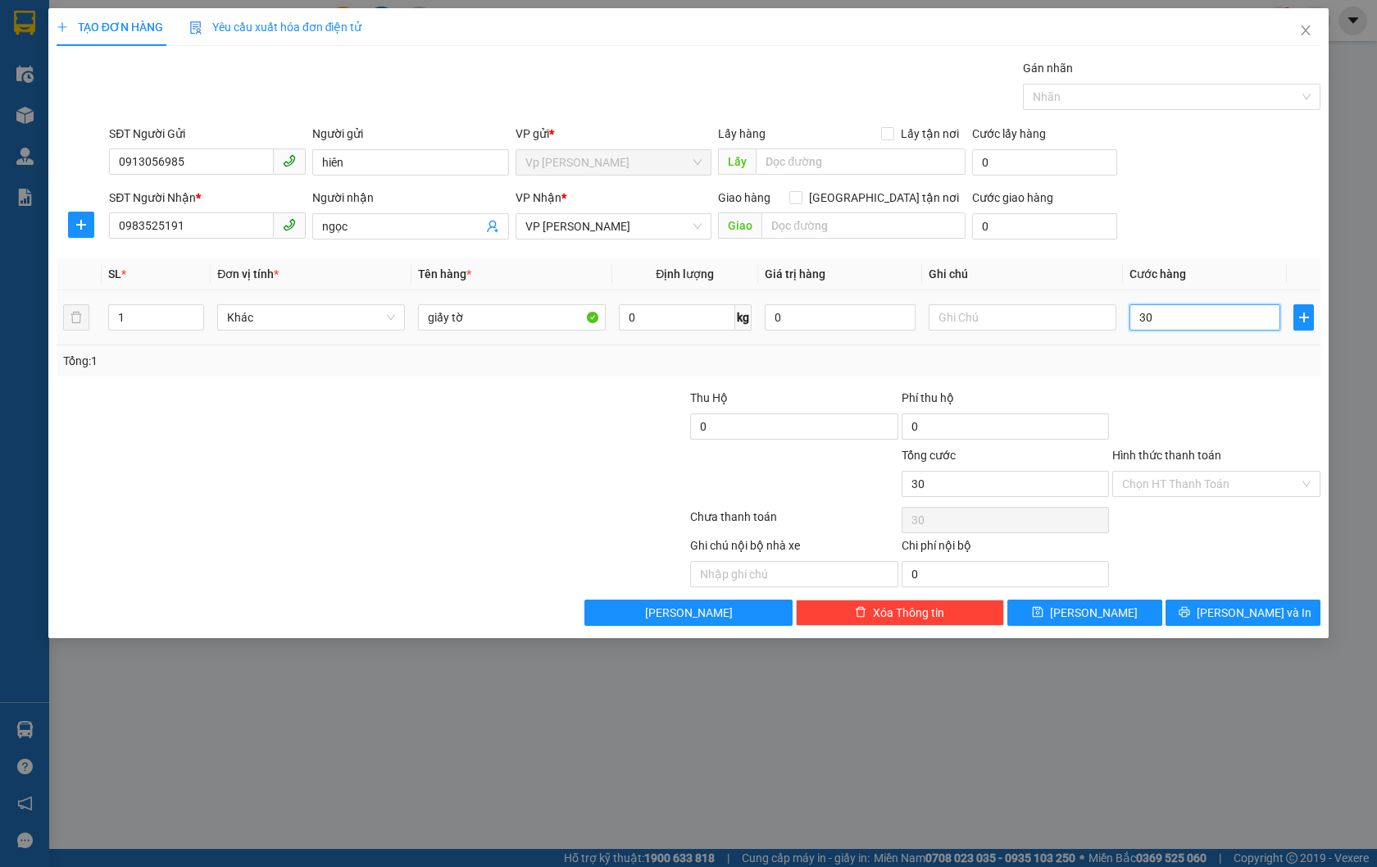
type input "300"
type input "3.000"
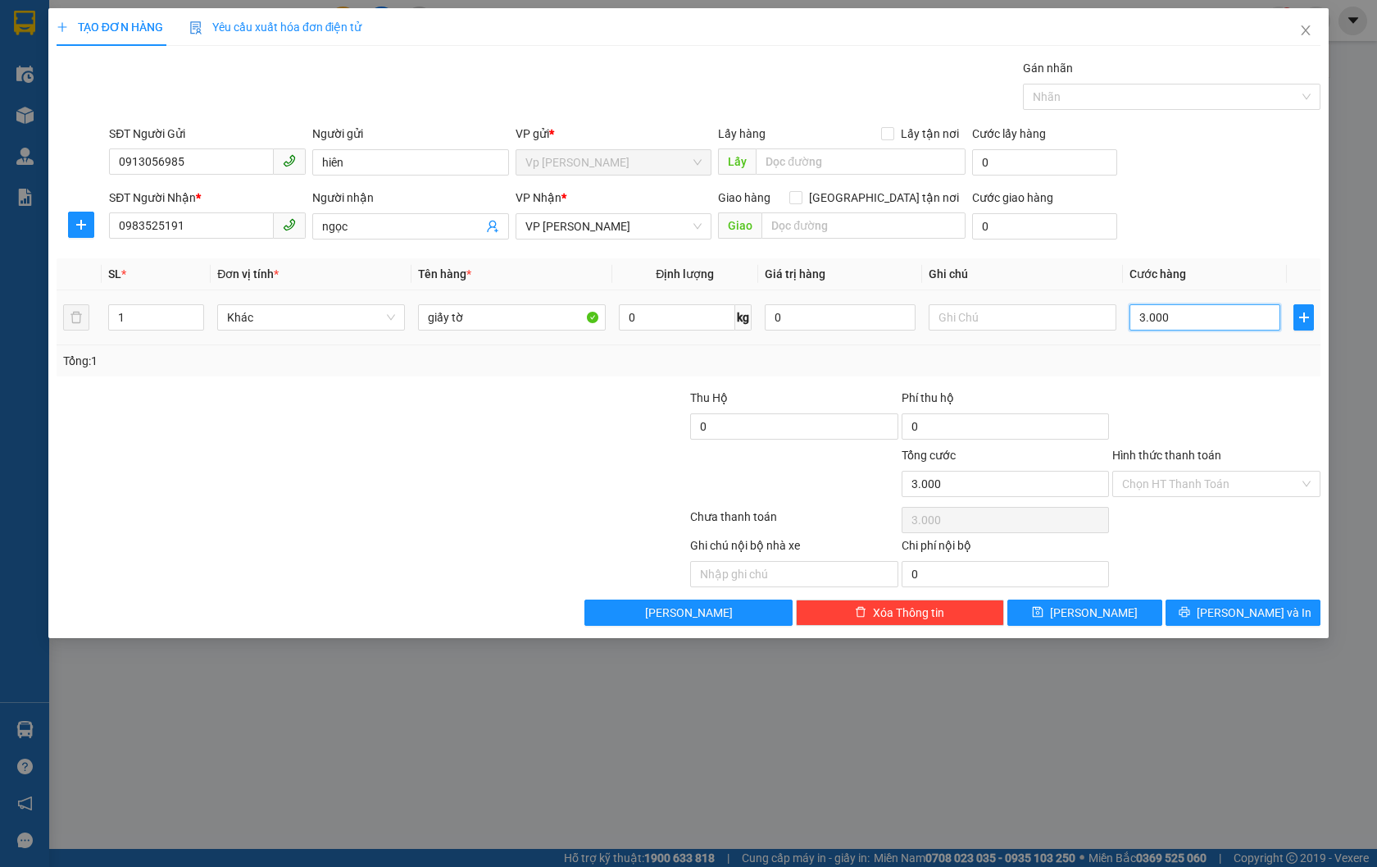
type input "30.000"
click at [1220, 475] on input "Hình thức thanh toán" at bounding box center [1210, 483] width 177 height 25
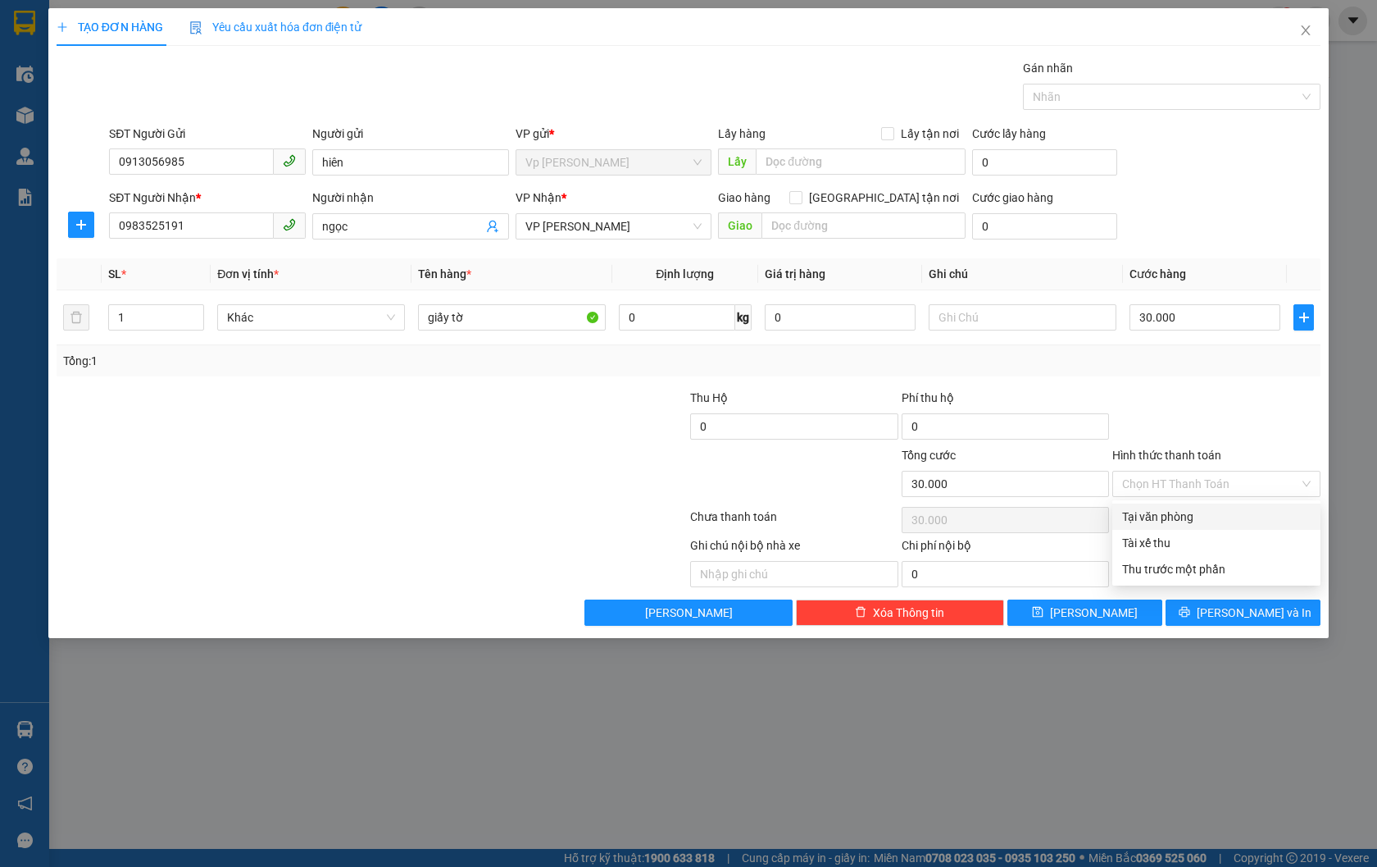
click at [1219, 500] on div "Transit Pickup Surcharge Ids Transit Deliver Surcharge Ids Transit Deliver Surc…" at bounding box center [689, 342] width 1264 height 566
click at [1214, 488] on input "Hình thức thanh toán" at bounding box center [1210, 483] width 177 height 25
click at [1219, 517] on div "Tại văn phòng" at bounding box center [1216, 516] width 189 height 18
type input "0"
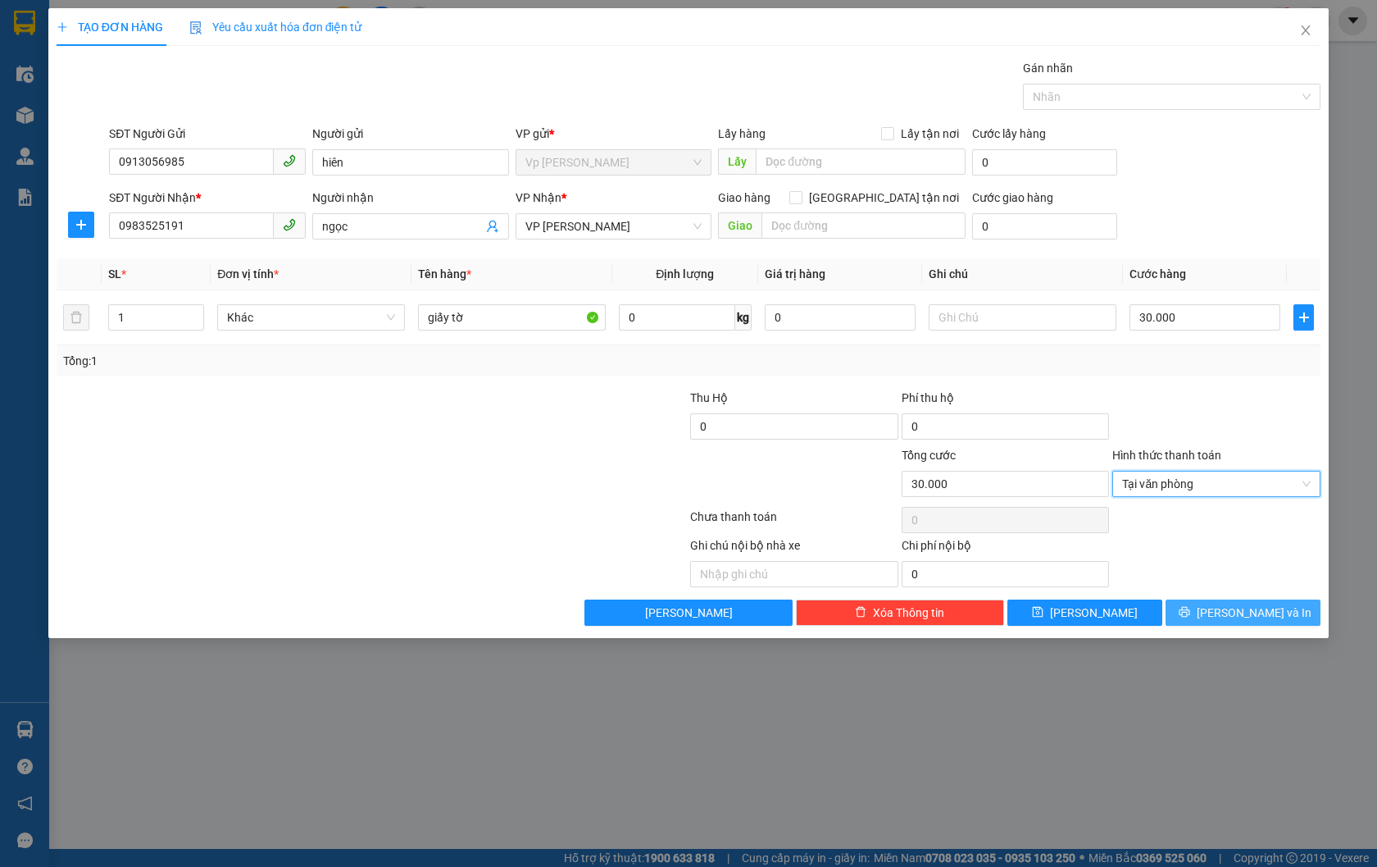
click at [1246, 615] on span "[PERSON_NAME] và In" at bounding box center [1254, 612] width 115 height 18
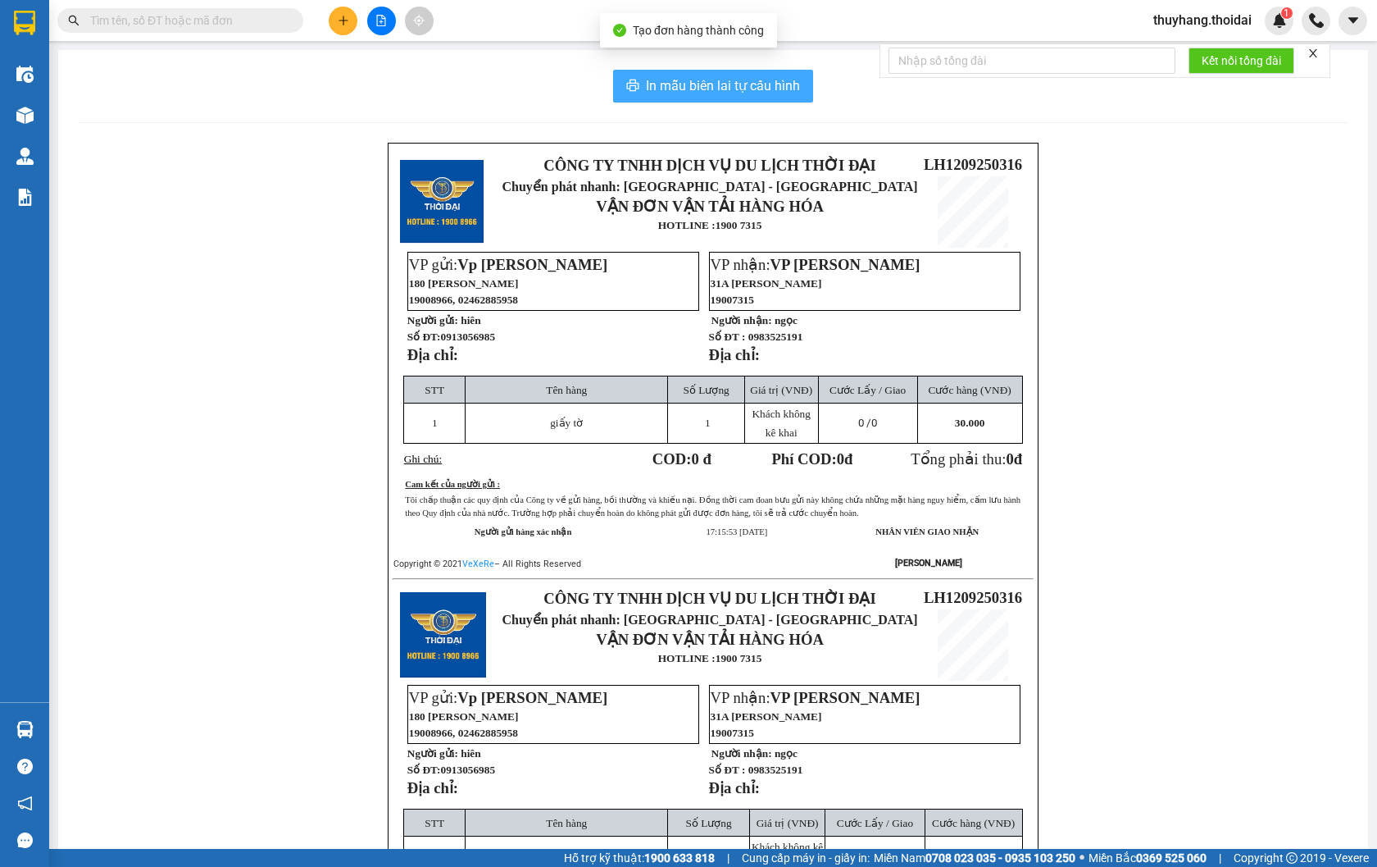
click at [680, 88] on span "In mẫu biên lai tự cấu hình" at bounding box center [723, 85] width 154 height 20
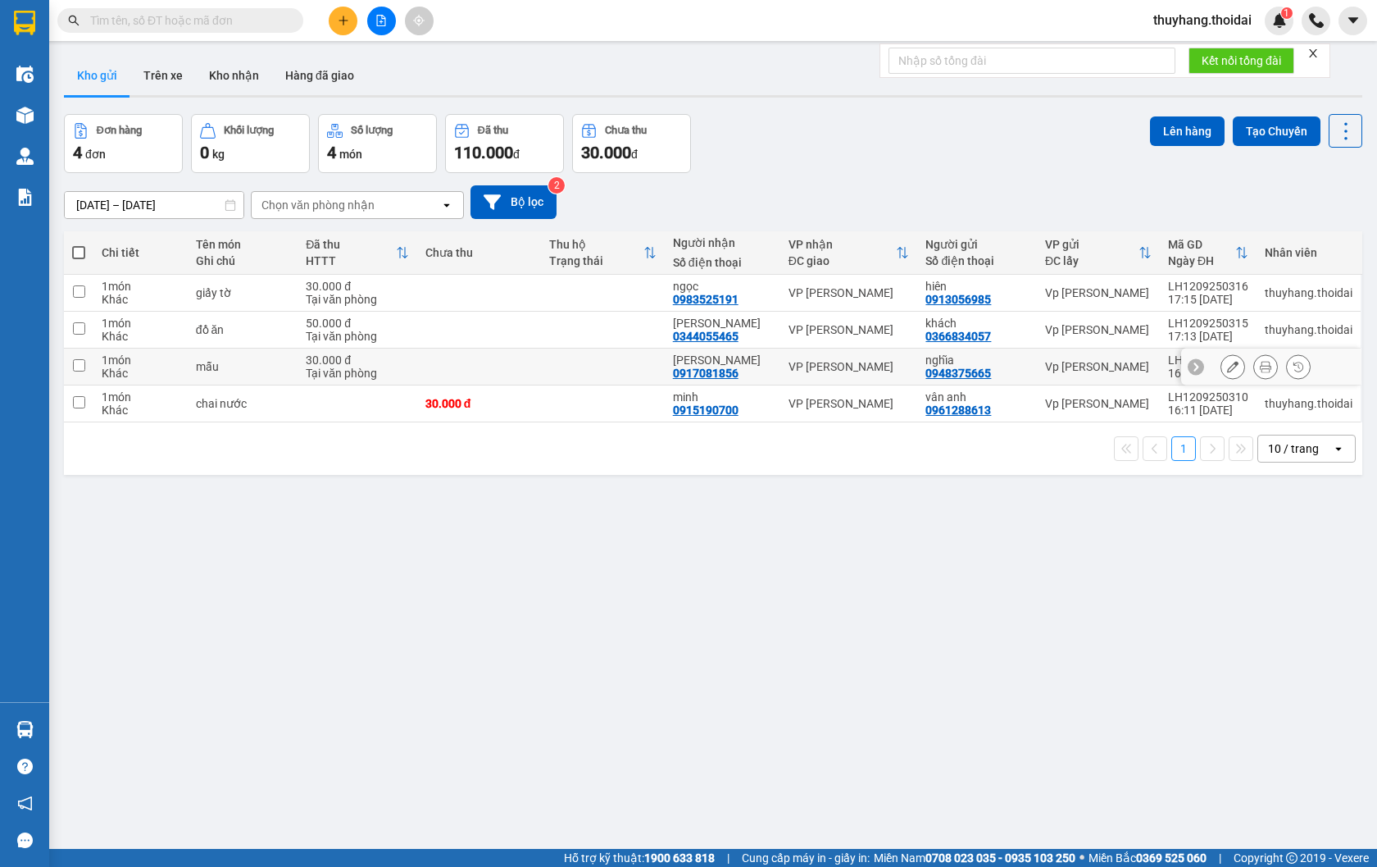
click at [411, 371] on td "30.000 đ Tại văn phòng" at bounding box center [358, 366] width 120 height 37
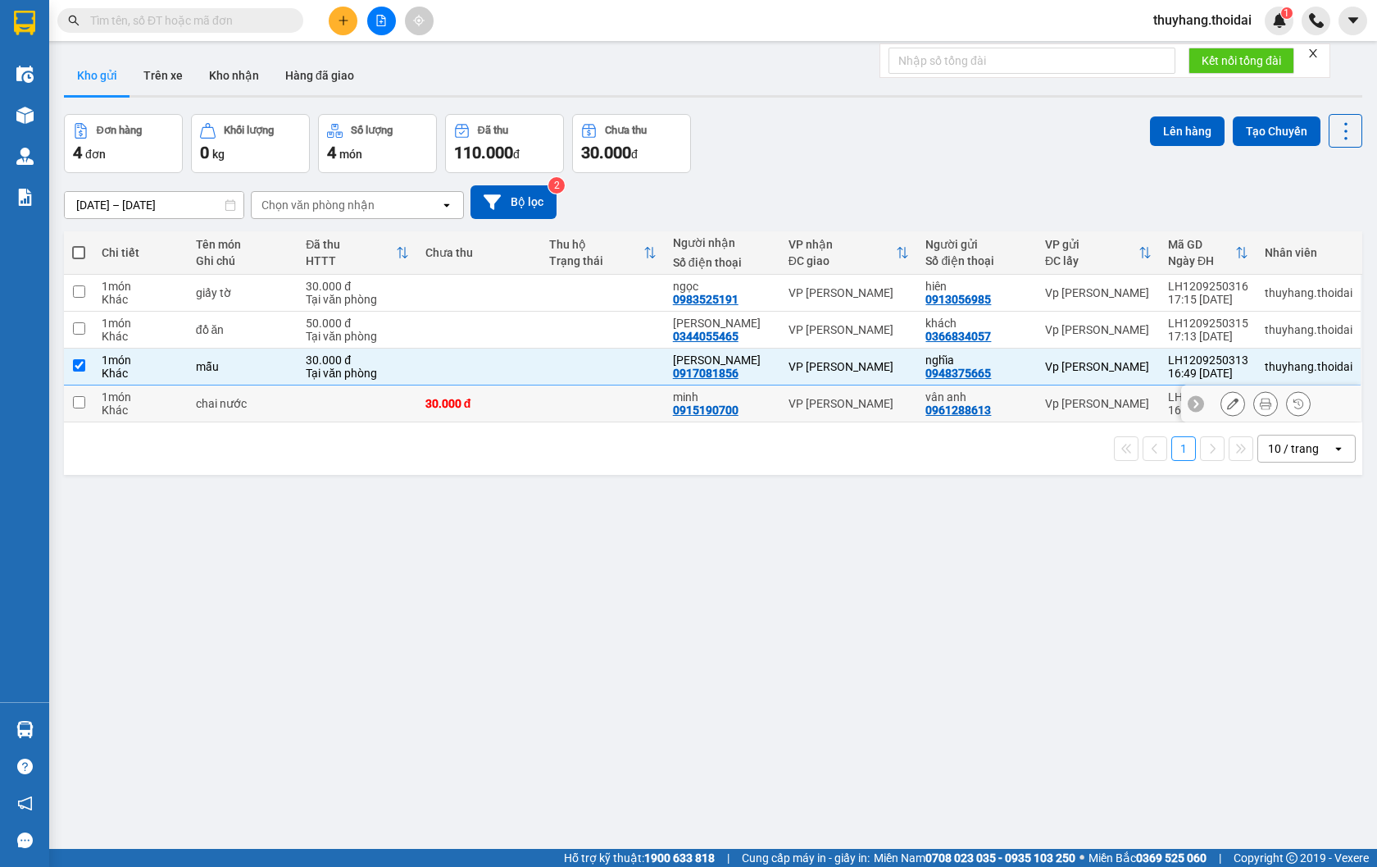
click at [406, 416] on td at bounding box center [358, 403] width 120 height 37
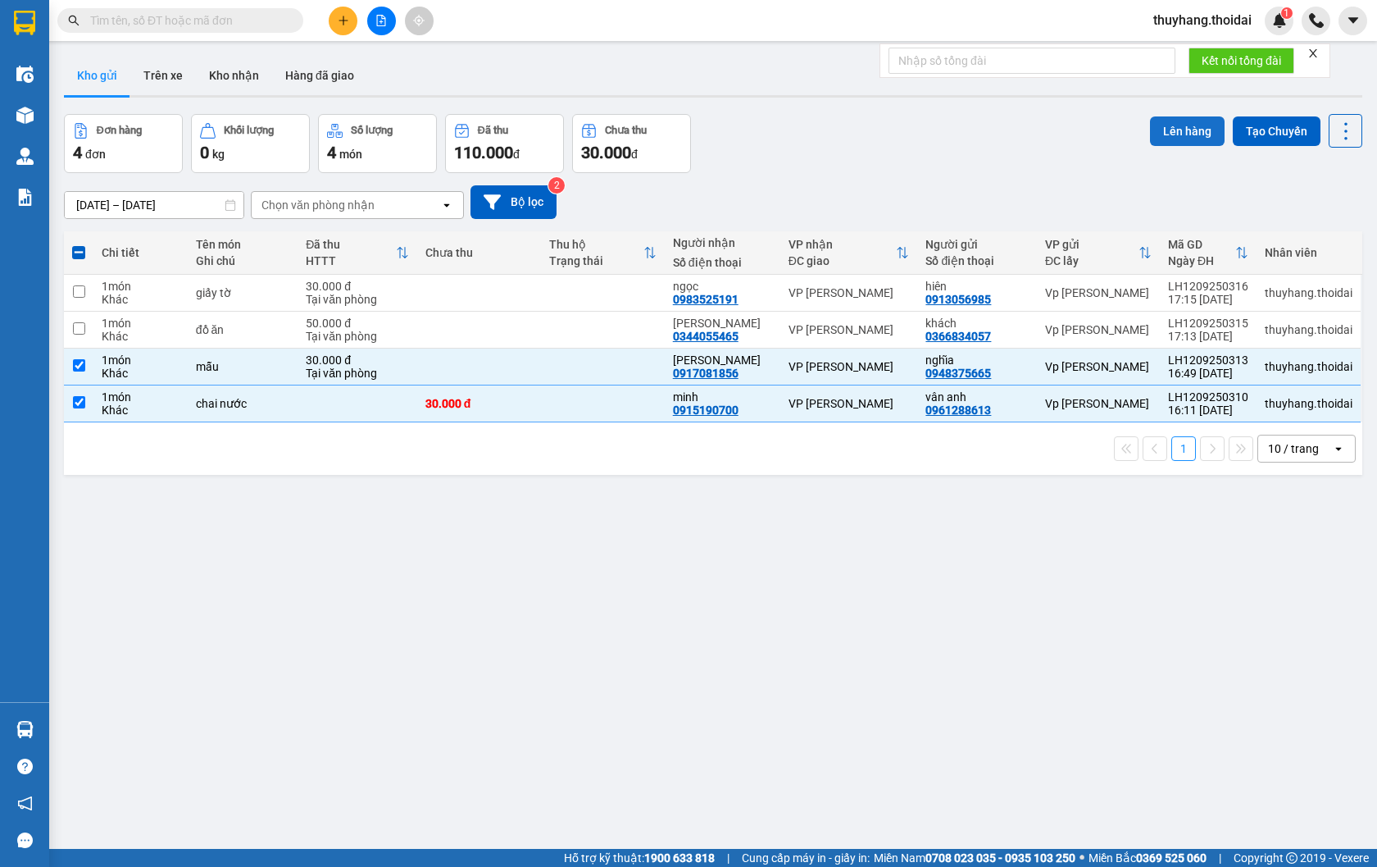
click at [1187, 129] on button "Lên hàng" at bounding box center [1187, 131] width 75 height 30
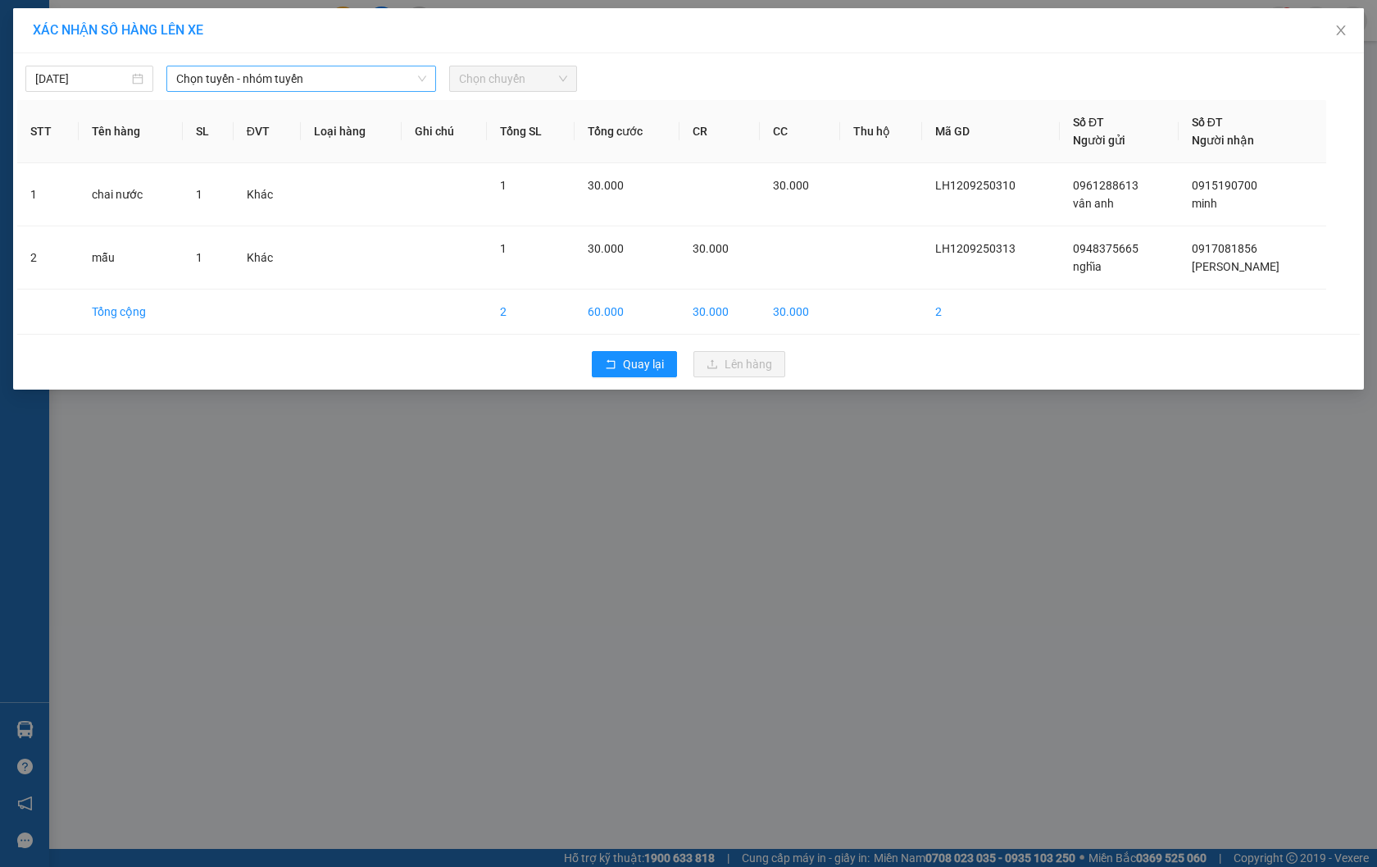
click at [303, 84] on span "Chọn tuyến - nhóm tuyến" at bounding box center [301, 78] width 250 height 25
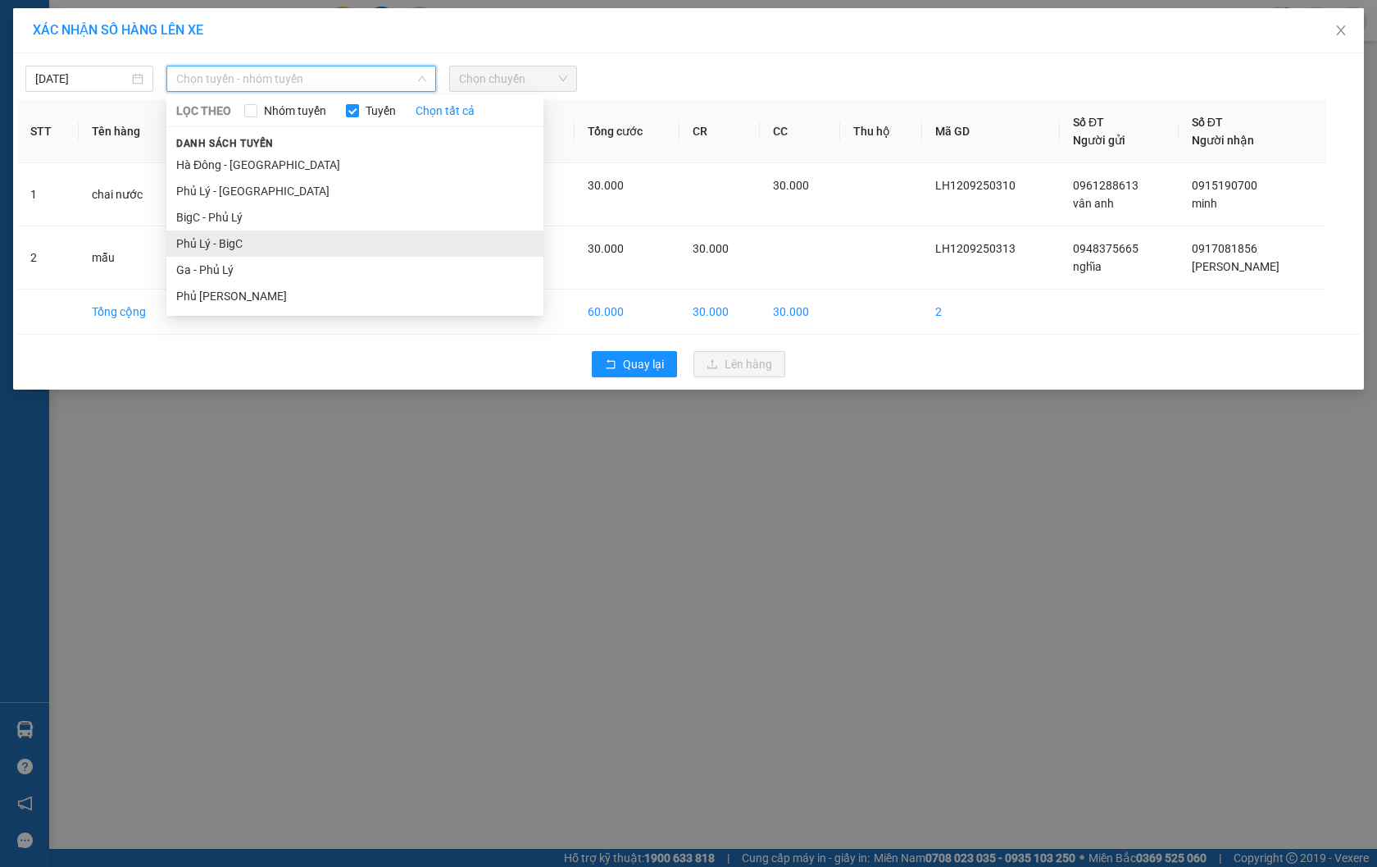
click at [252, 243] on li "Phủ Lý - BigC" at bounding box center [354, 243] width 377 height 26
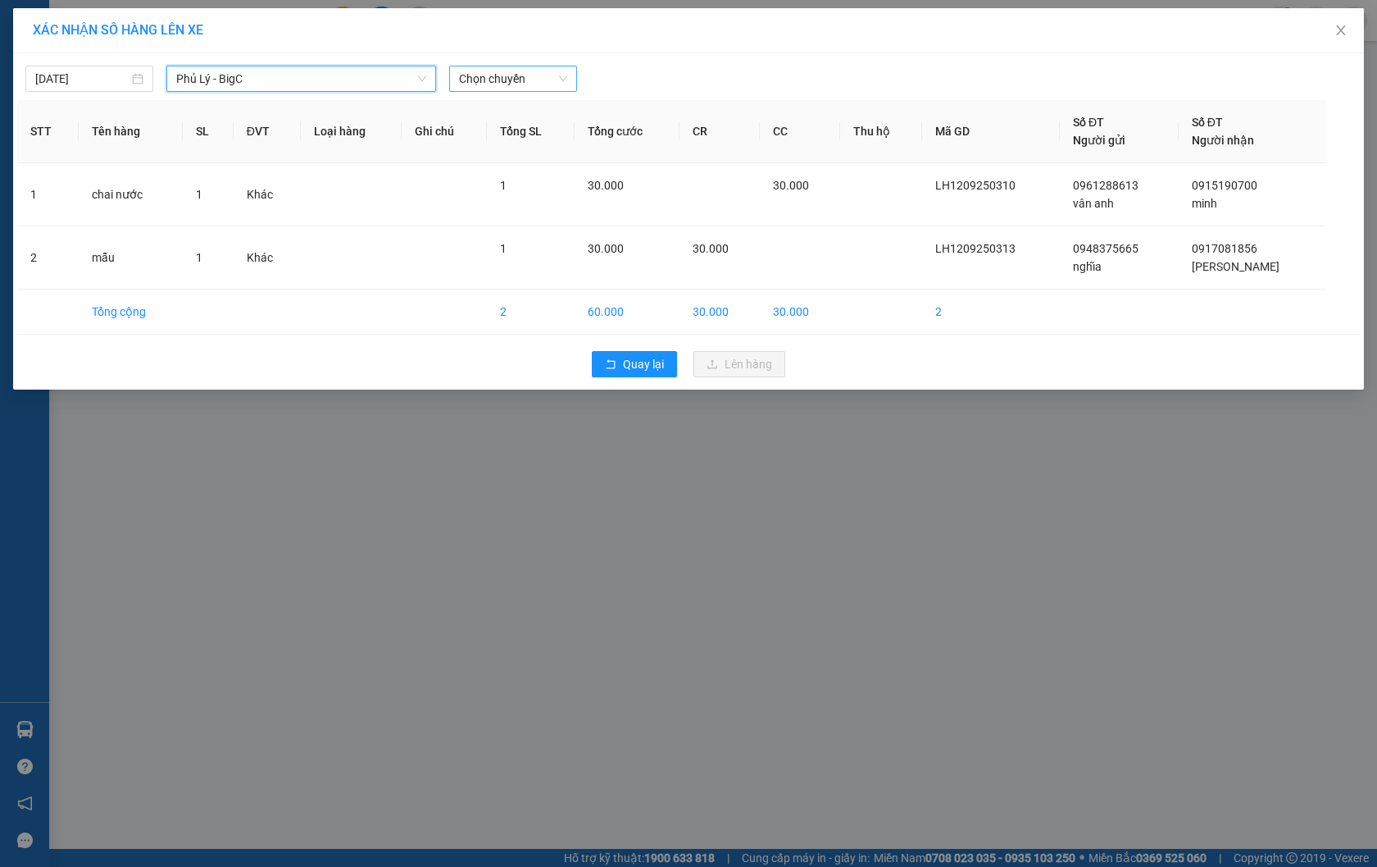
click at [519, 79] on span "Chọn chuyến" at bounding box center [513, 78] width 108 height 25
type input "62059"
click at [520, 107] on div "17:00 - 29B-620.59" at bounding box center [523, 111] width 128 height 18
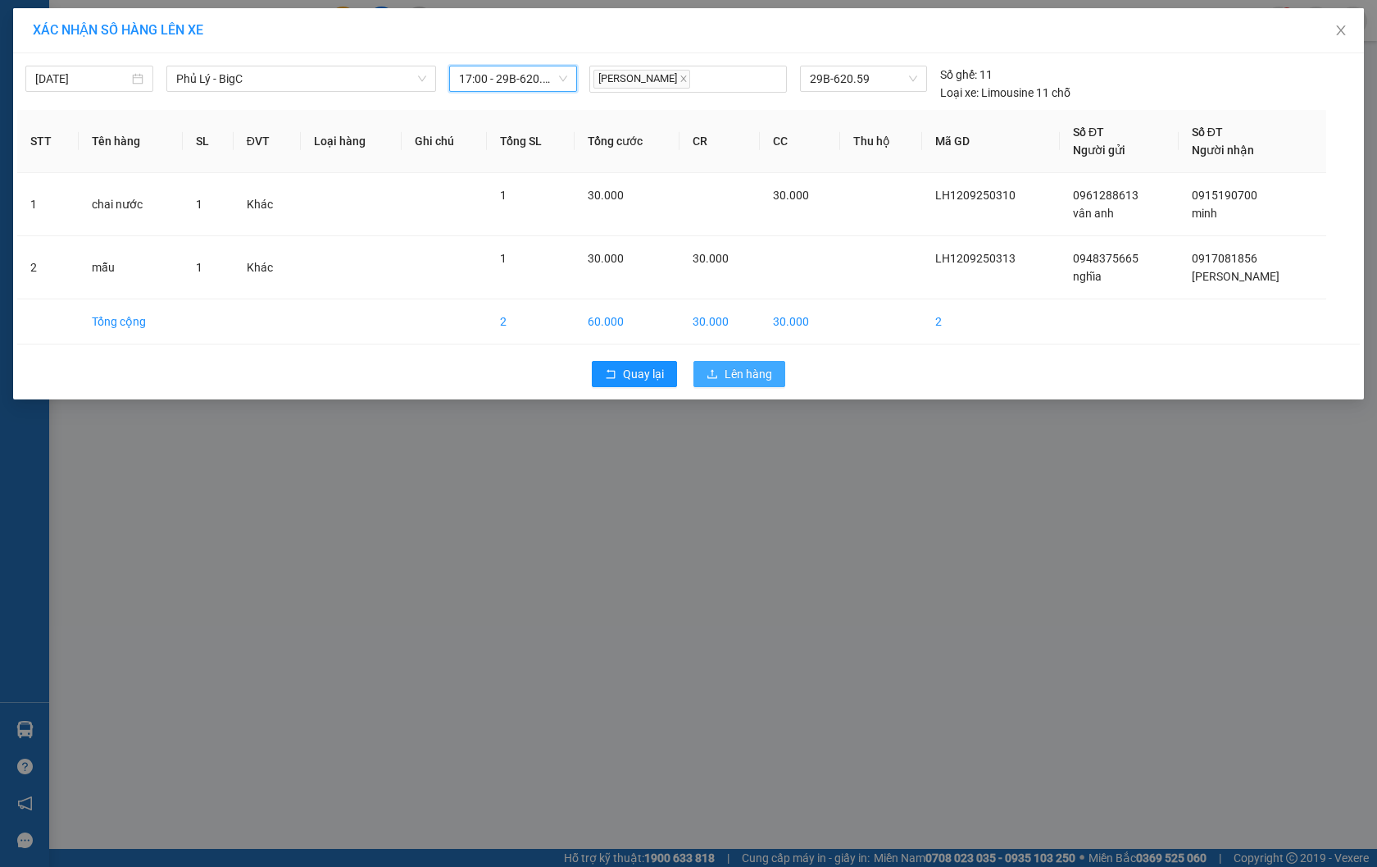
click at [738, 370] on span "Lên hàng" at bounding box center [749, 374] width 48 height 18
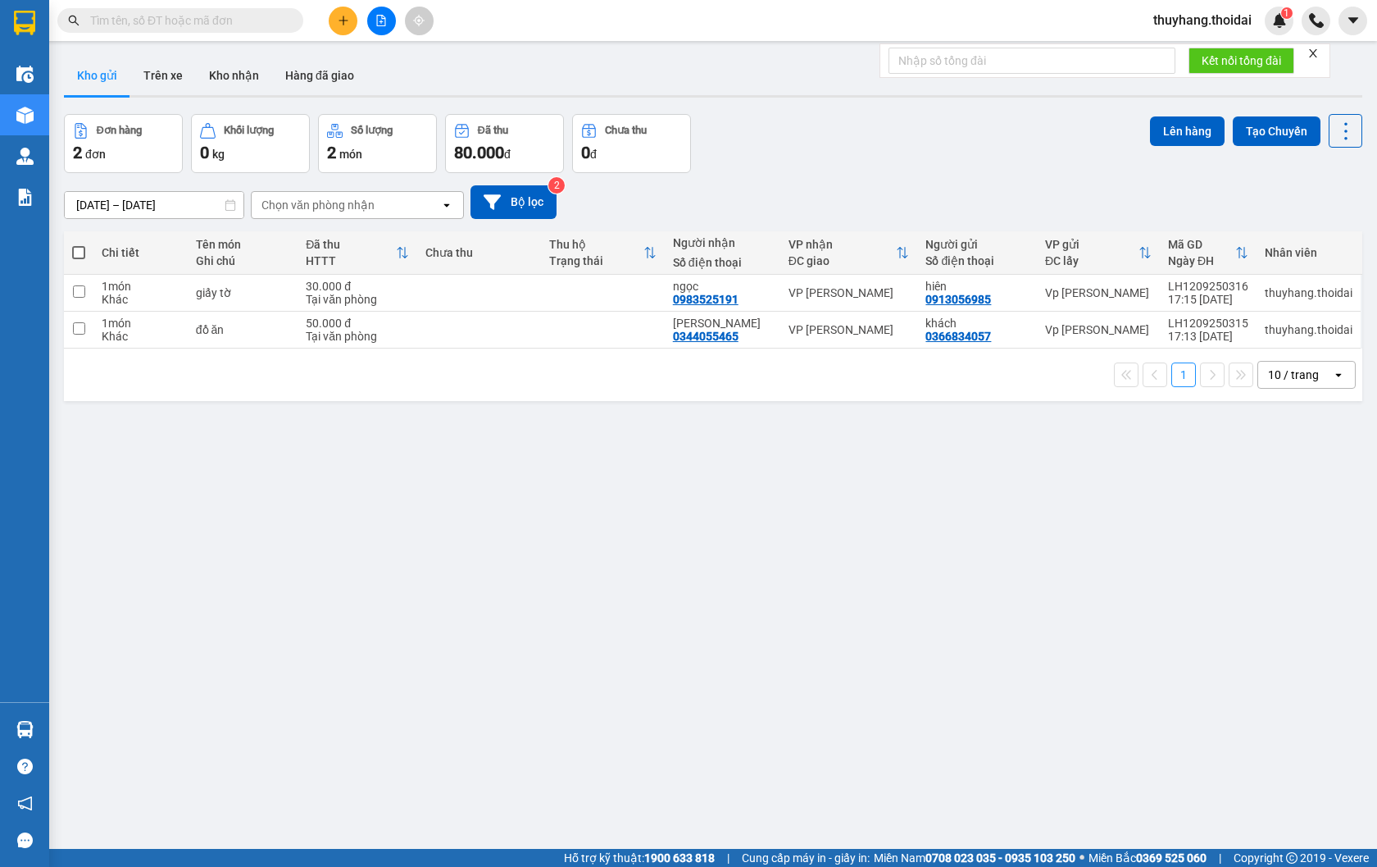
click at [225, 17] on input "text" at bounding box center [186, 20] width 193 height 18
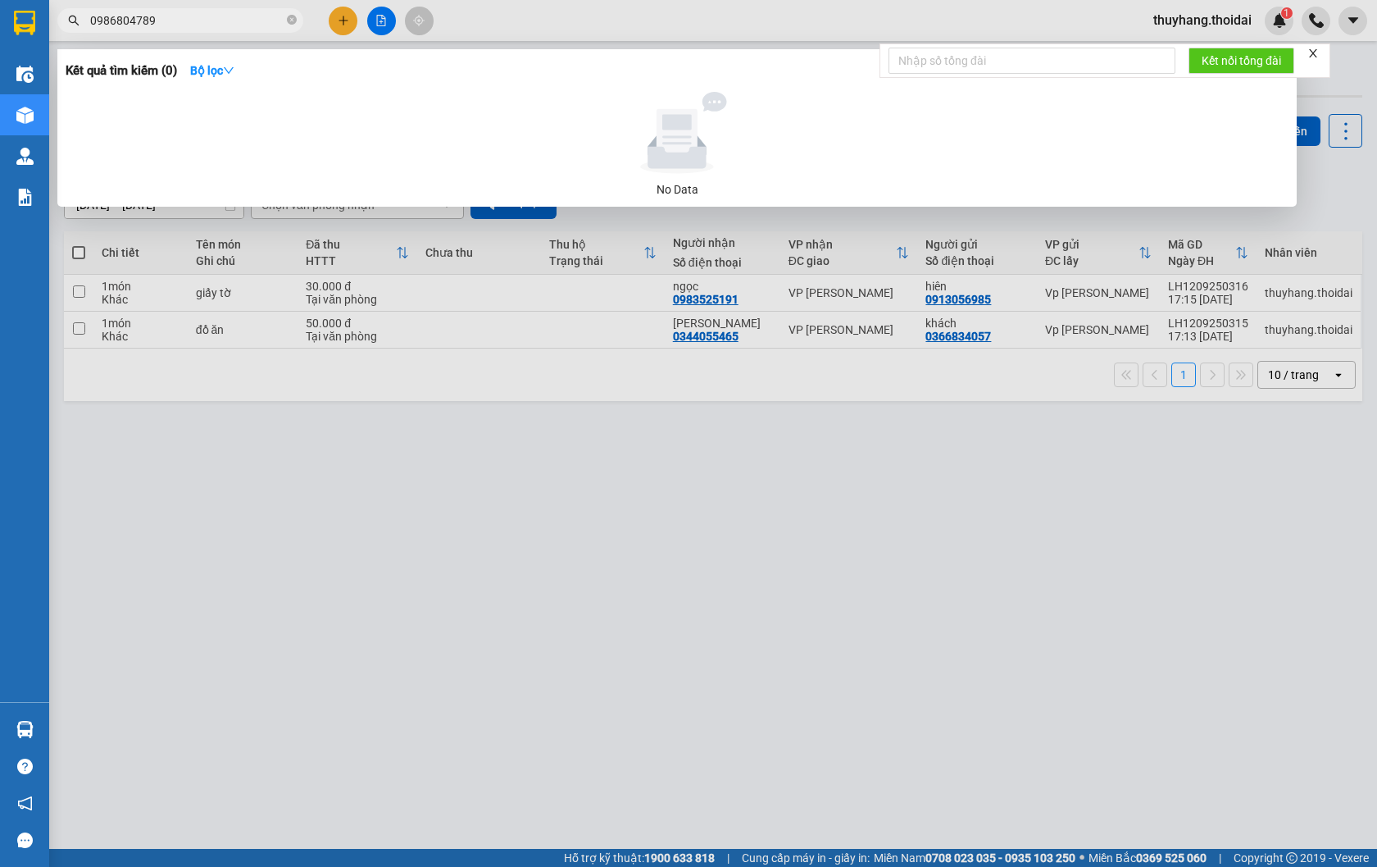
click at [590, 577] on div at bounding box center [688, 433] width 1377 height 867
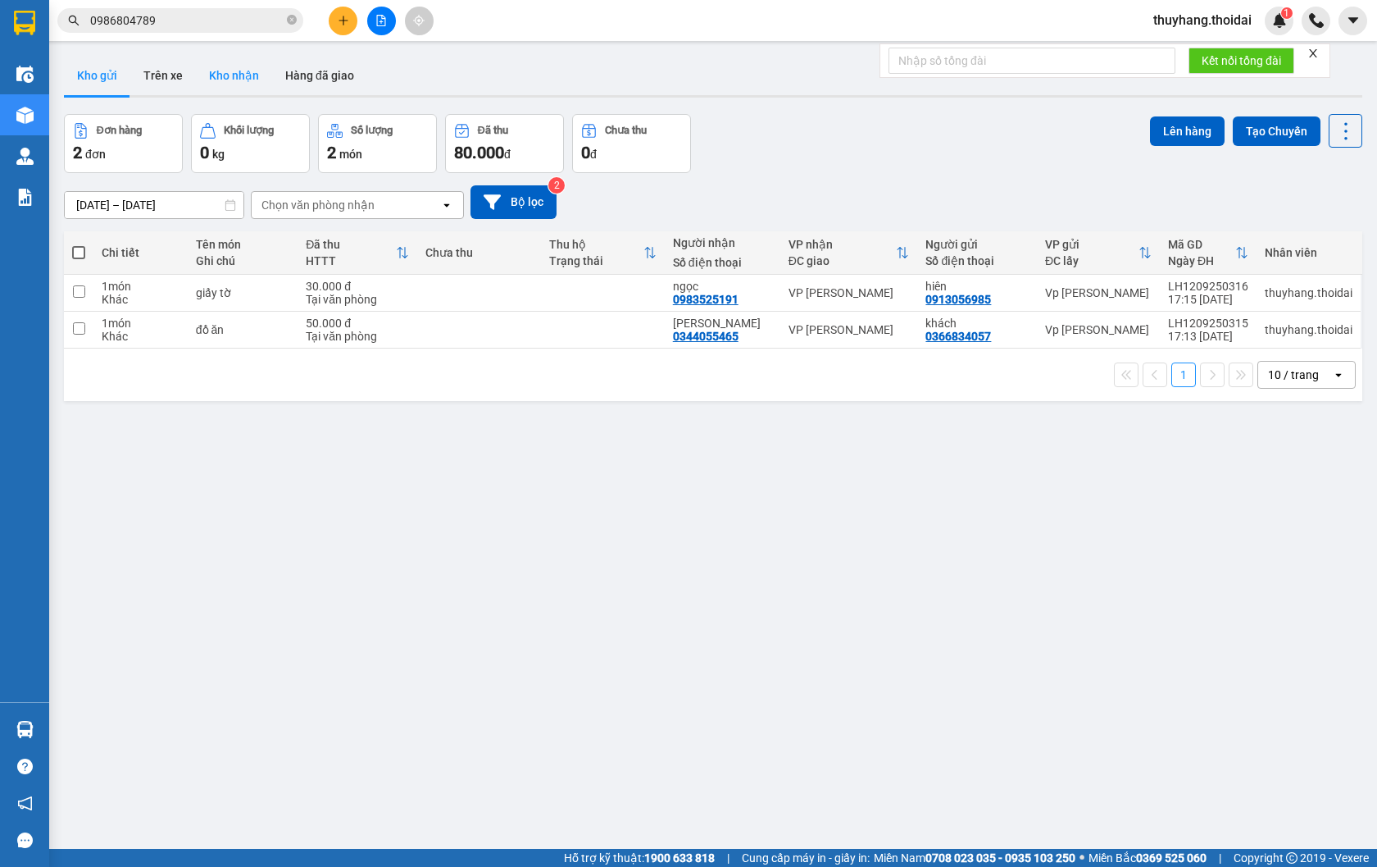
click at [227, 74] on button "Kho nhận" at bounding box center [234, 75] width 76 height 39
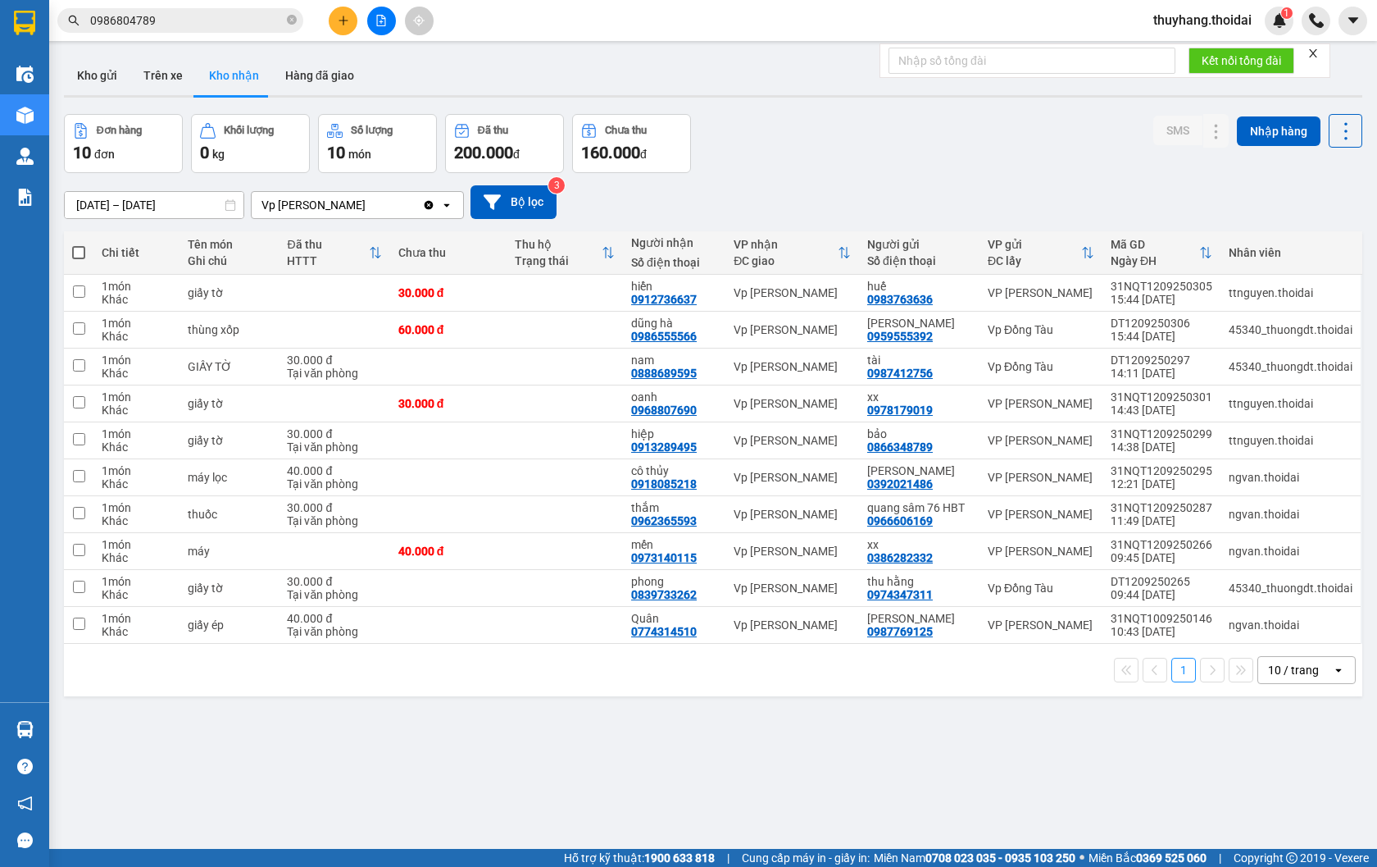
click at [200, 29] on input "0986804789" at bounding box center [186, 20] width 193 height 18
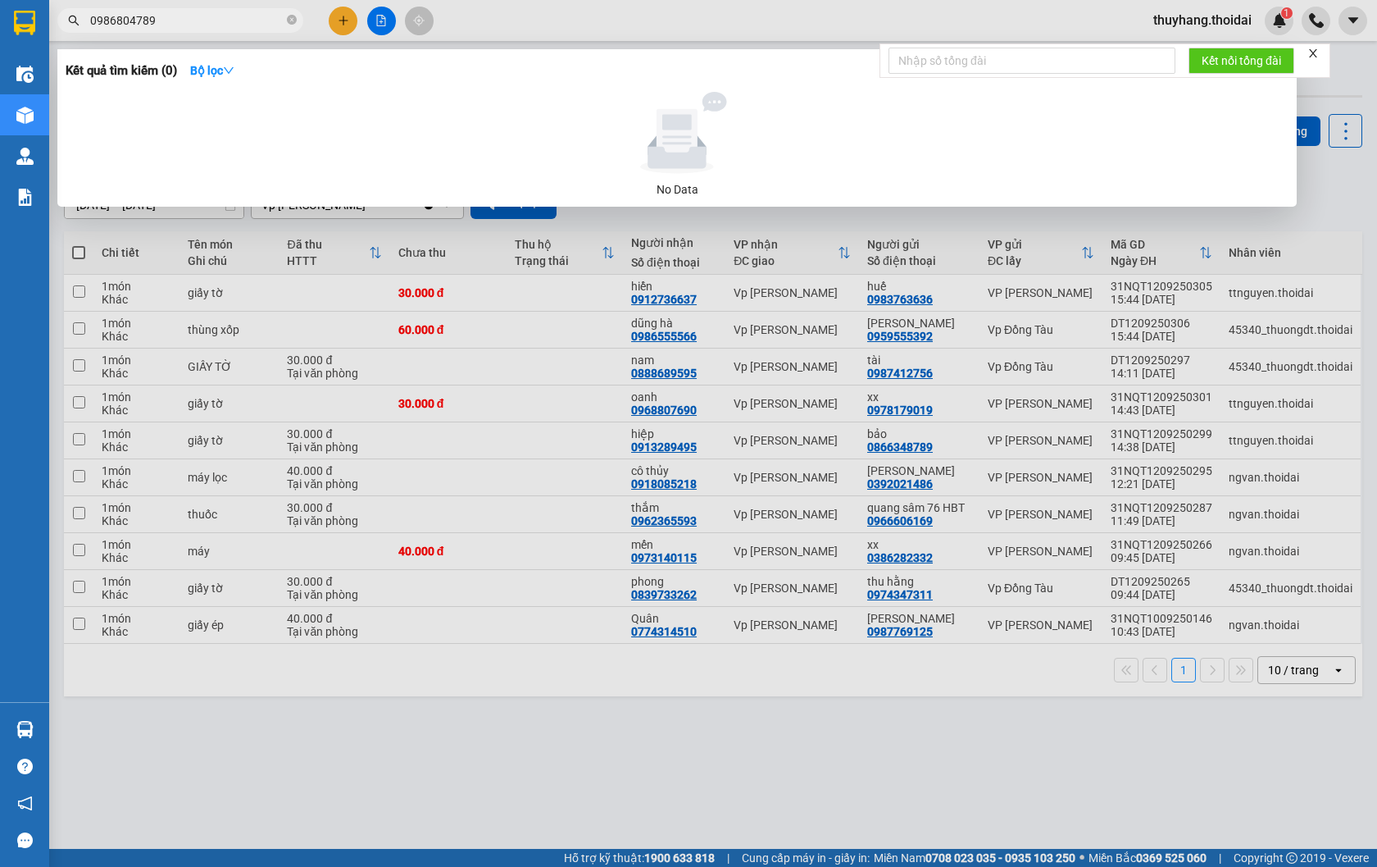
click at [200, 29] on input "0986804789" at bounding box center [186, 20] width 193 height 18
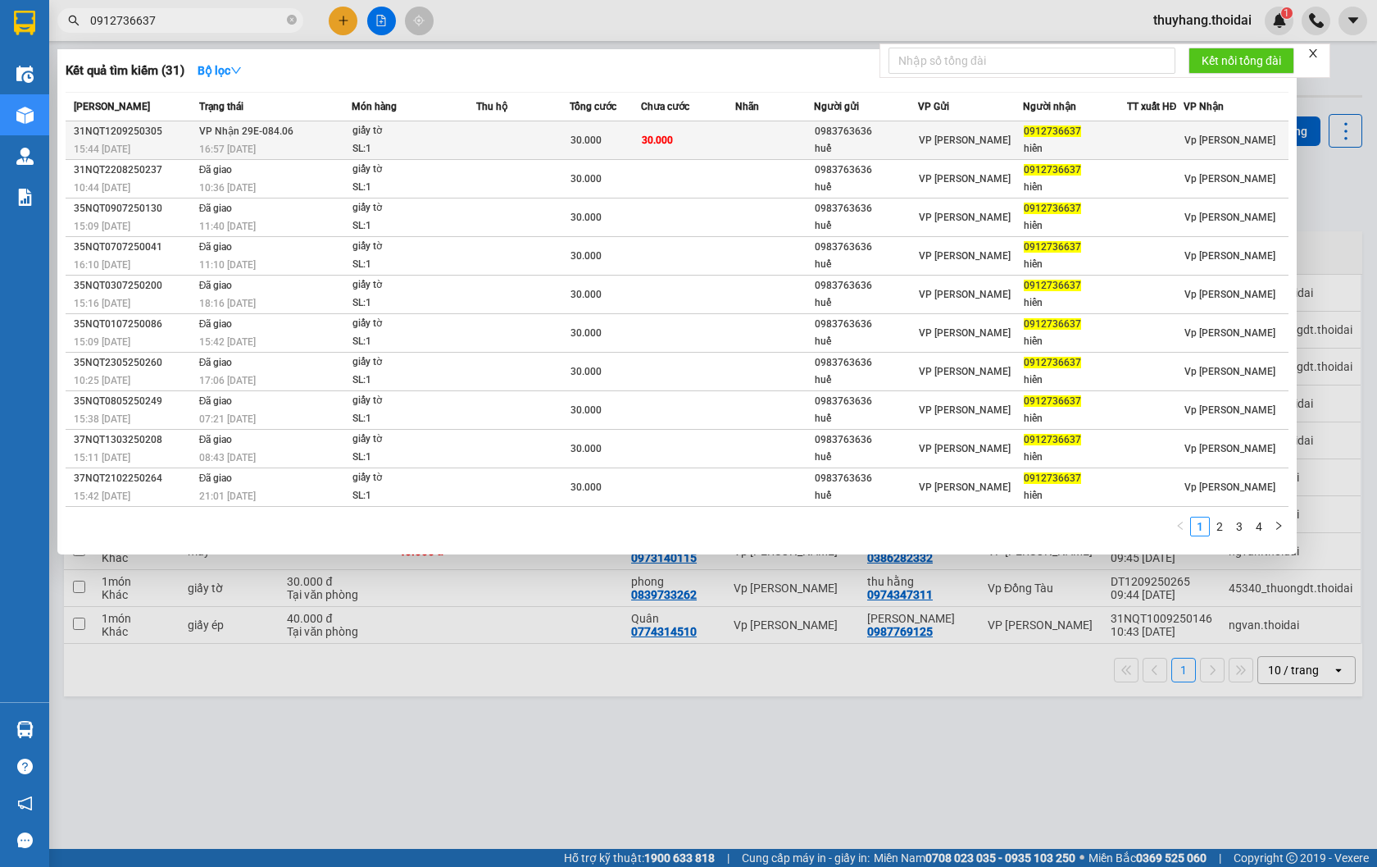
type input "0912736637"
click at [449, 157] on div "SL: 1" at bounding box center [414, 149] width 123 height 18
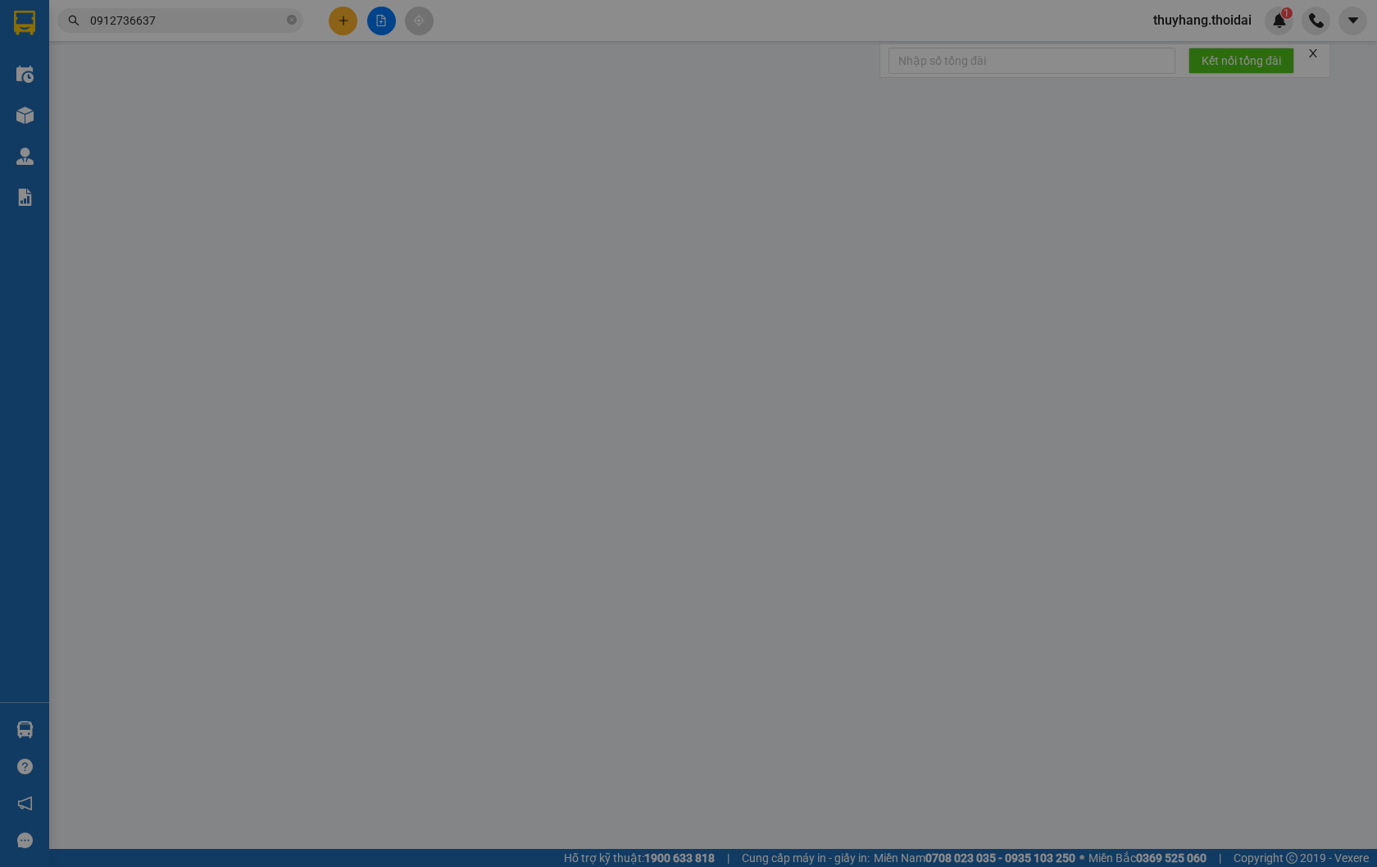
type input "0983763636"
type input "huế"
type input "0912736637"
type input "hiển"
type input "30.000"
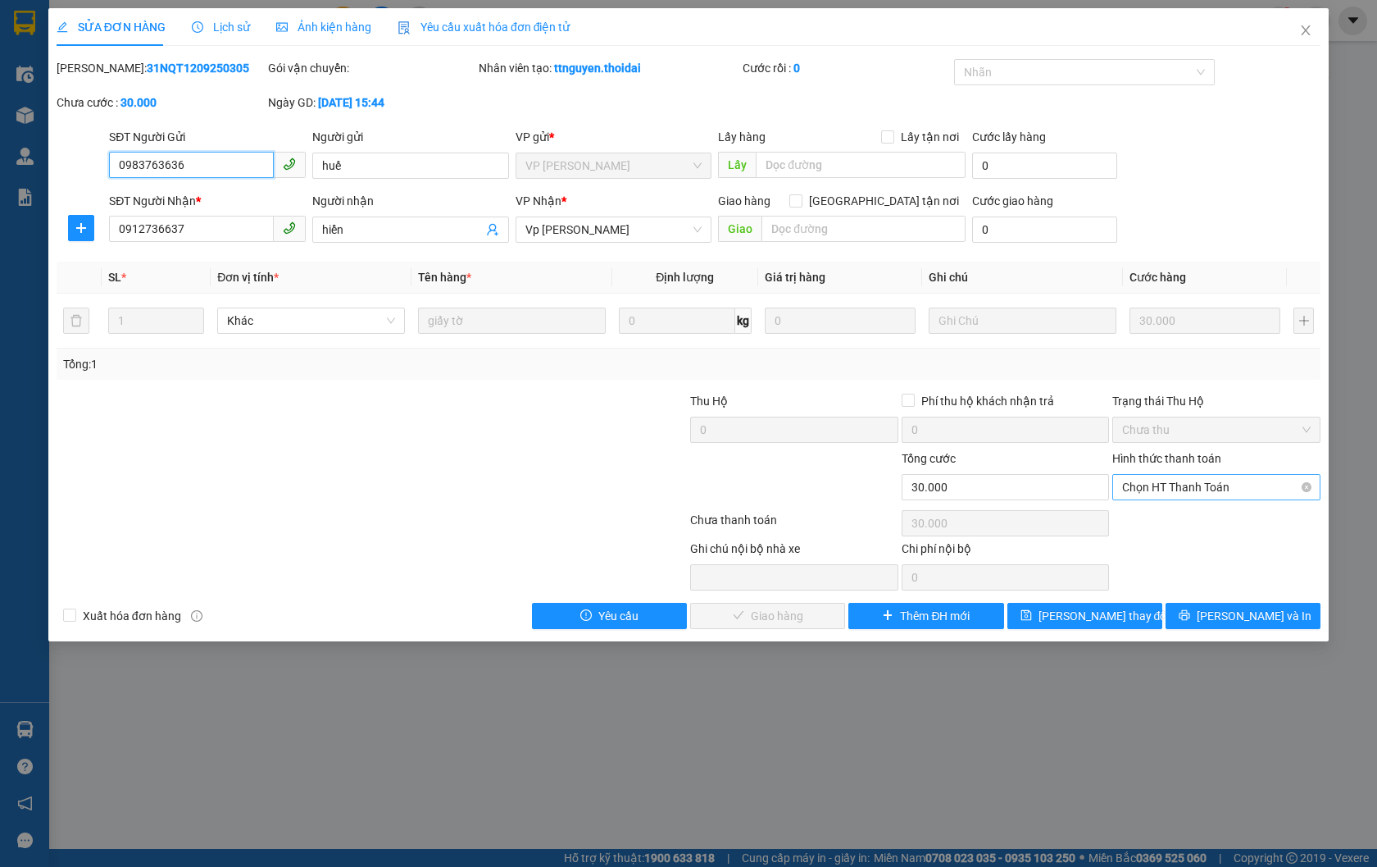
click at [1174, 489] on span "Chọn HT Thanh Toán" at bounding box center [1216, 487] width 189 height 25
click at [1191, 521] on div "Tại văn phòng" at bounding box center [1216, 520] width 189 height 18
type input "0"
click at [830, 619] on button "[PERSON_NAME] và Giao hàng" at bounding box center [767, 616] width 155 height 26
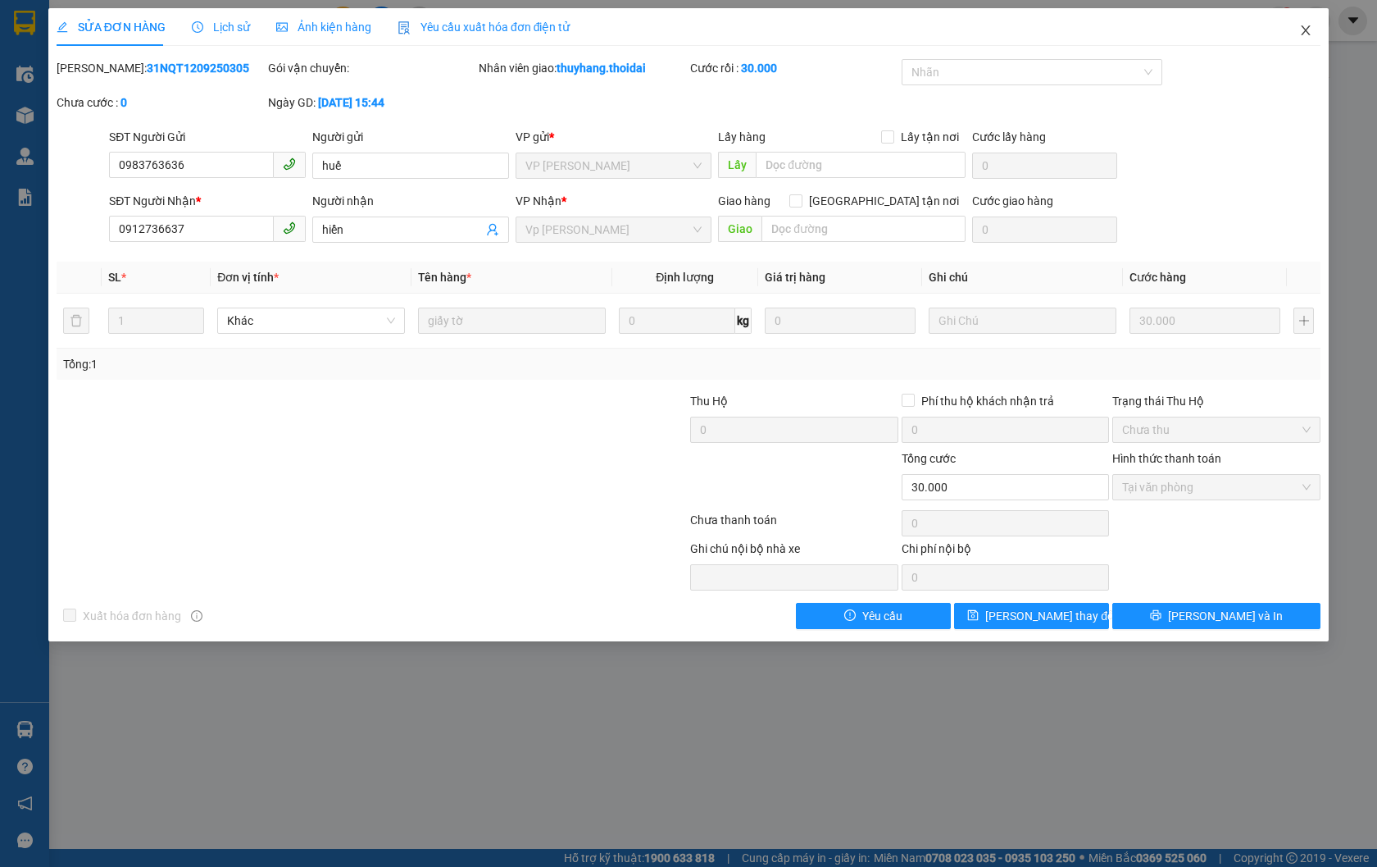
click at [1324, 30] on span "Close" at bounding box center [1306, 31] width 46 height 46
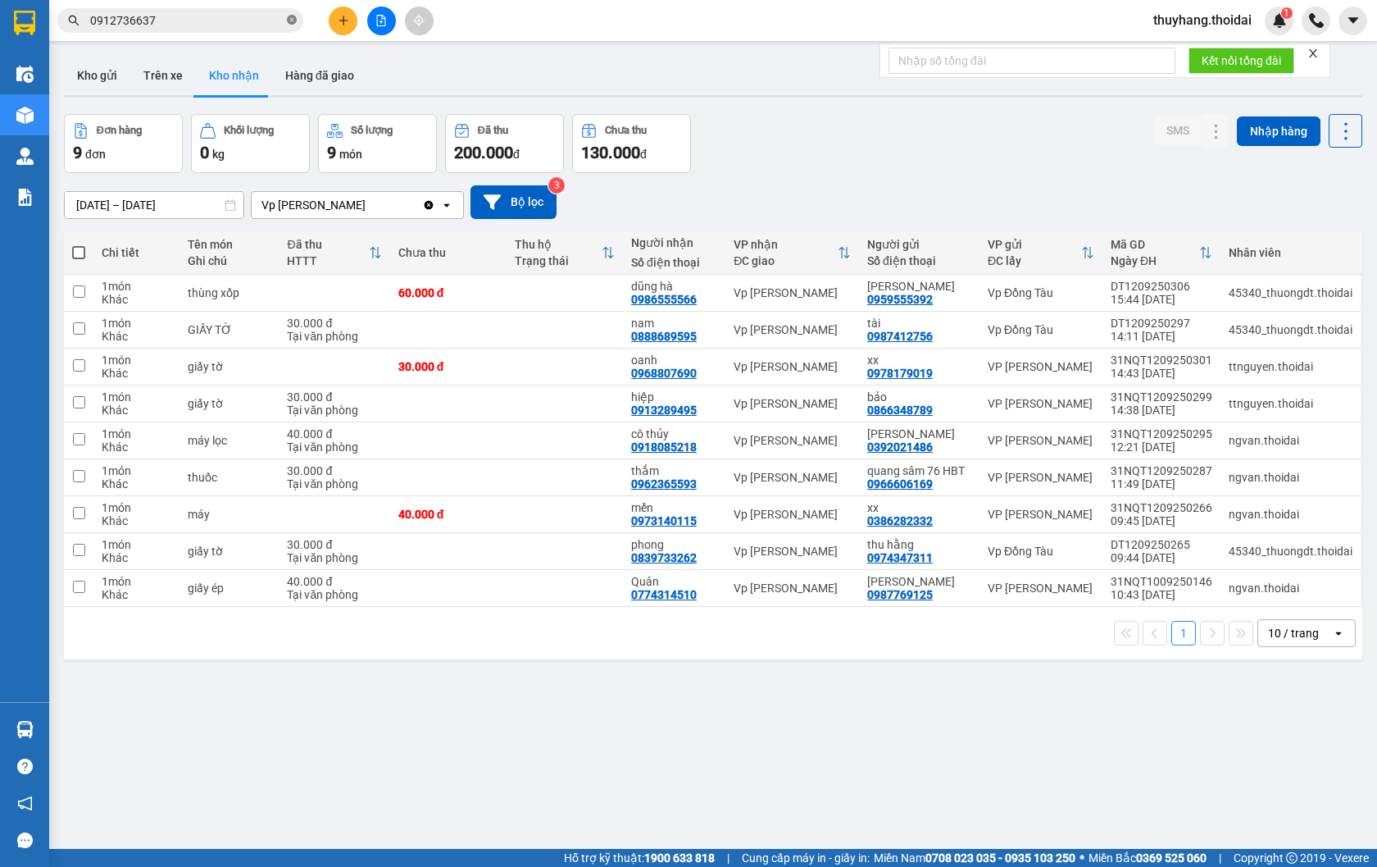
click at [293, 23] on icon "close-circle" at bounding box center [292, 20] width 10 height 10
click at [220, 26] on input "text" at bounding box center [186, 20] width 193 height 18
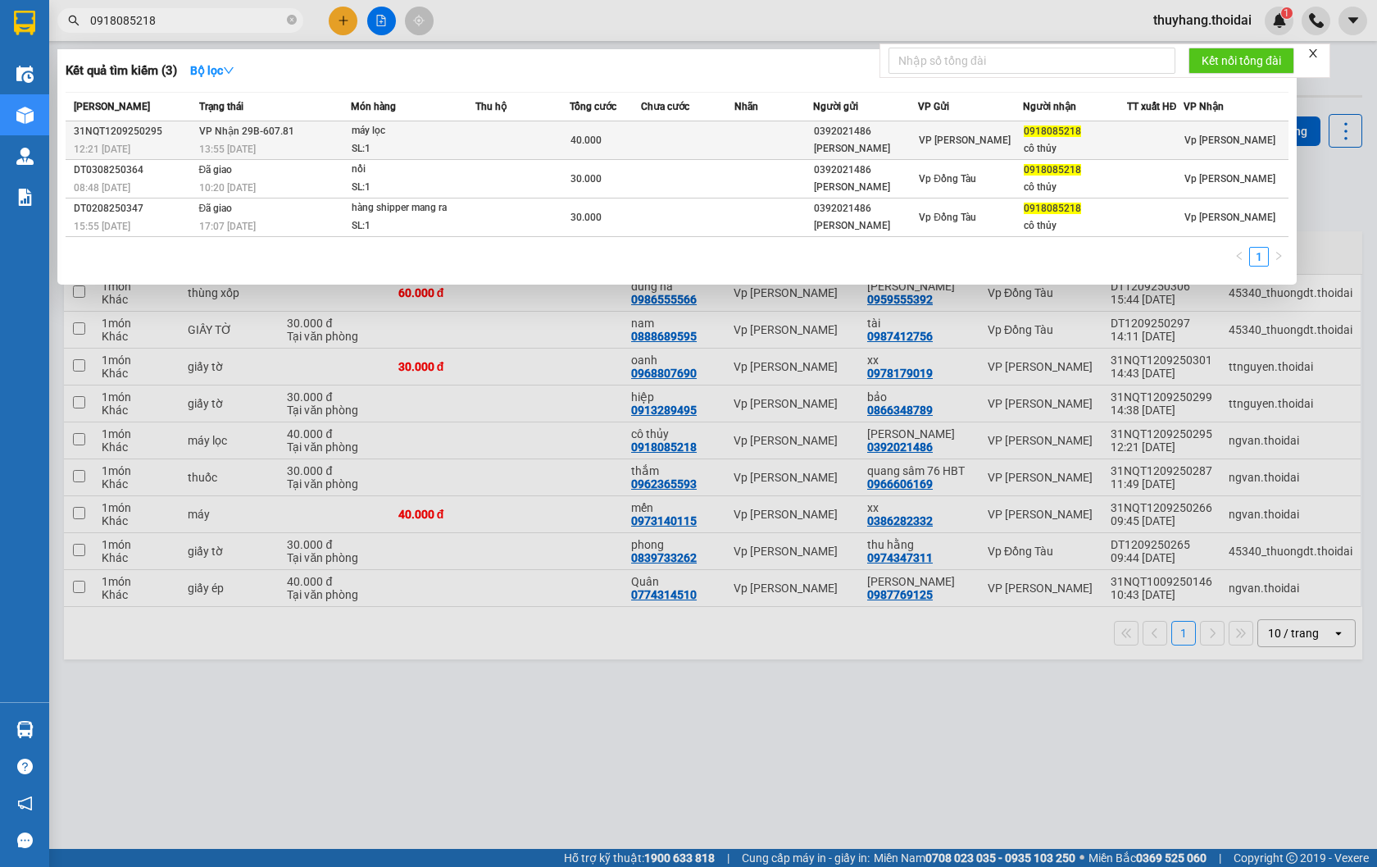
type input "0918085218"
click at [423, 146] on div "SL: 1" at bounding box center [413, 149] width 123 height 18
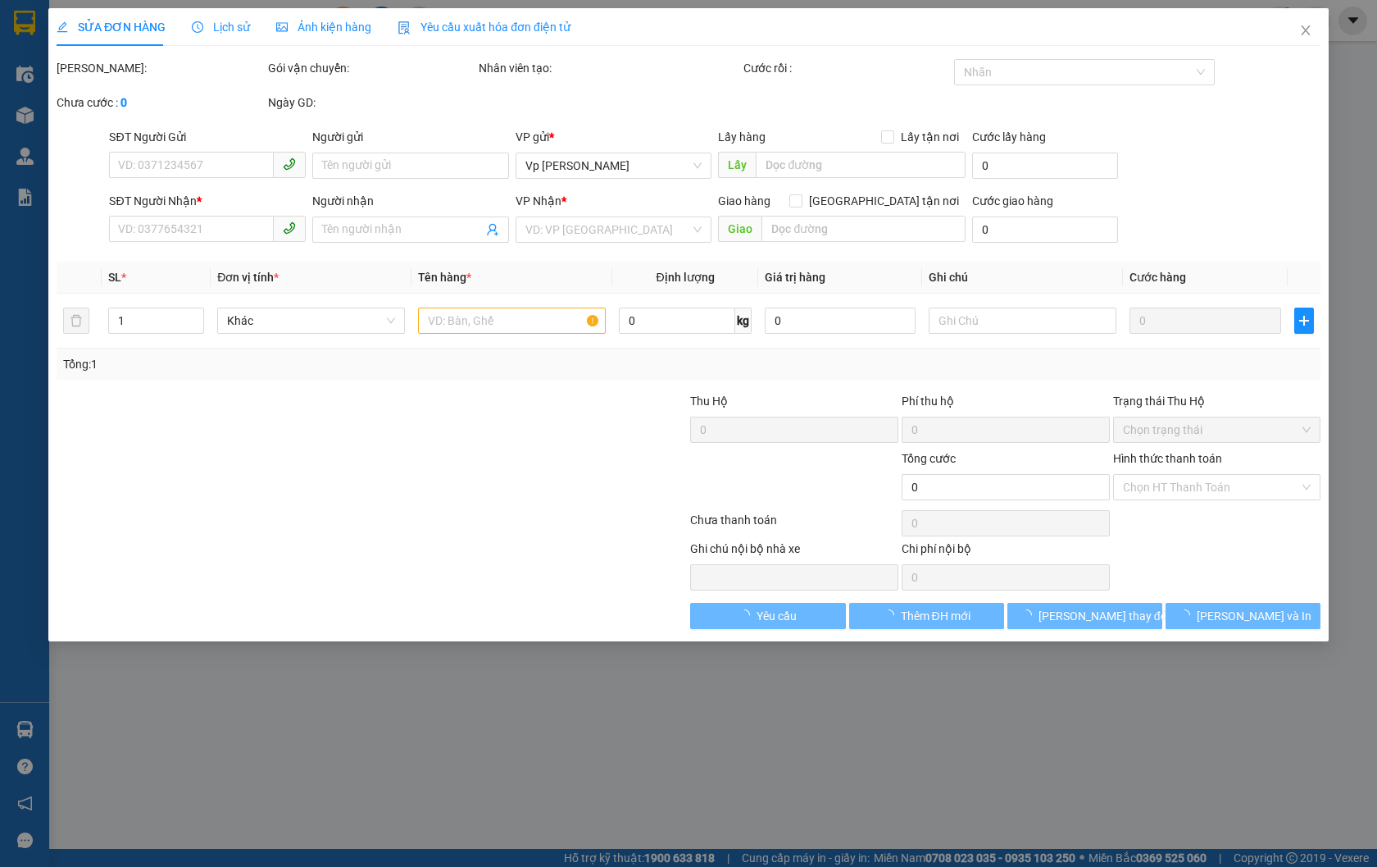
type input "0392021486"
type input "[PERSON_NAME]"
type input "0918085218"
type input "cô thủy"
type input "40.000"
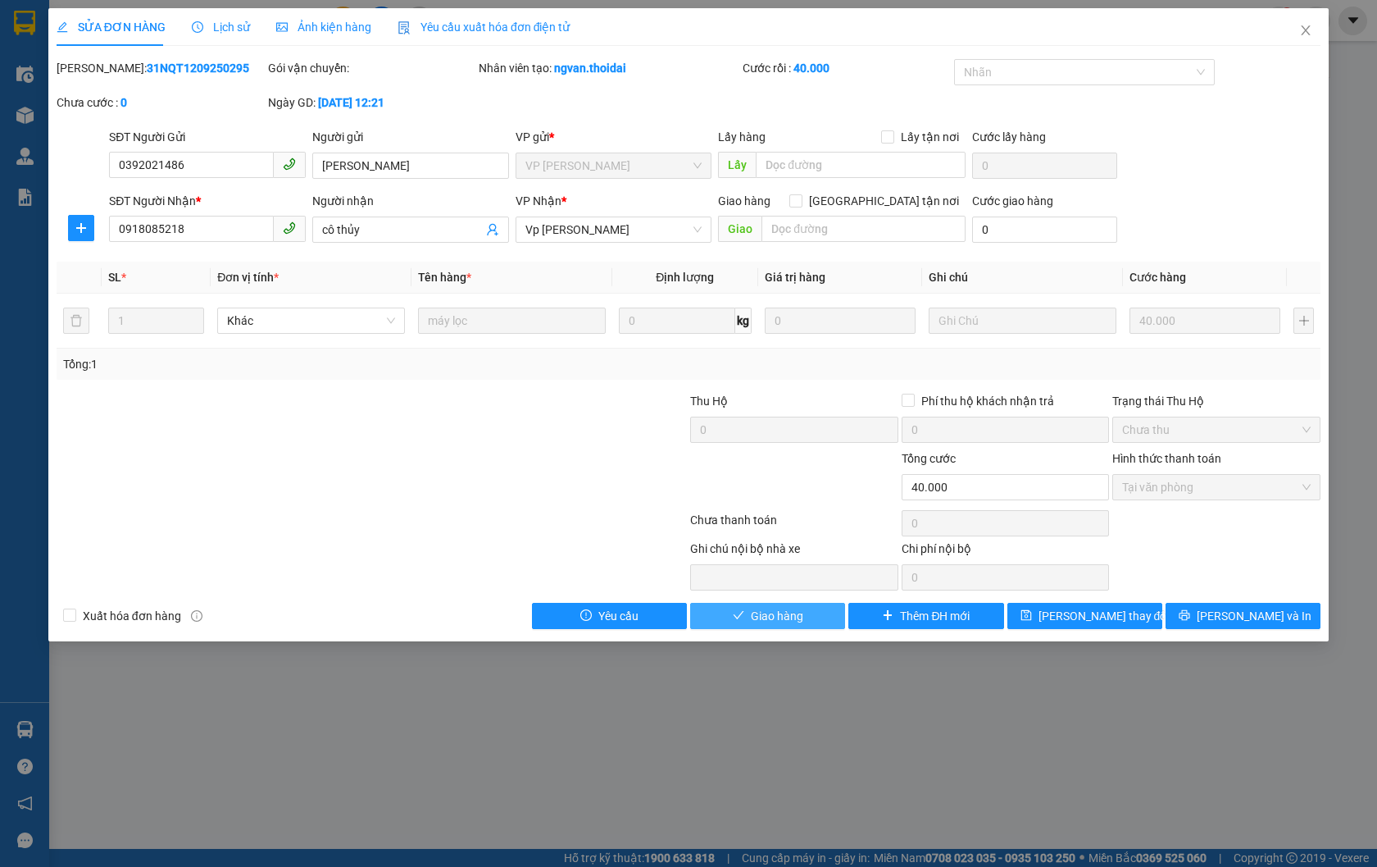
click at [781, 621] on span "Giao hàng" at bounding box center [777, 616] width 52 height 18
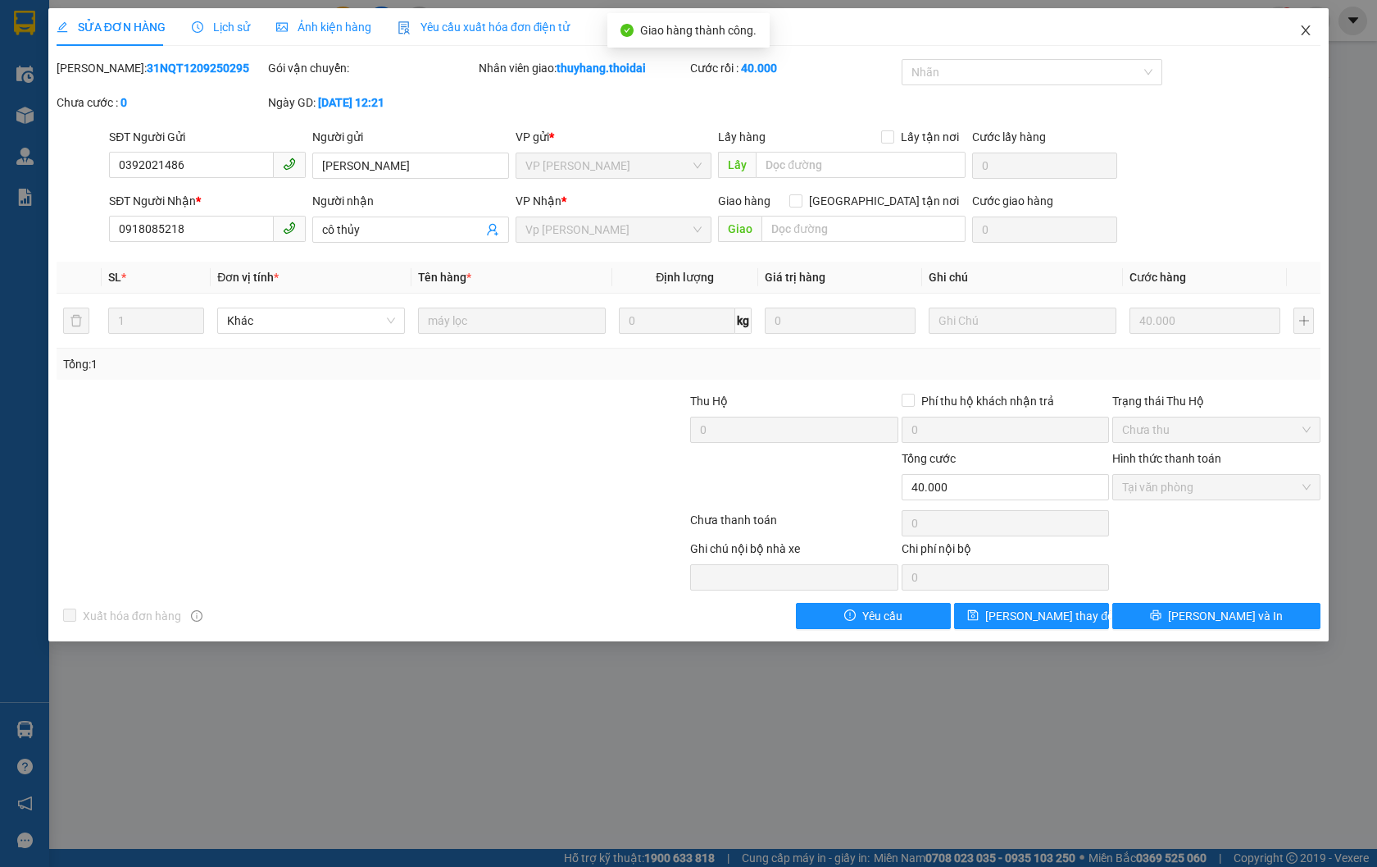
click at [1304, 26] on icon "close" at bounding box center [1305, 30] width 13 height 13
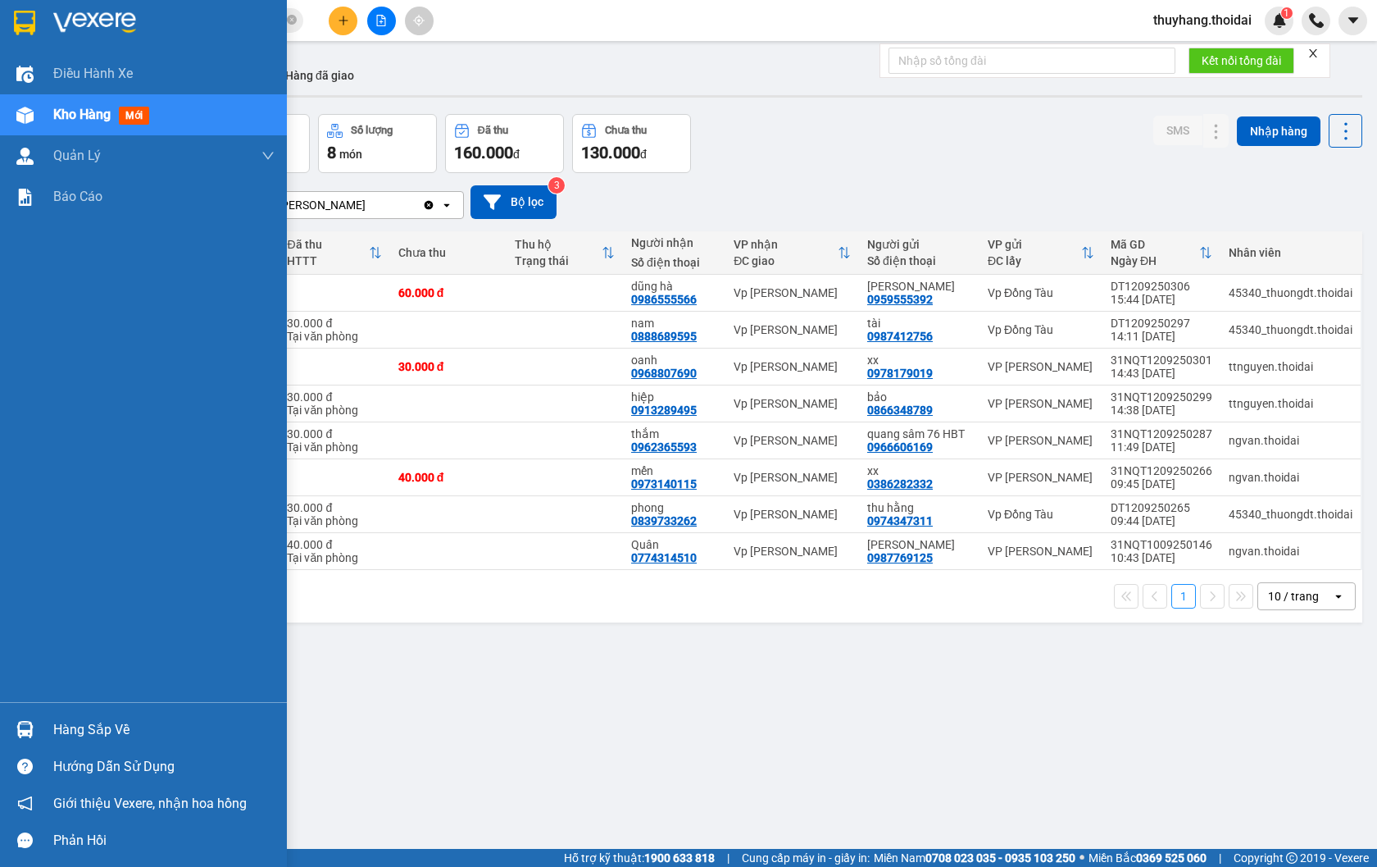
click at [105, 726] on div "Hàng sắp về" at bounding box center [163, 729] width 221 height 25
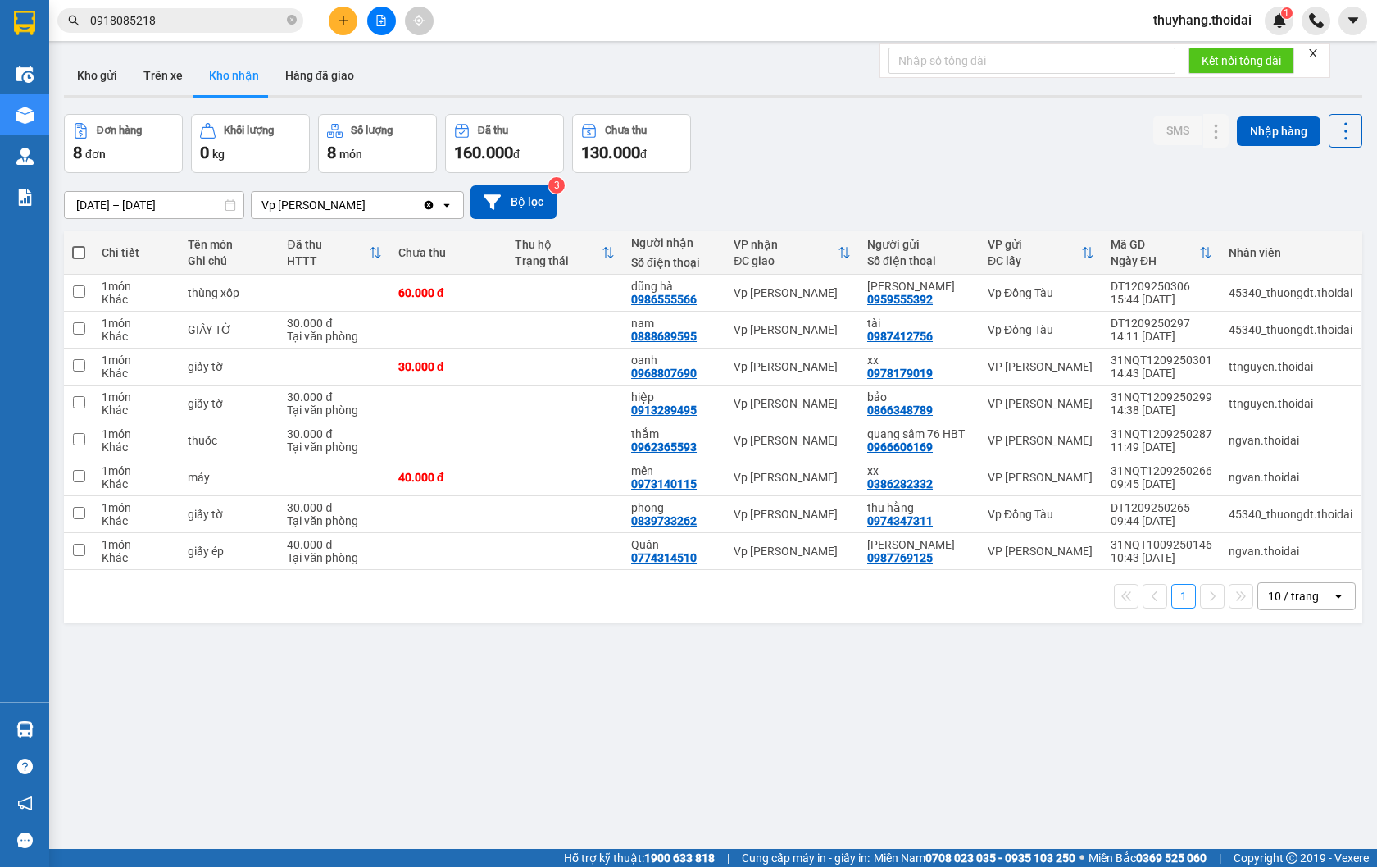
click at [853, 732] on section "Kết quả tìm kiếm ( 3 ) Bộ lọc Mã ĐH Trạng thái Món hàng Thu hộ Tổng cước Chưa c…" at bounding box center [688, 433] width 1377 height 867
click at [99, 79] on button "Kho gửi" at bounding box center [97, 75] width 66 height 39
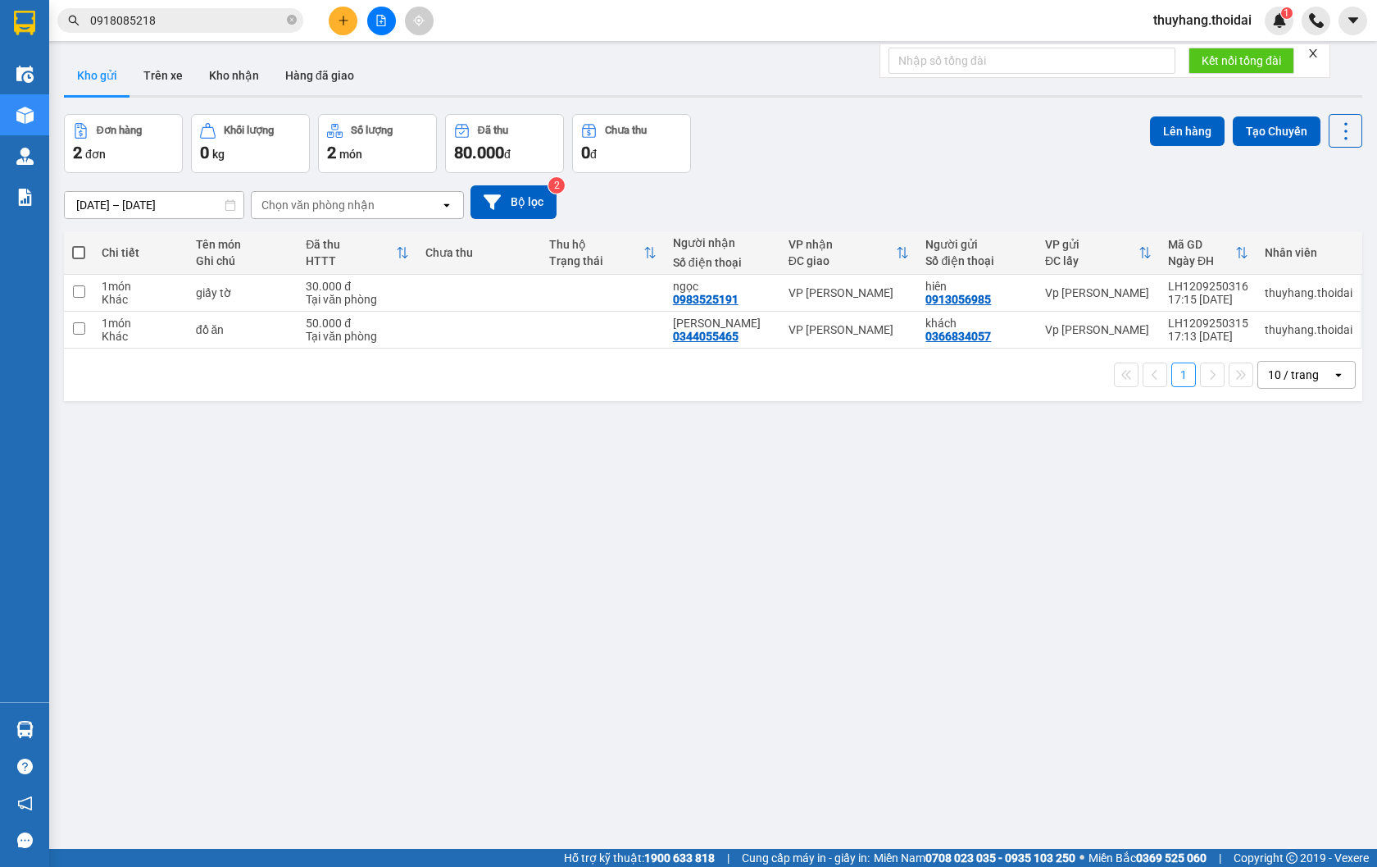
click at [83, 251] on span at bounding box center [78, 252] width 13 height 13
click at [79, 244] on input "checkbox" at bounding box center [79, 244] width 0 height 0
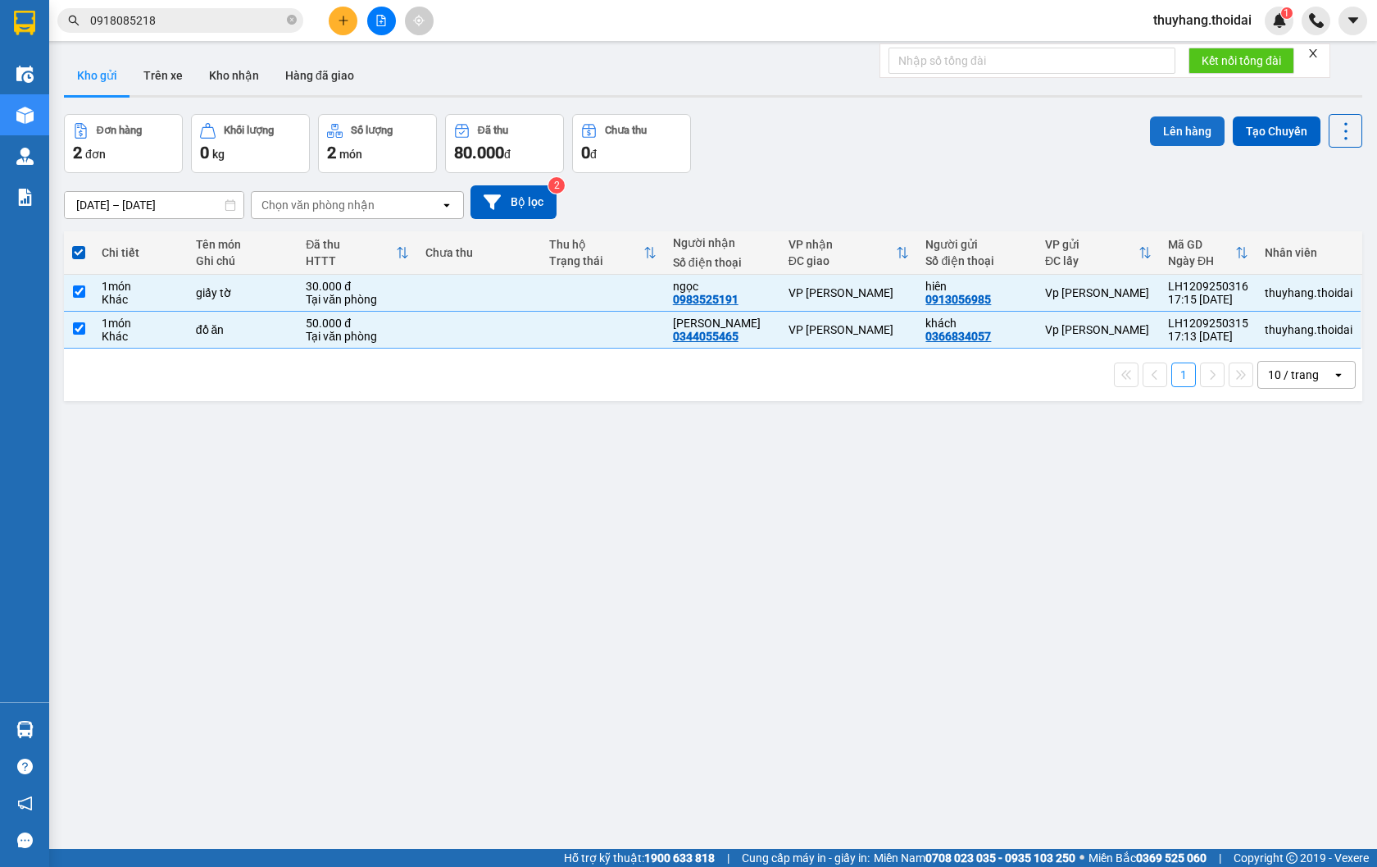
click at [1176, 129] on button "Lên hàng" at bounding box center [1187, 131] width 75 height 30
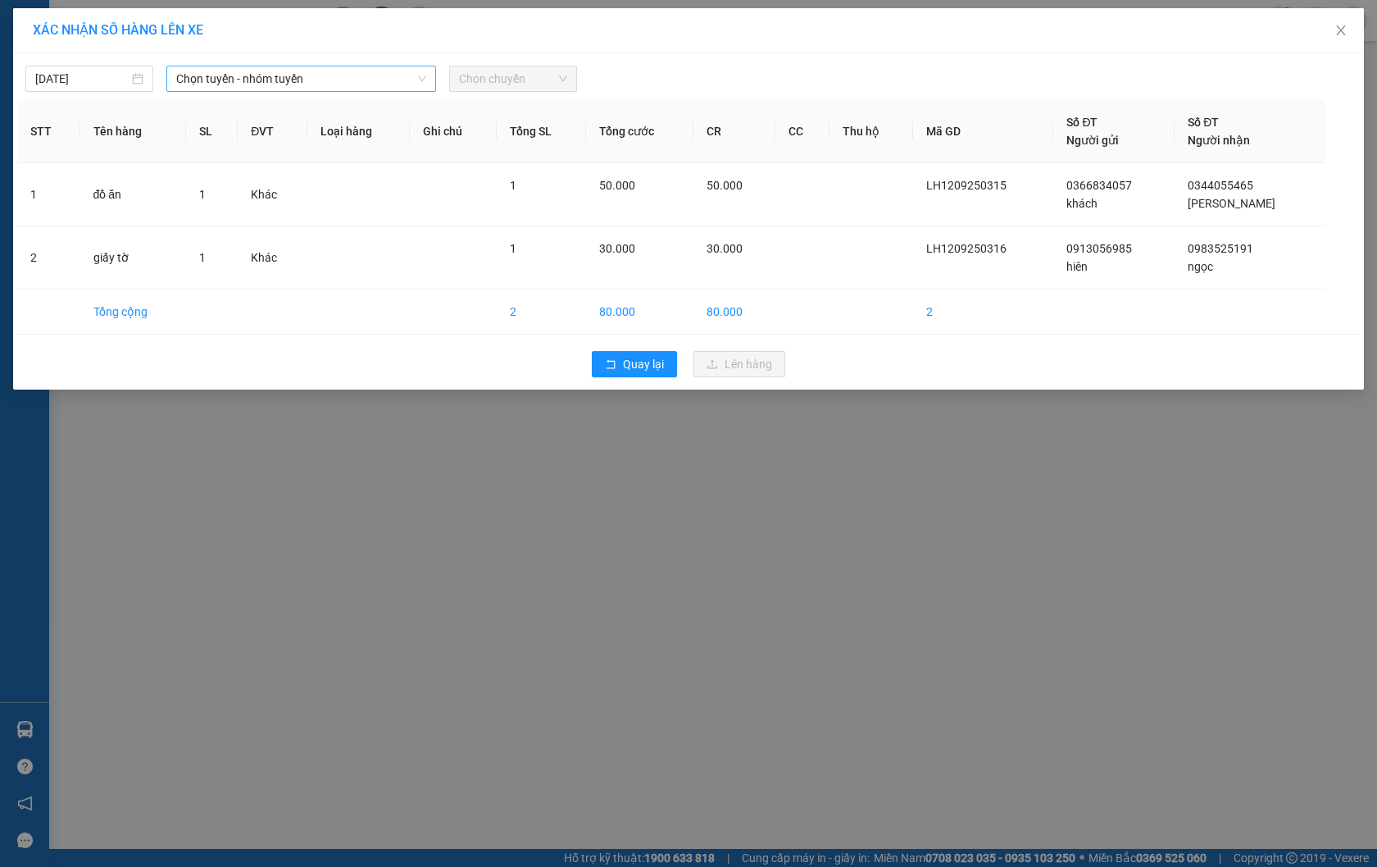
click at [282, 84] on span "Chọn tuyến - nhóm tuyến" at bounding box center [301, 78] width 250 height 25
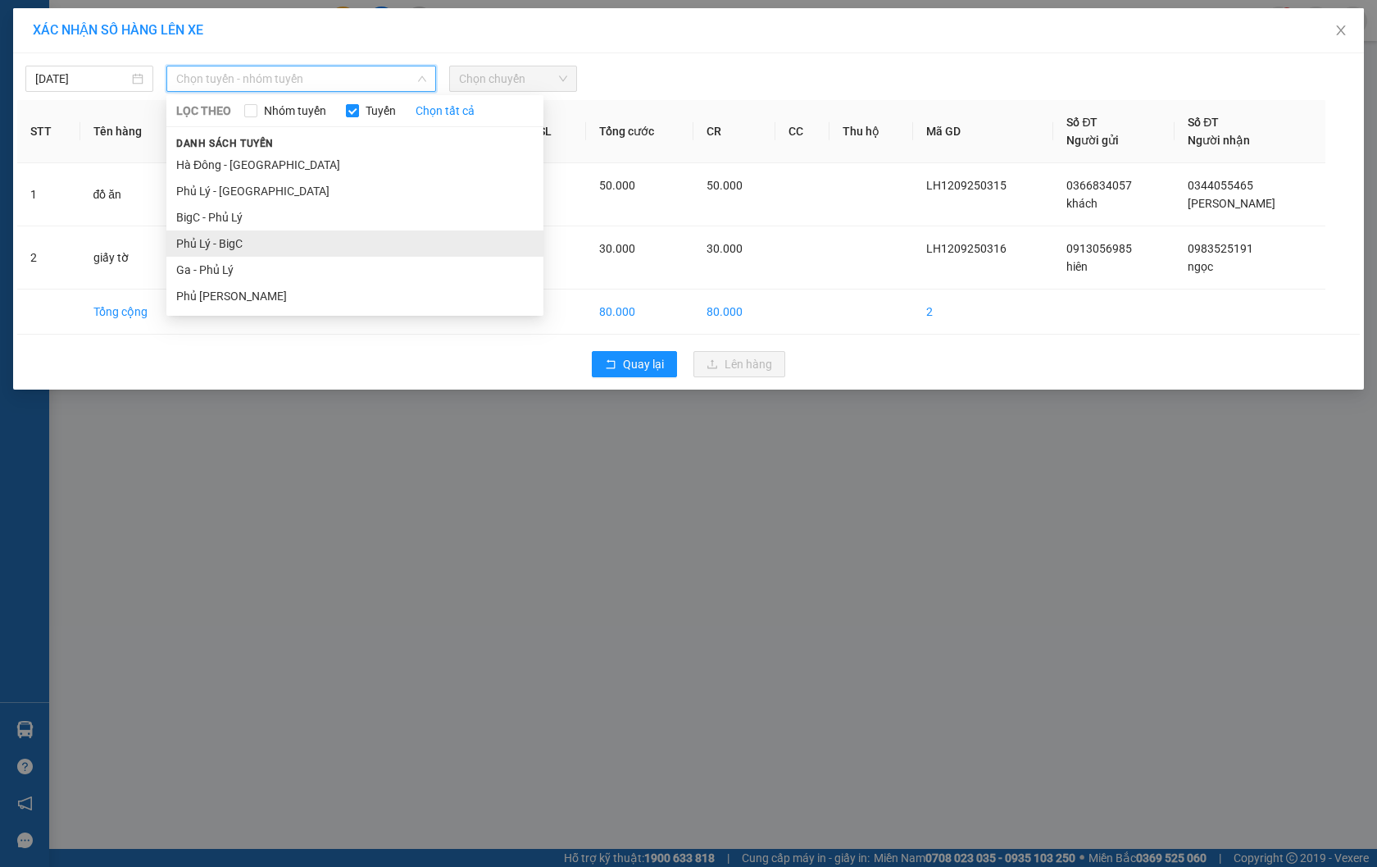
click at [277, 246] on li "Phủ Lý - BigC" at bounding box center [354, 243] width 377 height 26
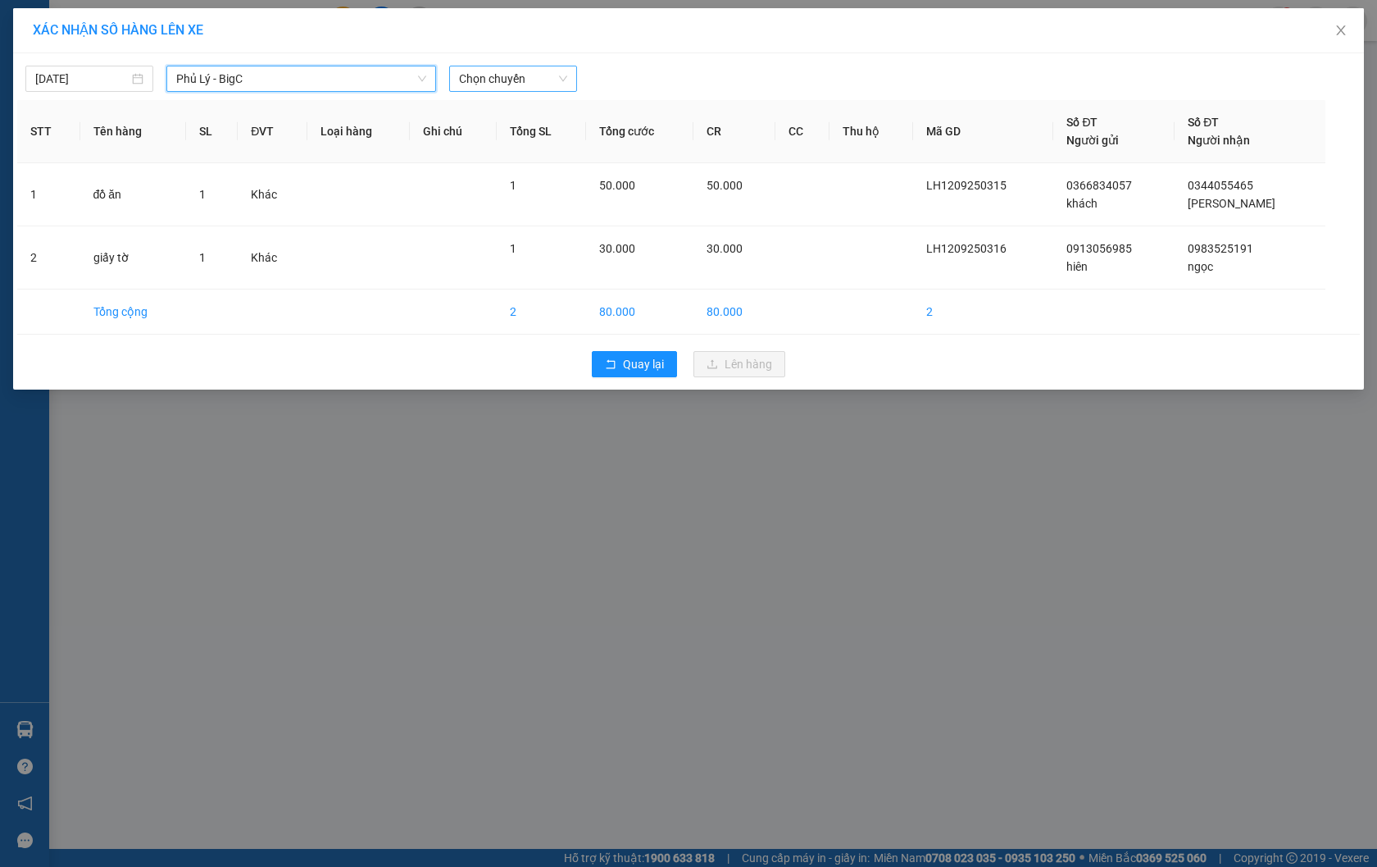
click at [502, 71] on span "Chọn chuyến" at bounding box center [513, 78] width 108 height 25
type input "62035"
click at [510, 133] on div "18:00 - 29B-620.35" at bounding box center [523, 138] width 128 height 18
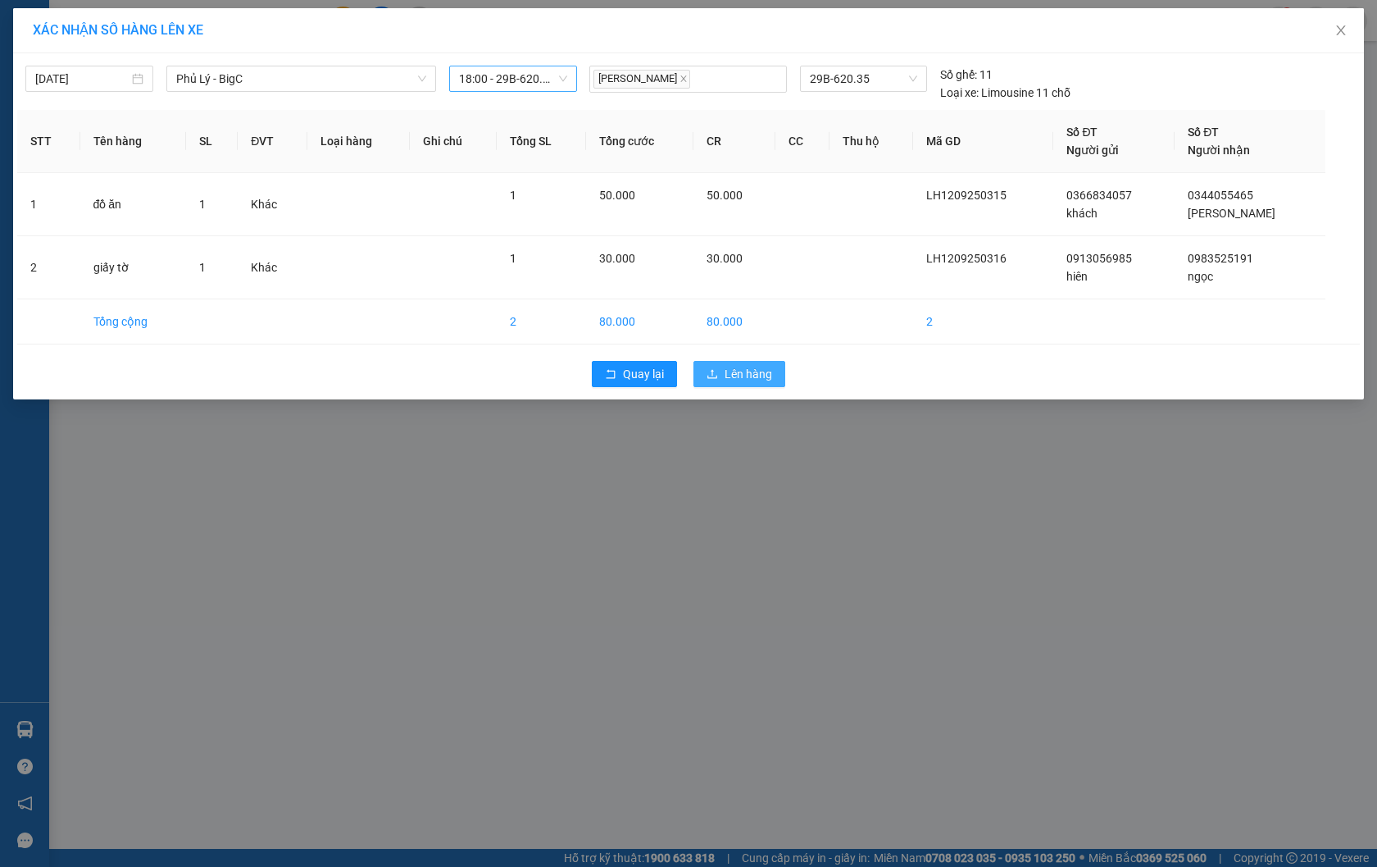
drag, startPoint x: 732, startPoint y: 370, endPoint x: 571, endPoint y: 366, distance: 161.5
click at [732, 371] on span "Lên hàng" at bounding box center [749, 374] width 48 height 18
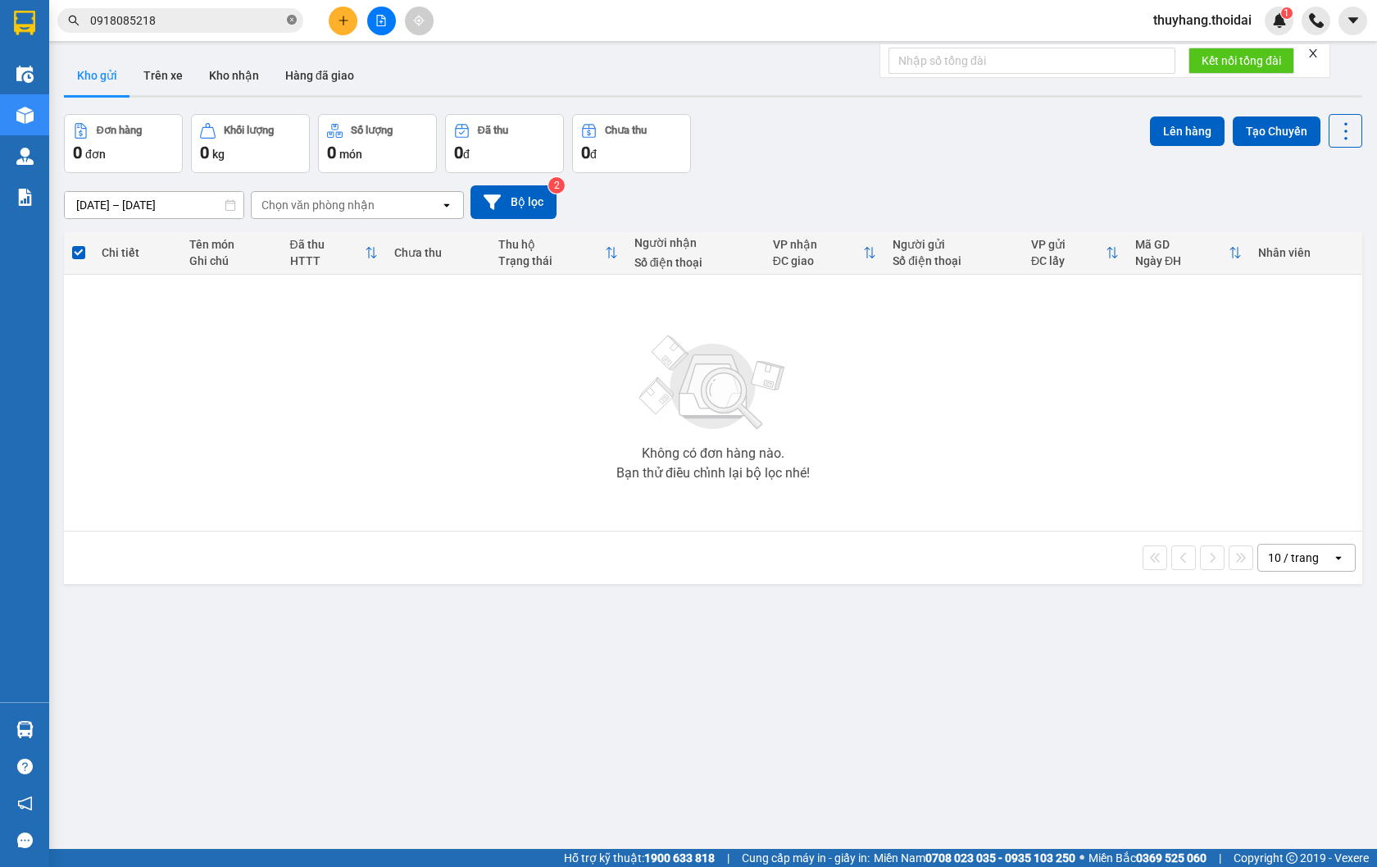
click at [293, 13] on span at bounding box center [292, 21] width 10 height 16
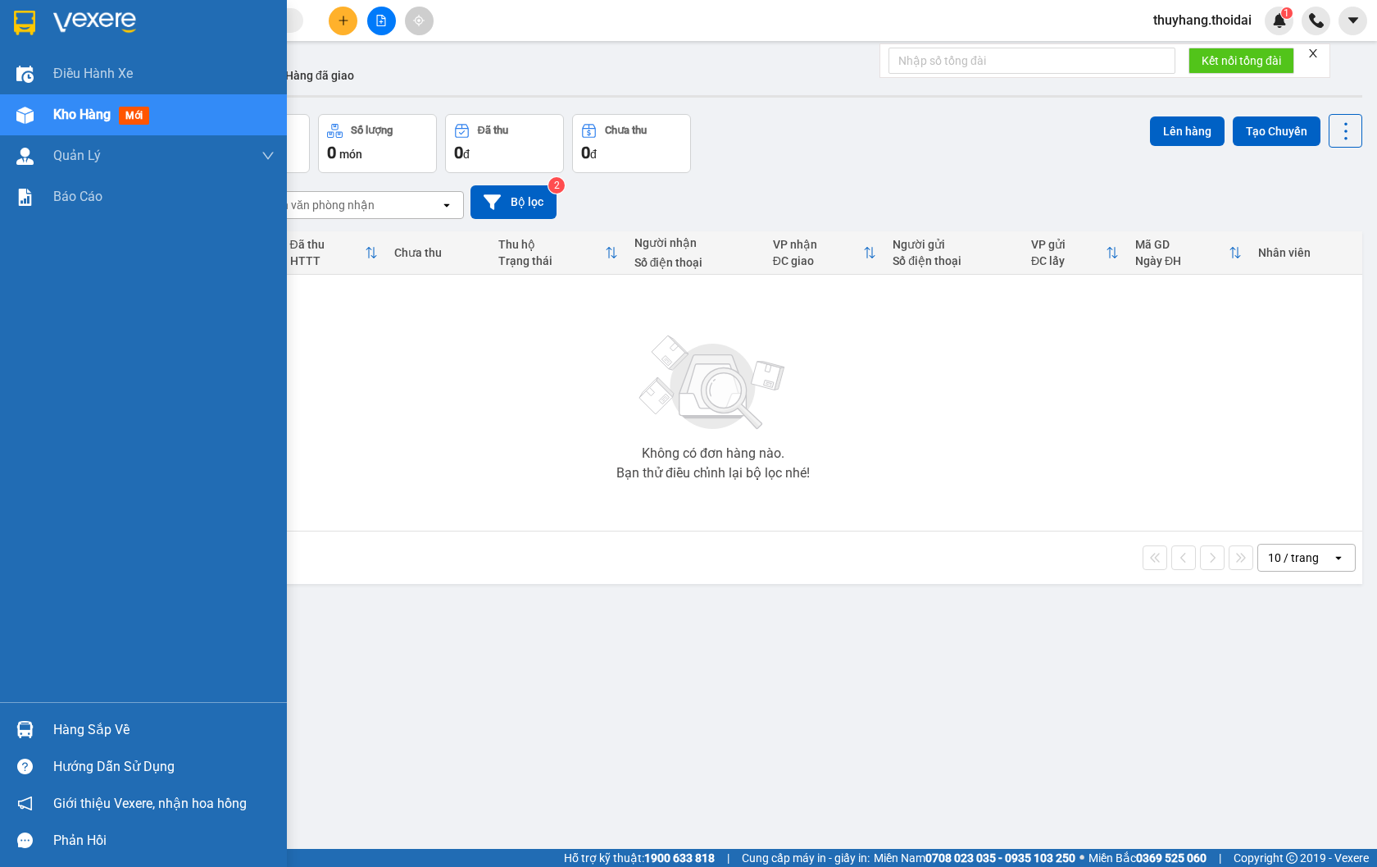
click at [33, 730] on img at bounding box center [24, 729] width 17 height 17
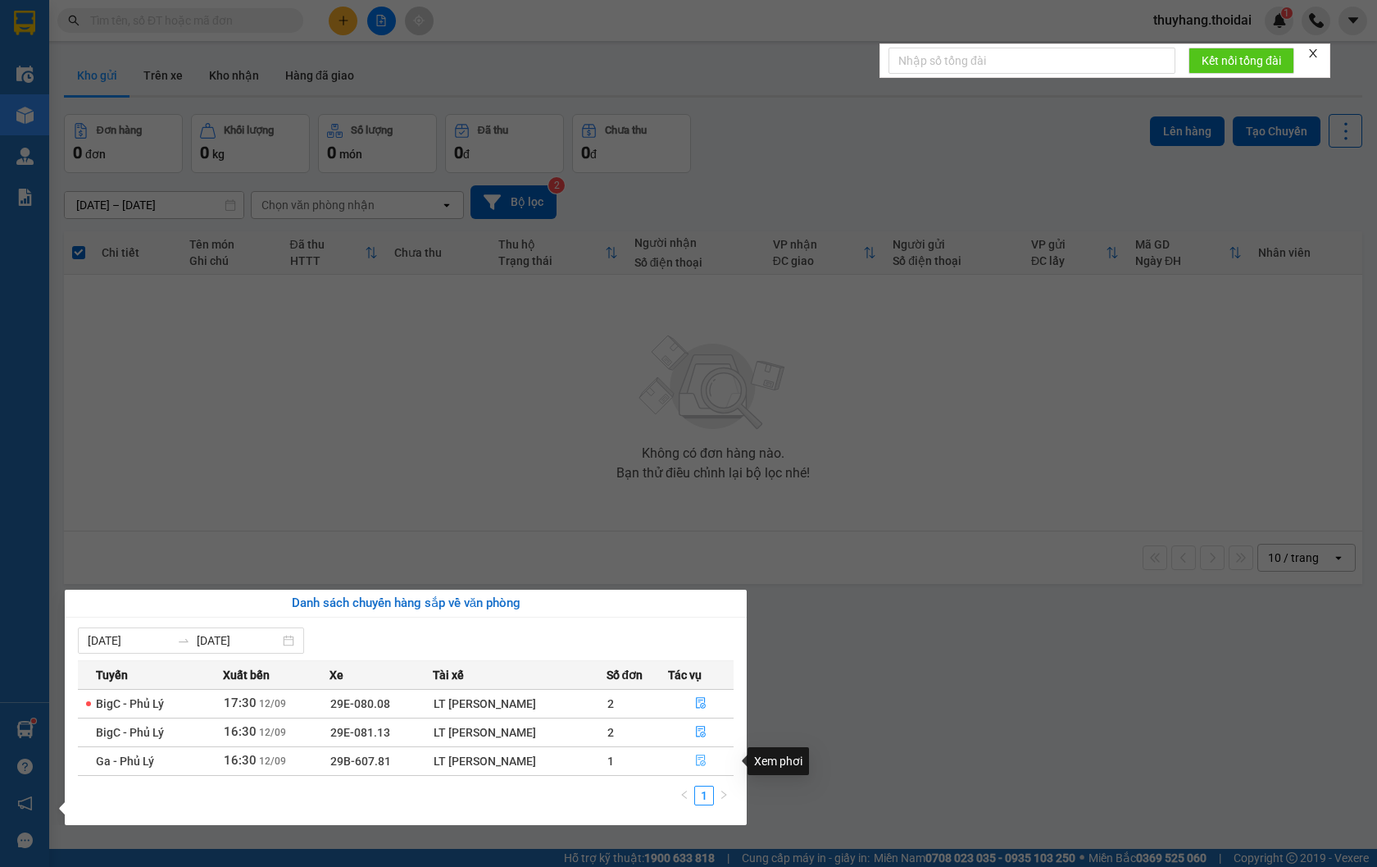
click at [703, 761] on icon "file-done" at bounding box center [701, 759] width 10 height 11
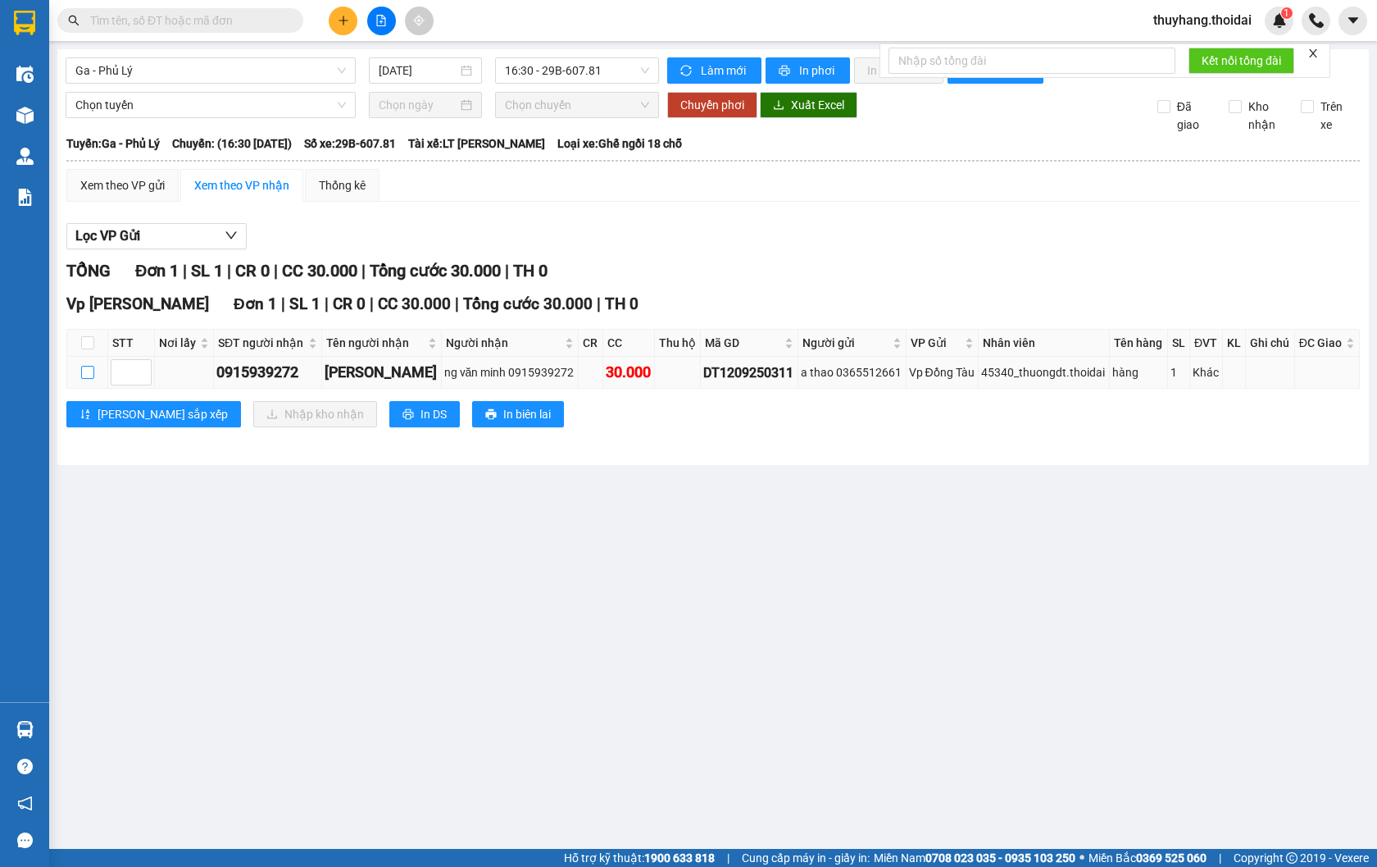
click at [84, 379] on input "checkbox" at bounding box center [87, 372] width 13 height 13
checkbox input "true"
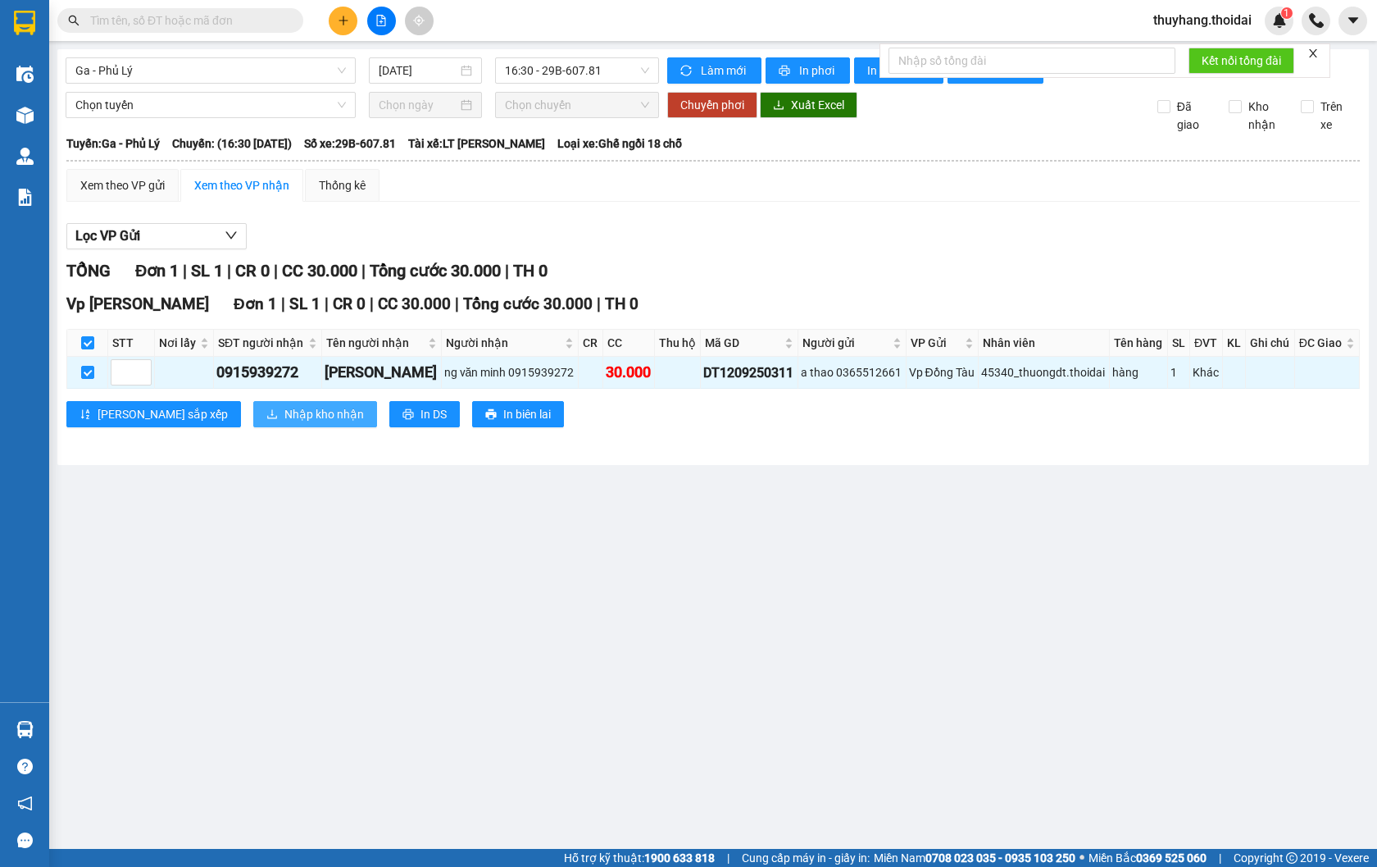
click at [284, 423] on span "Nhập kho nhận" at bounding box center [324, 414] width 80 height 18
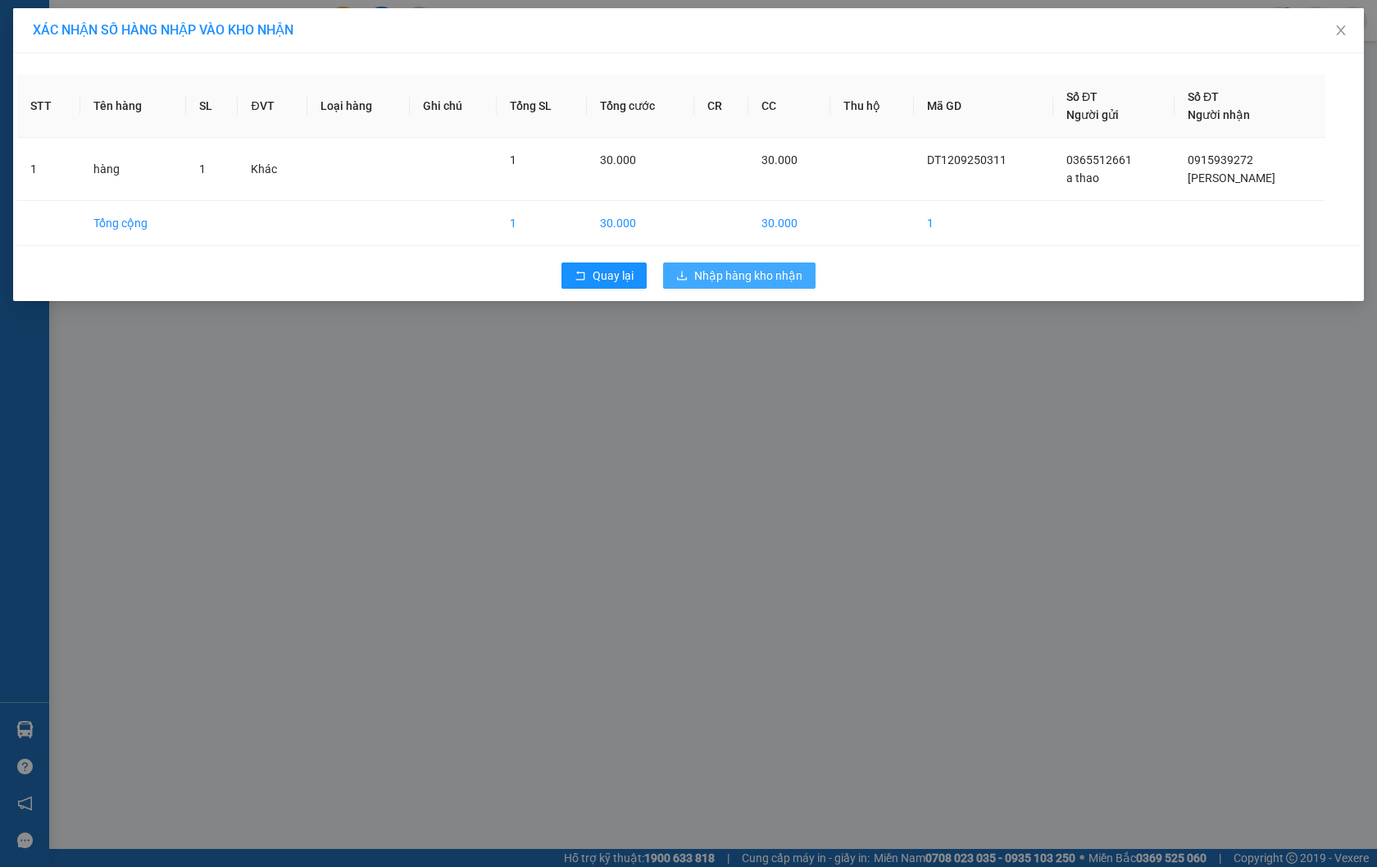
click at [744, 272] on span "Nhập hàng kho nhận" at bounding box center [748, 275] width 108 height 18
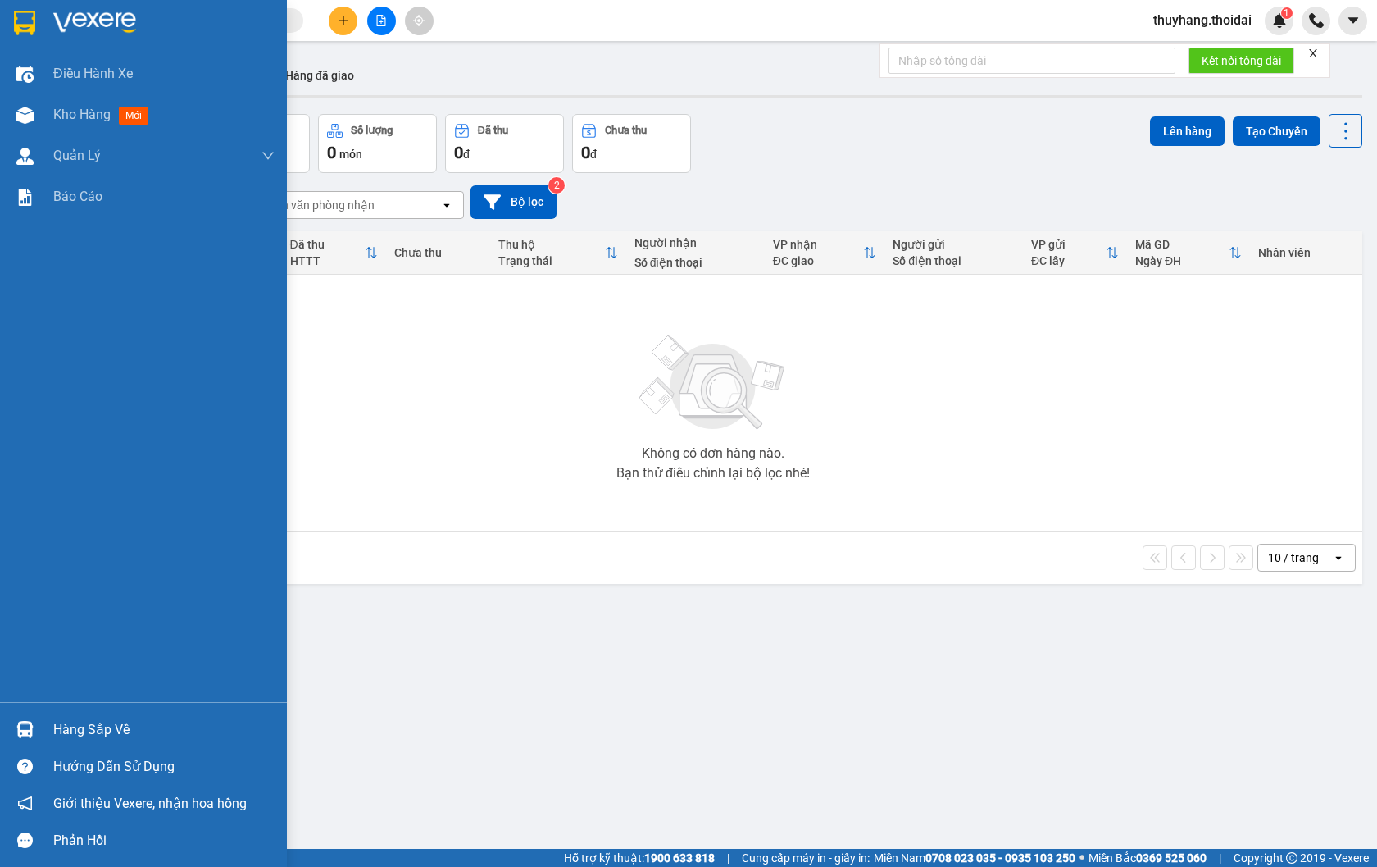
click at [47, 726] on div "Hàng sắp về" at bounding box center [143, 729] width 287 height 37
